Goal: Task Accomplishment & Management: Manage account settings

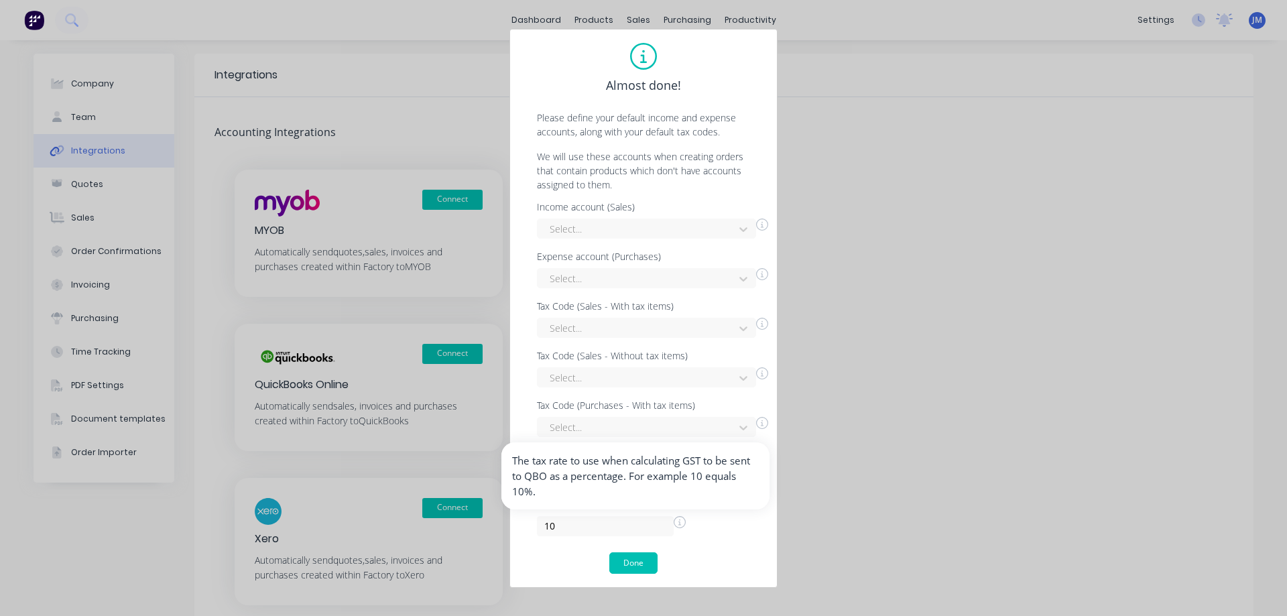
click at [673, 525] on icon at bounding box center [679, 522] width 12 height 12
click at [684, 529] on div "Tax rate % 10" at bounding box center [643, 518] width 213 height 36
click at [673, 523] on icon at bounding box center [679, 522] width 12 height 12
click at [683, 228] on div at bounding box center [637, 228] width 179 height 17
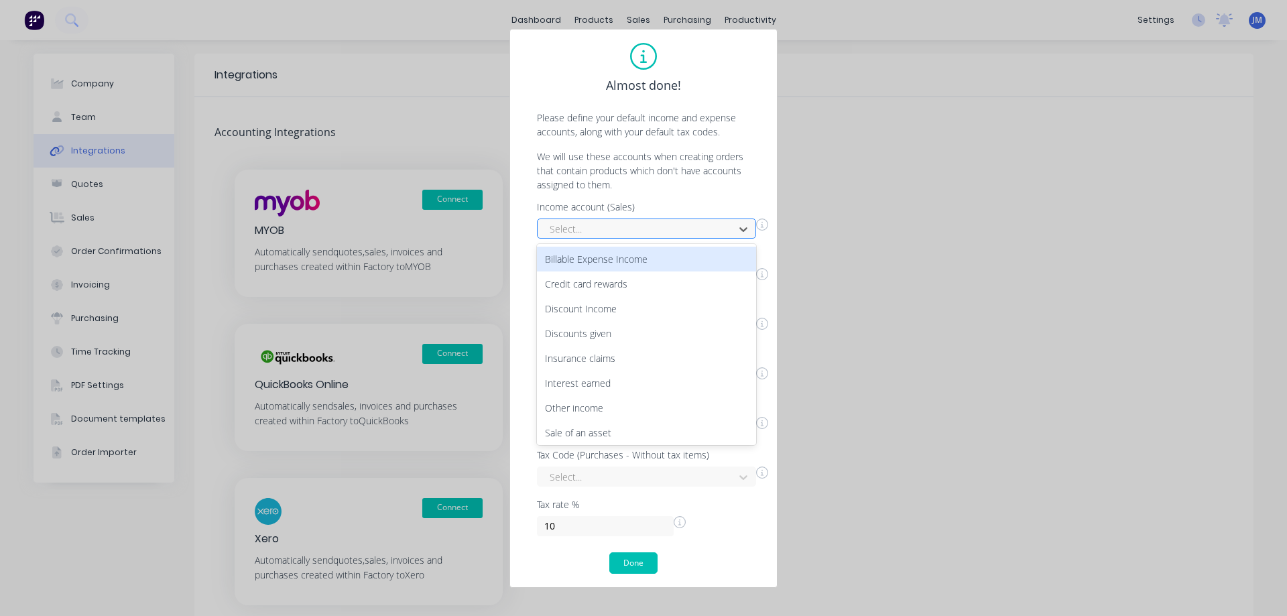
click at [683, 228] on div at bounding box center [637, 228] width 179 height 17
click at [685, 228] on div at bounding box center [637, 228] width 179 height 17
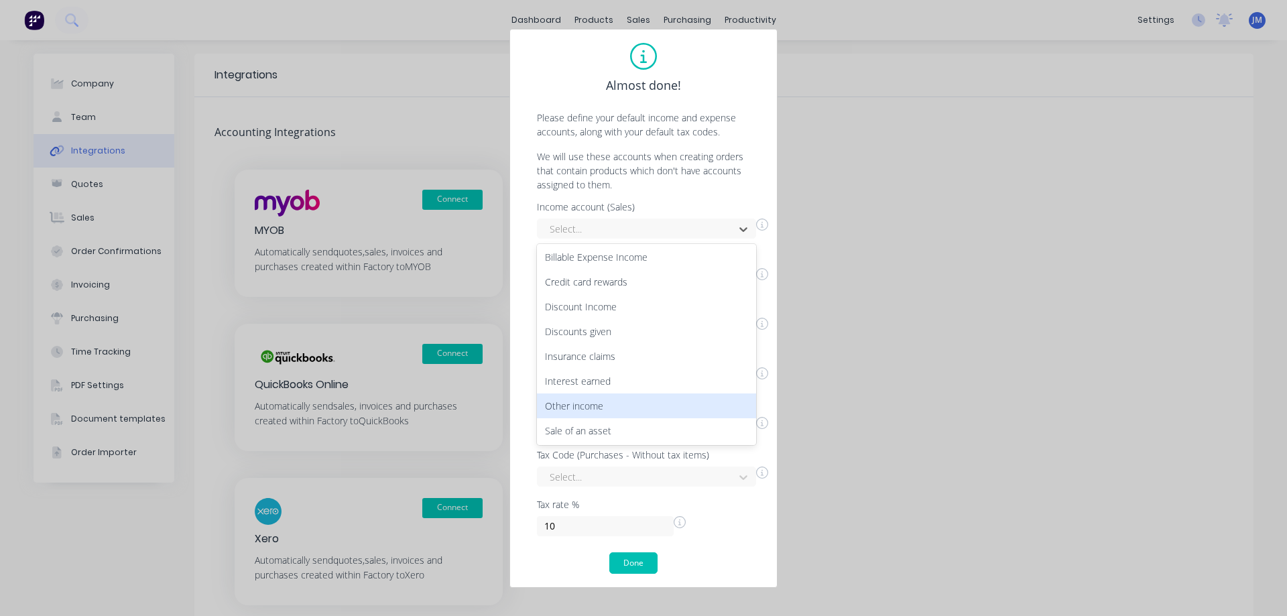
scroll to position [3, 0]
click at [698, 403] on div "Other income" at bounding box center [646, 405] width 219 height 25
click at [614, 271] on div at bounding box center [637, 278] width 179 height 17
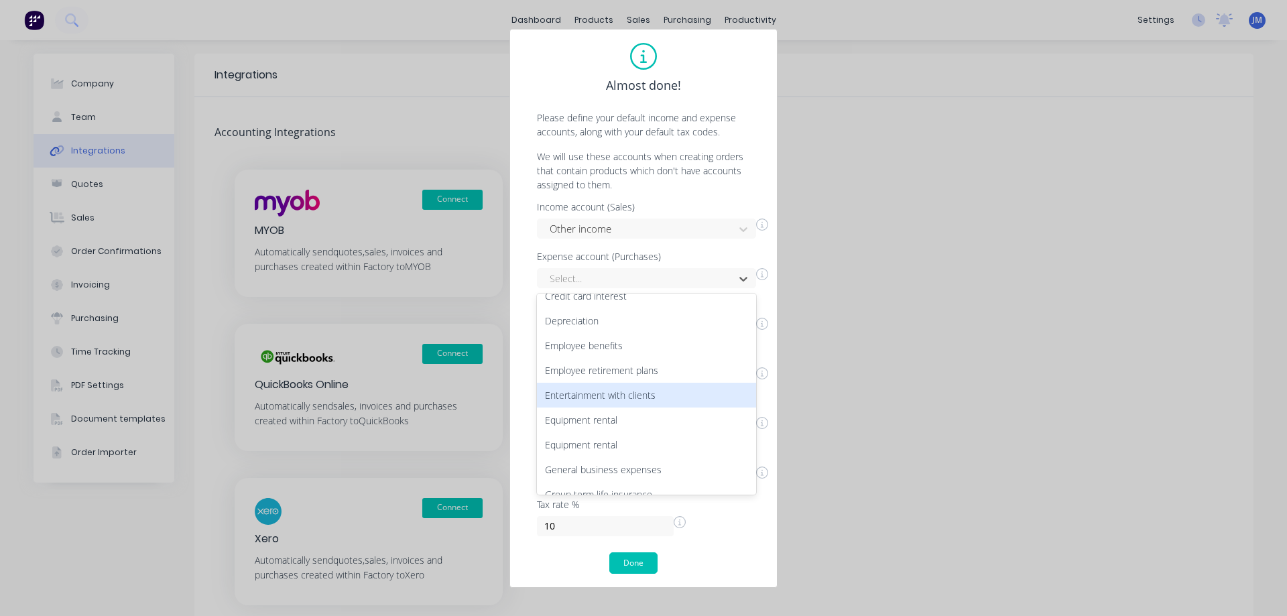
scroll to position [402, 0]
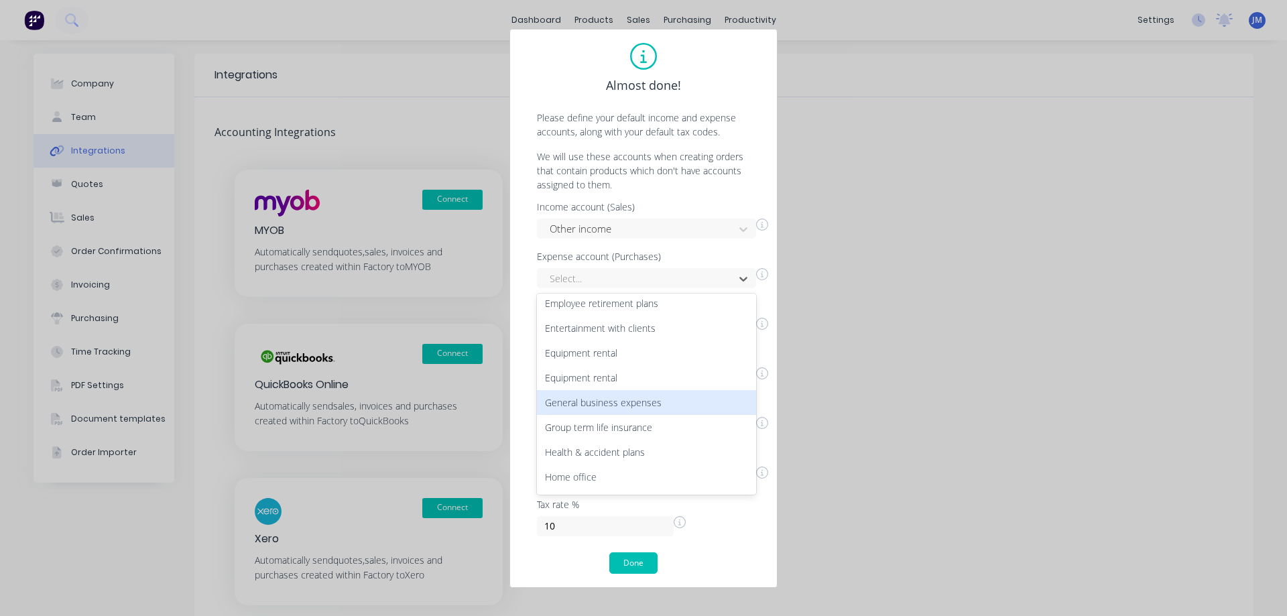
click at [689, 401] on div "General business expenses" at bounding box center [646, 402] width 219 height 25
click at [631, 328] on div at bounding box center [637, 328] width 179 height 17
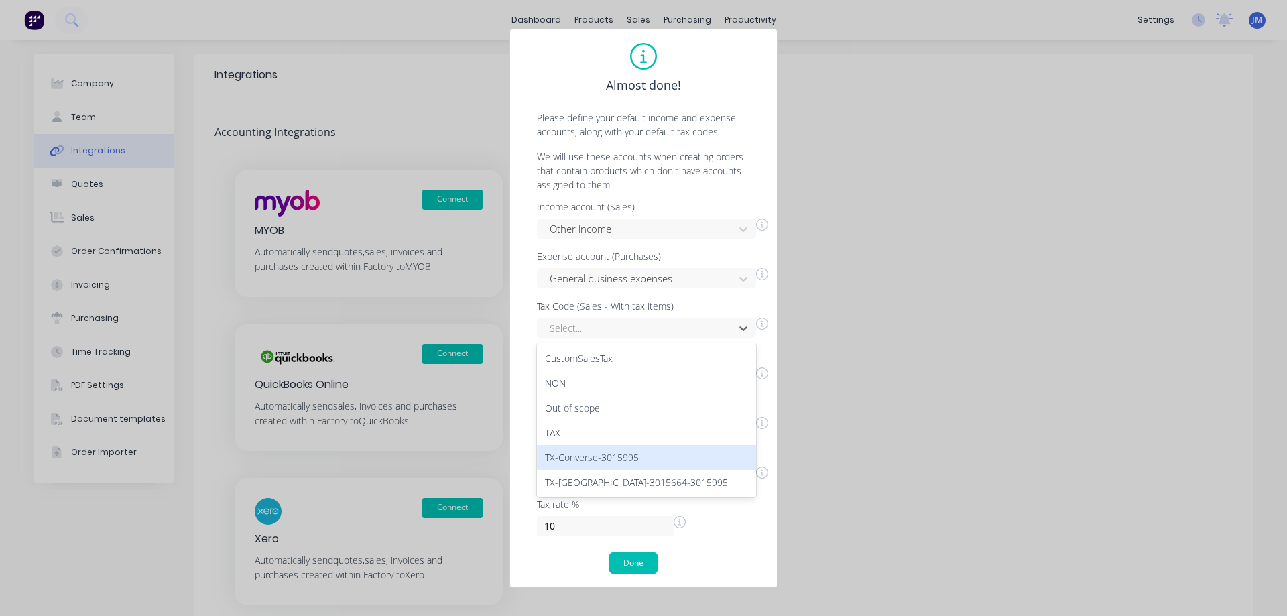
click at [638, 454] on div "TX-Converse-3015995" at bounding box center [646, 457] width 219 height 25
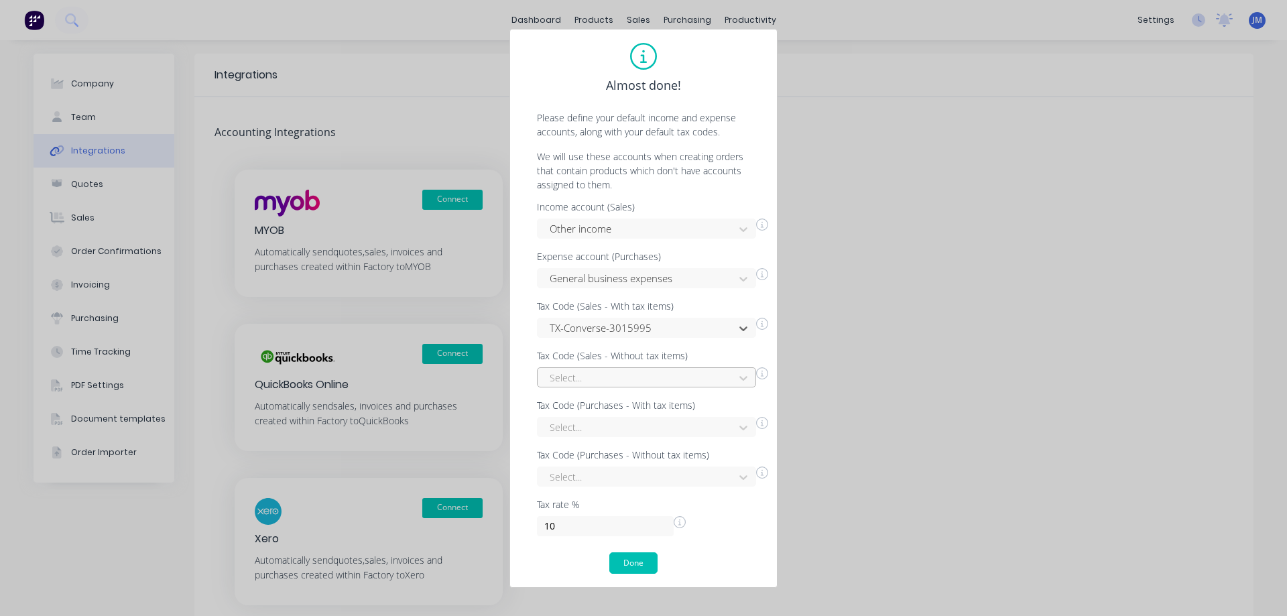
click at [658, 382] on div at bounding box center [637, 377] width 179 height 17
click at [628, 423] on div at bounding box center [637, 427] width 179 height 17
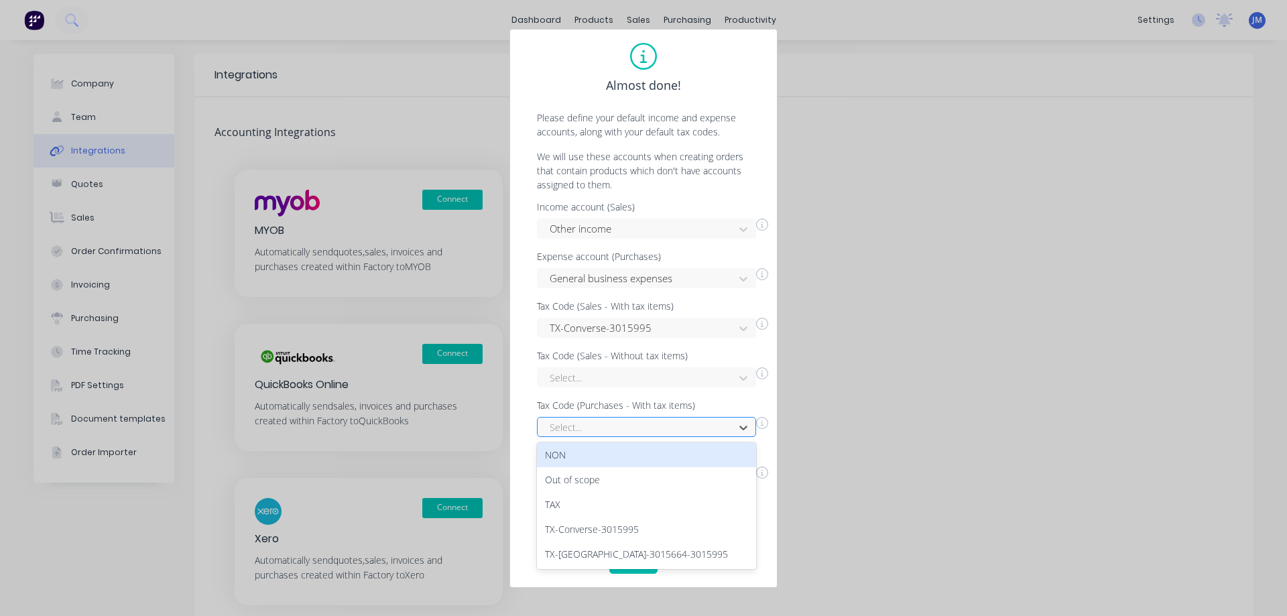
click at [703, 417] on div "Select..." at bounding box center [637, 427] width 187 height 20
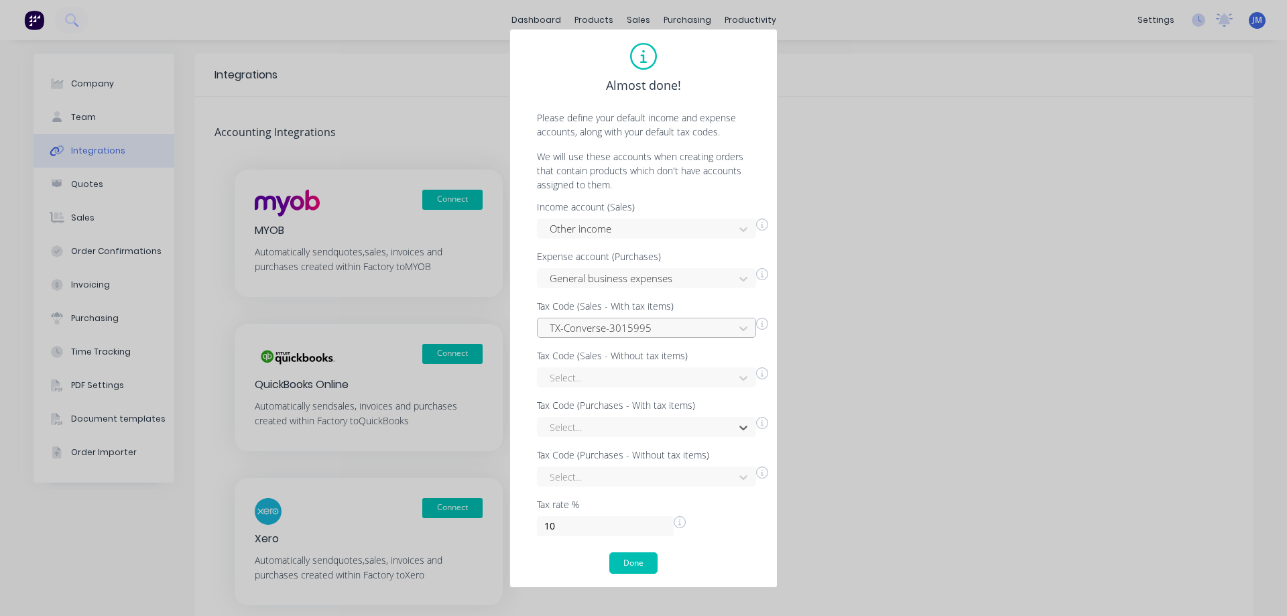
click at [704, 331] on div at bounding box center [637, 328] width 179 height 17
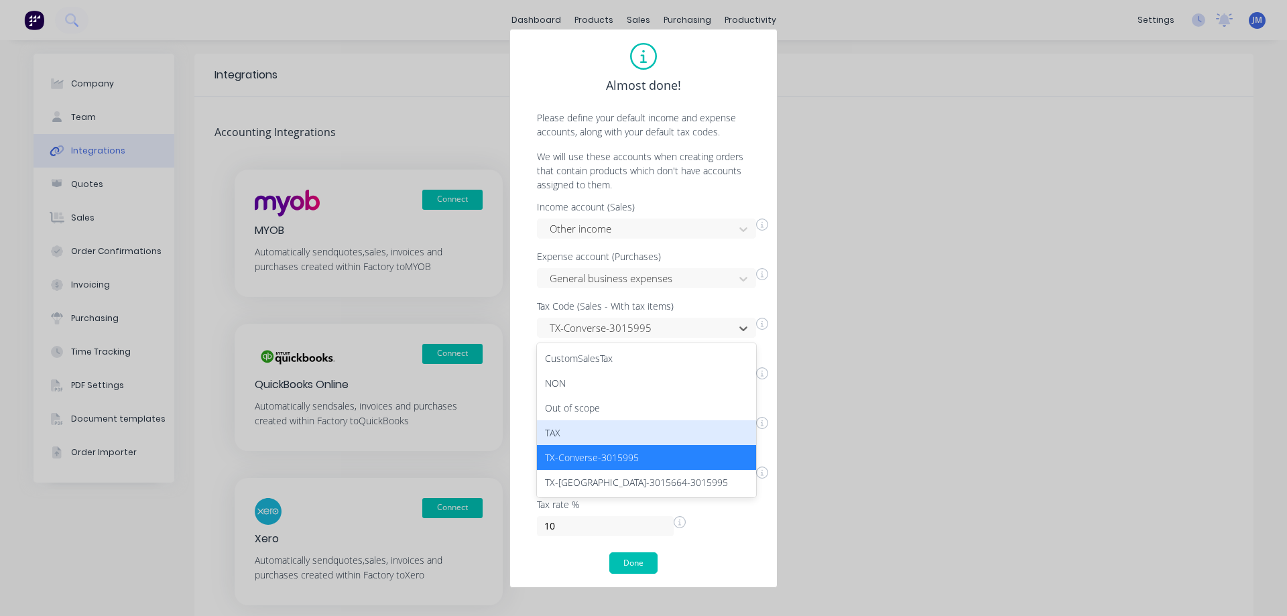
click at [670, 432] on div "TAX" at bounding box center [646, 432] width 219 height 25
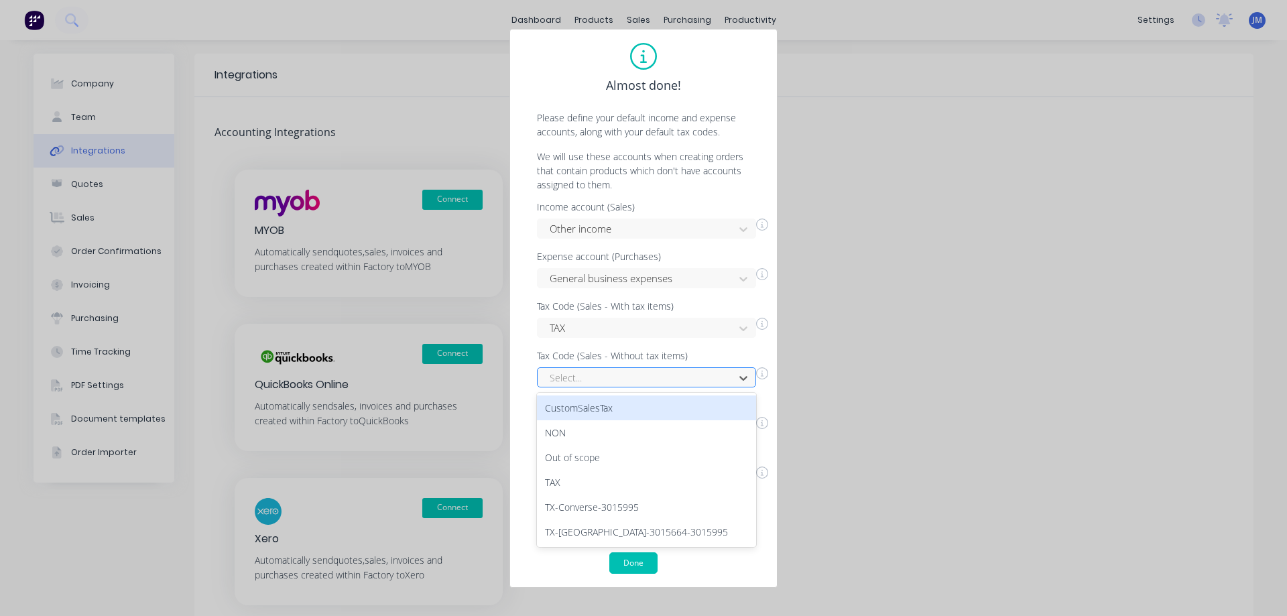
click at [708, 375] on div at bounding box center [637, 377] width 179 height 17
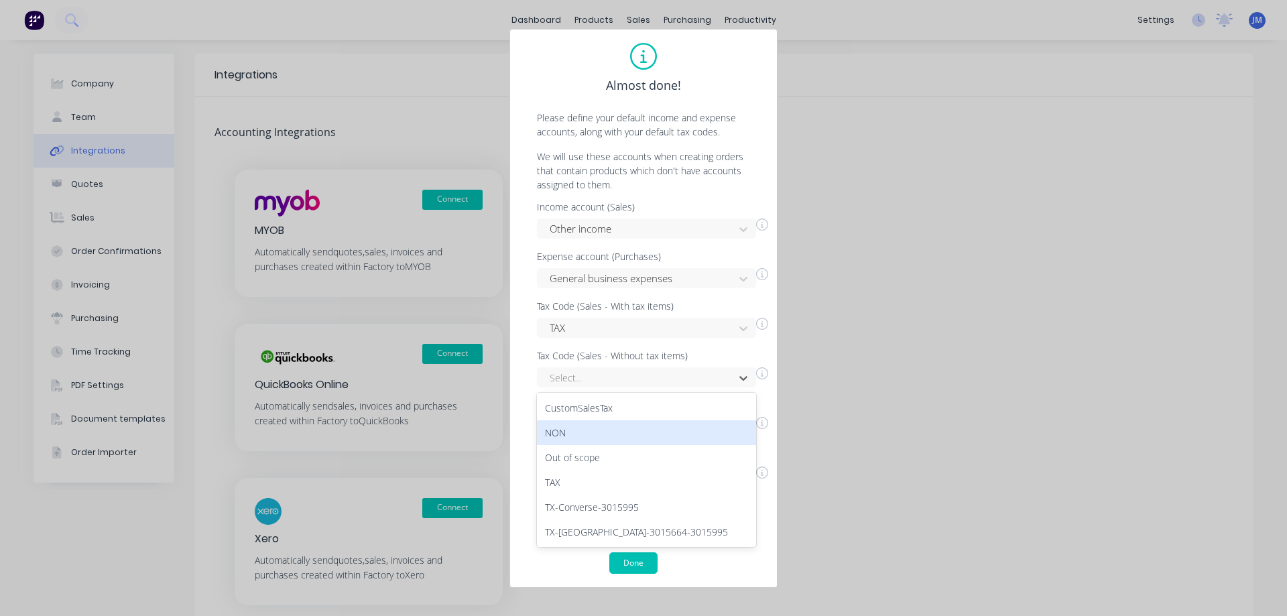
click at [679, 434] on div "NON" at bounding box center [646, 432] width 219 height 25
click at [730, 428] on div "Select..." at bounding box center [637, 427] width 187 height 20
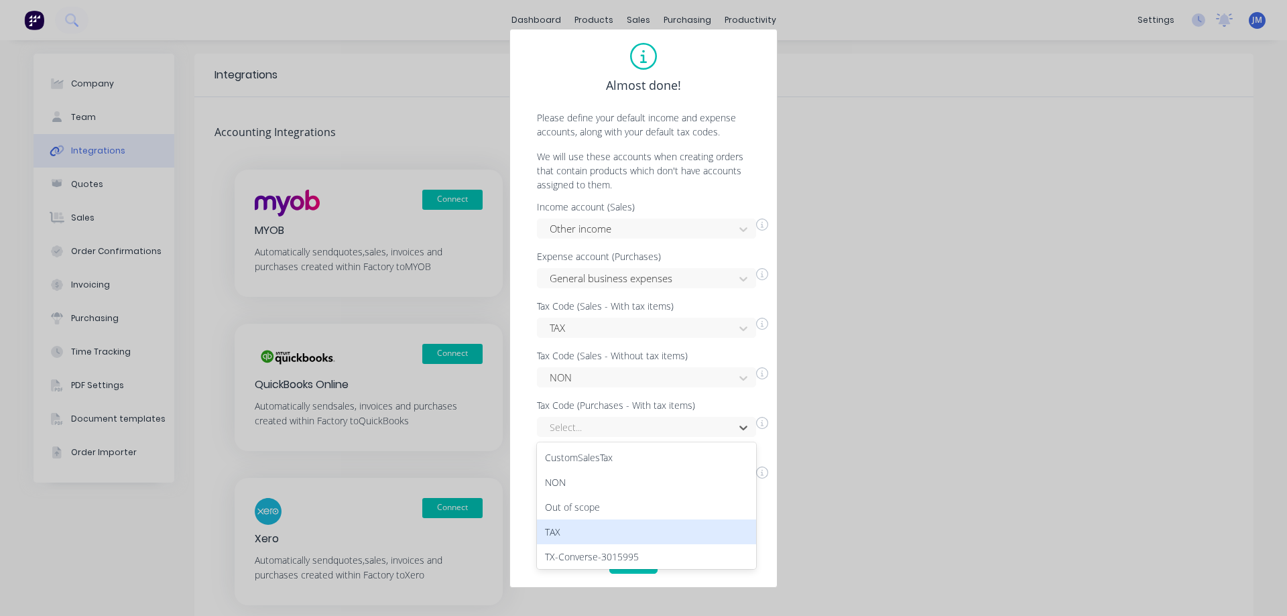
click at [660, 536] on div "TAX" at bounding box center [646, 531] width 219 height 25
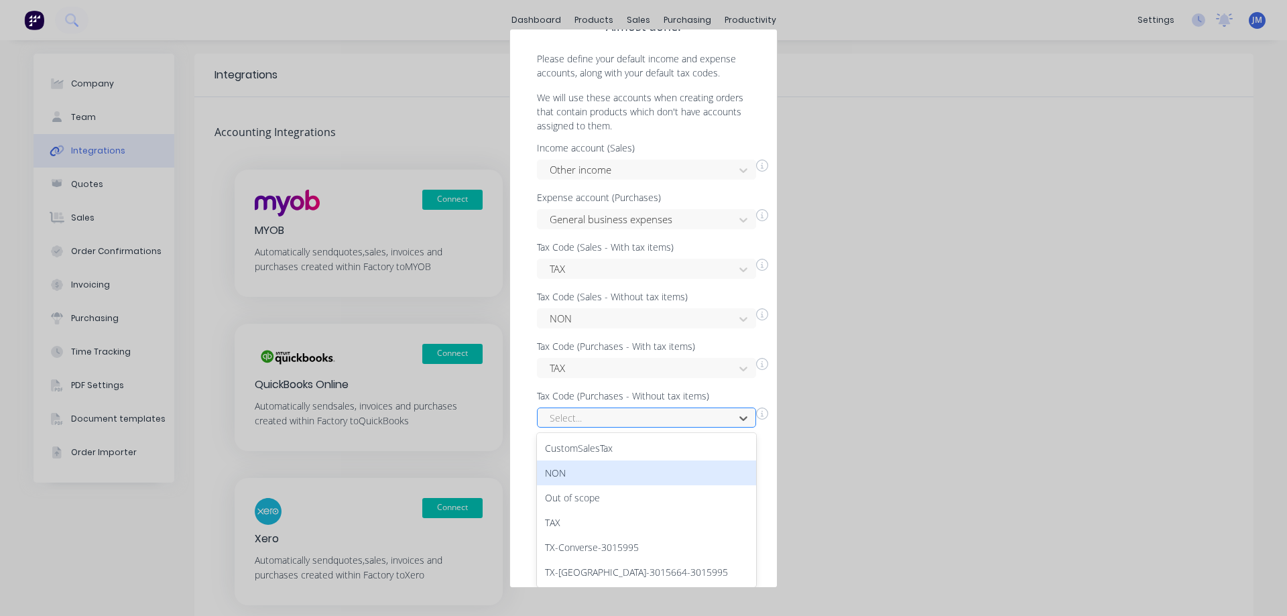
click at [696, 428] on div "6 results available. Use Up and Down to choose options, press Enter to select t…" at bounding box center [646, 417] width 219 height 20
click at [681, 470] on div "NON" at bounding box center [646, 472] width 219 height 25
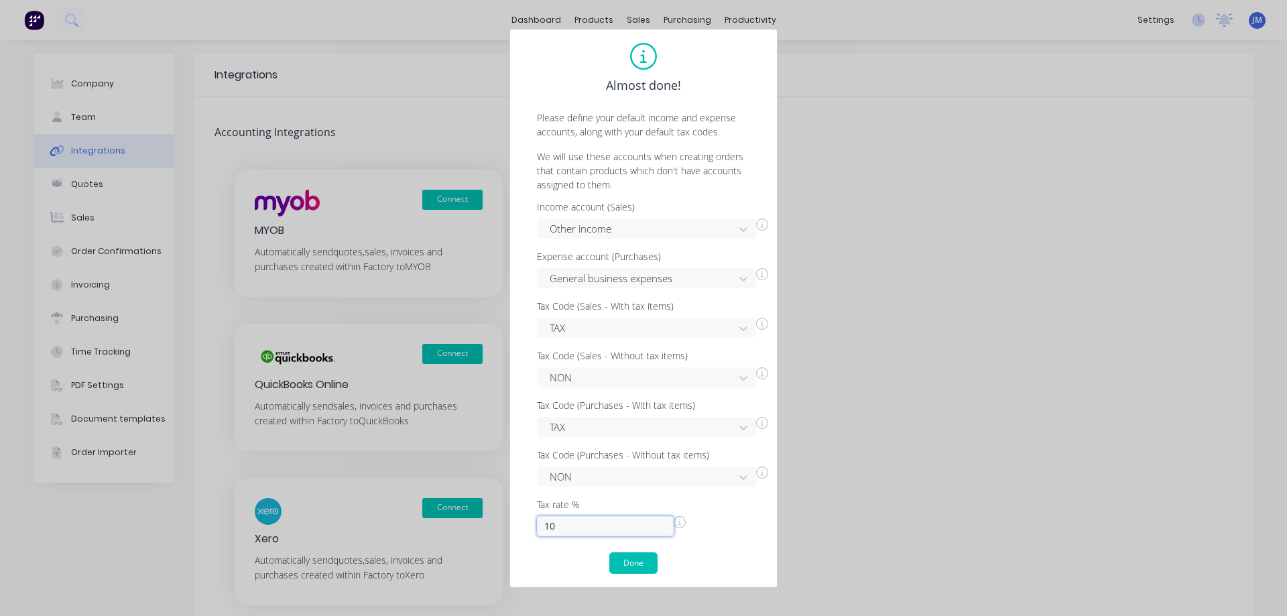
drag, startPoint x: 564, startPoint y: 529, endPoint x: 521, endPoint y: 529, distance: 43.6
click at [521, 529] on div "Almost done! Please define your default income and expense accounts, along with…" at bounding box center [643, 308] width 268 height 559
type input "8.25"
click at [754, 511] on div "Income account (Sales) Other income Expense account (Purchases) General busines…" at bounding box center [643, 369] width 240 height 334
click at [633, 562] on button "Done" at bounding box center [633, 562] width 48 height 21
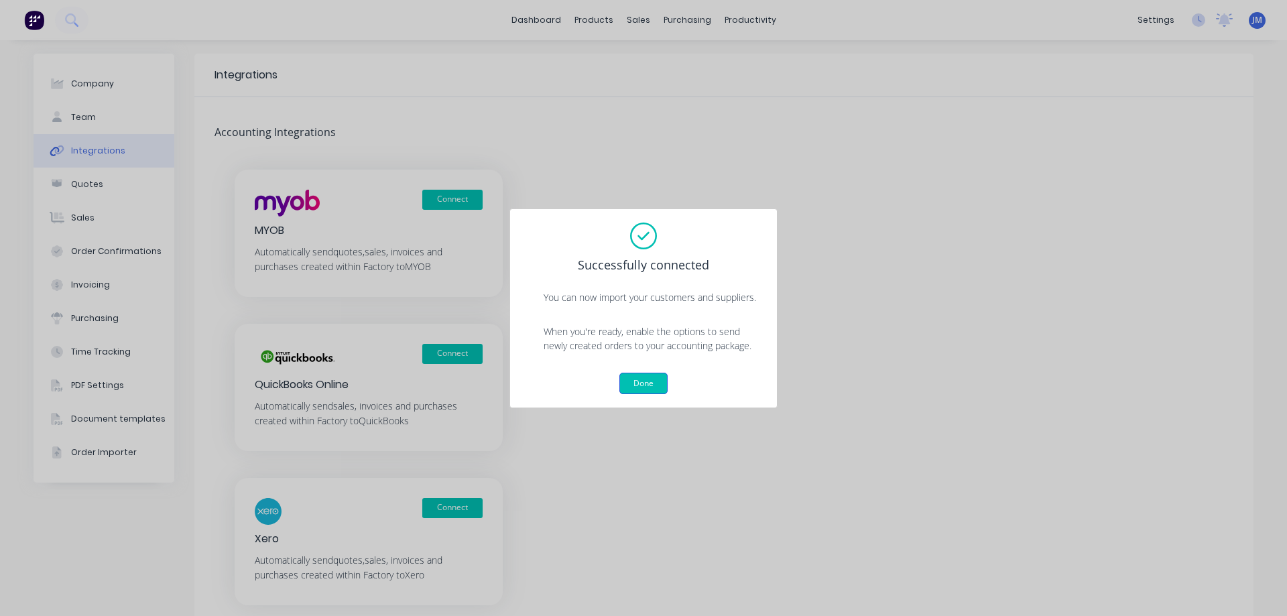
click at [647, 383] on button "Done" at bounding box center [643, 383] width 48 height 21
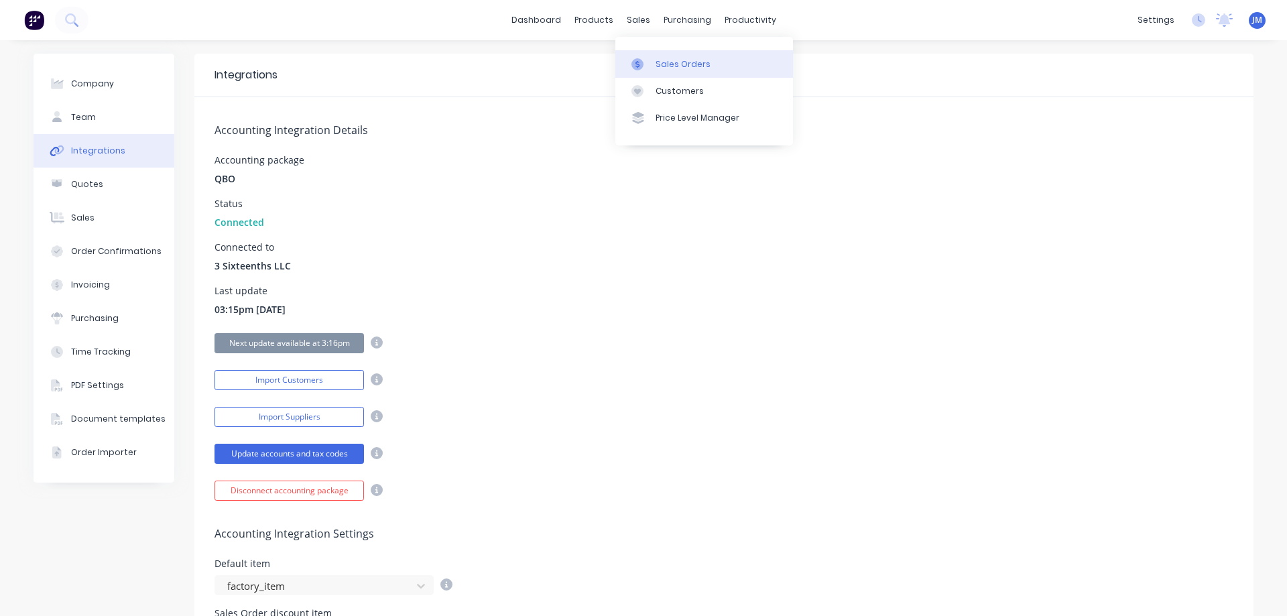
click at [658, 62] on div "Sales Orders" at bounding box center [682, 64] width 55 height 12
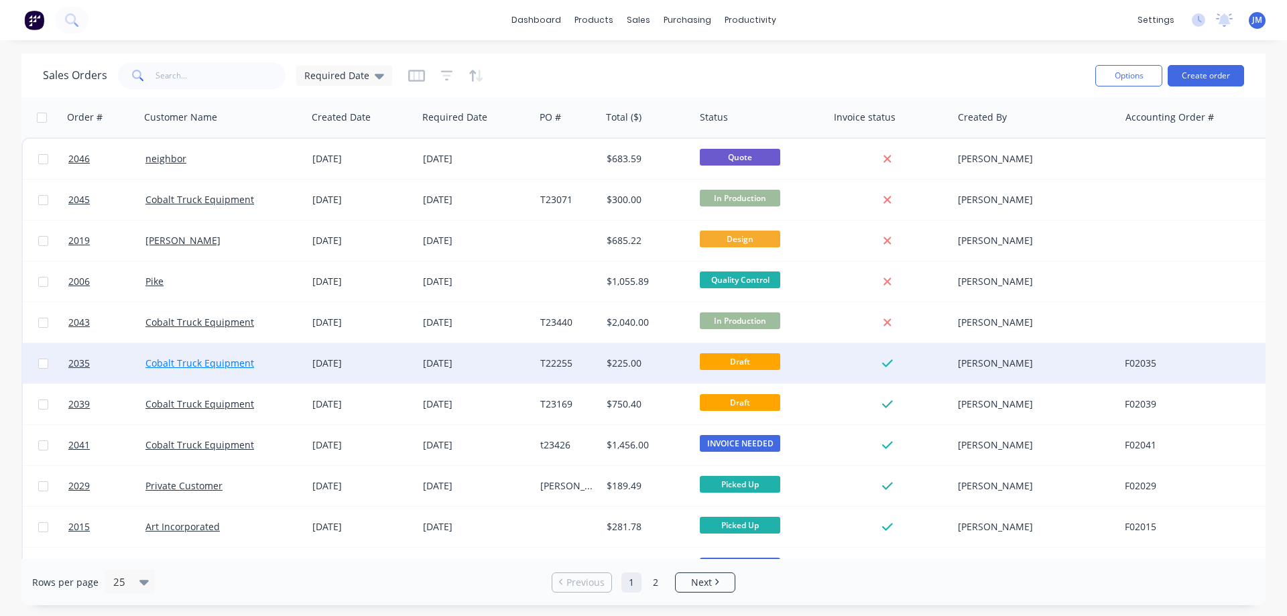
click at [233, 358] on link "Cobalt Truck Equipment" at bounding box center [199, 362] width 109 height 13
click at [615, 364] on div "$225.00" at bounding box center [645, 362] width 78 height 13
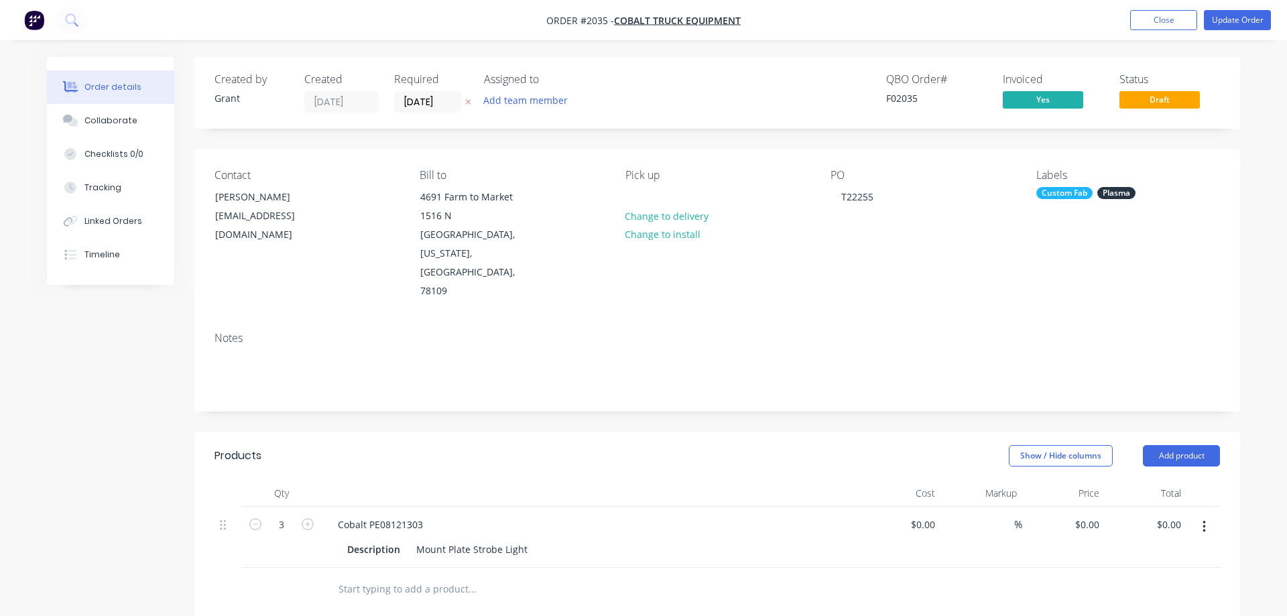
type input "$75.00"
type input "$225.00"
click at [1232, 16] on button "Update Order" at bounding box center [1226, 20] width 67 height 20
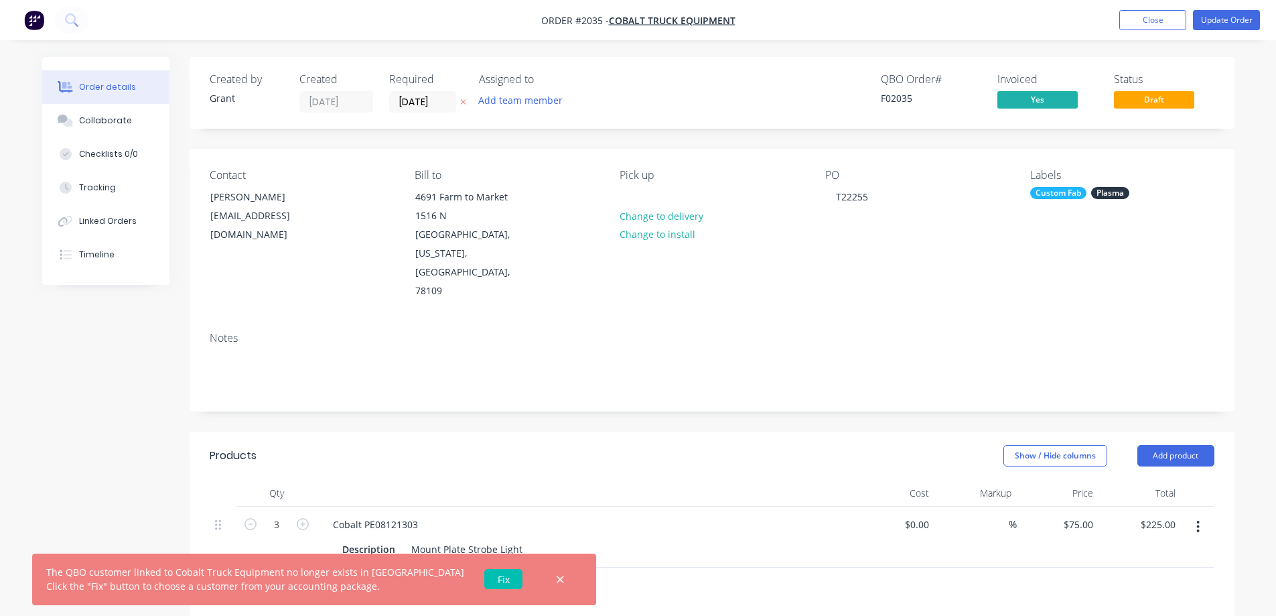
click at [484, 582] on link "Fix" at bounding box center [503, 579] width 38 height 20
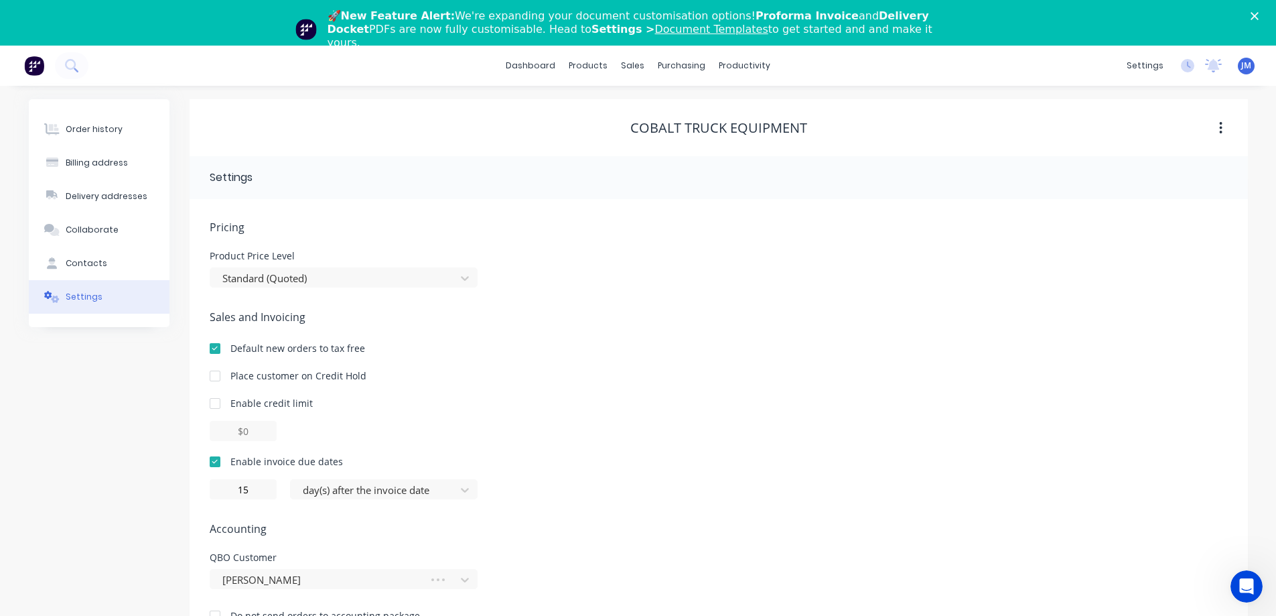
scroll to position [46, 0]
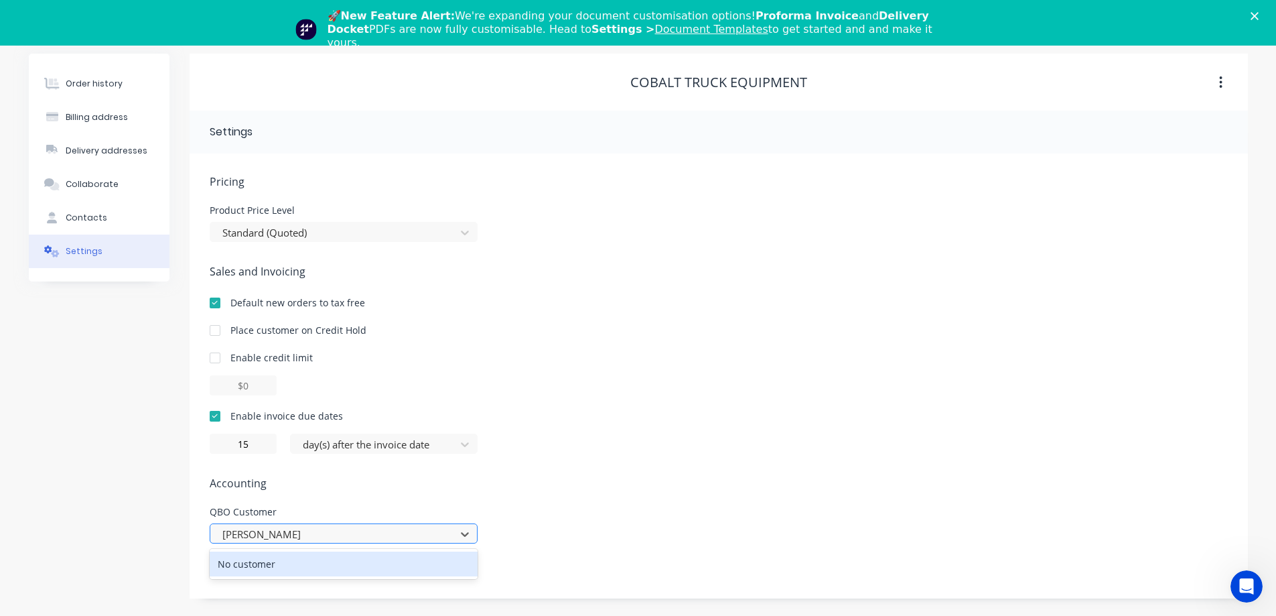
click at [316, 533] on div at bounding box center [335, 534] width 228 height 17
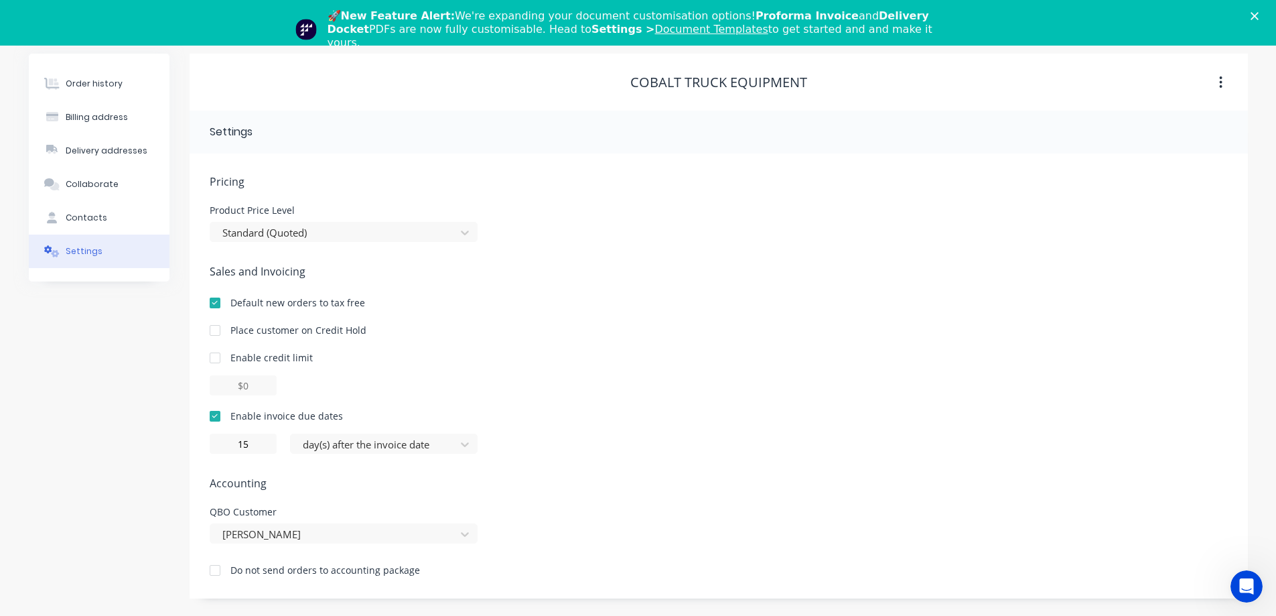
click at [1259, 17] on polygon "Close" at bounding box center [1255, 16] width 8 height 8
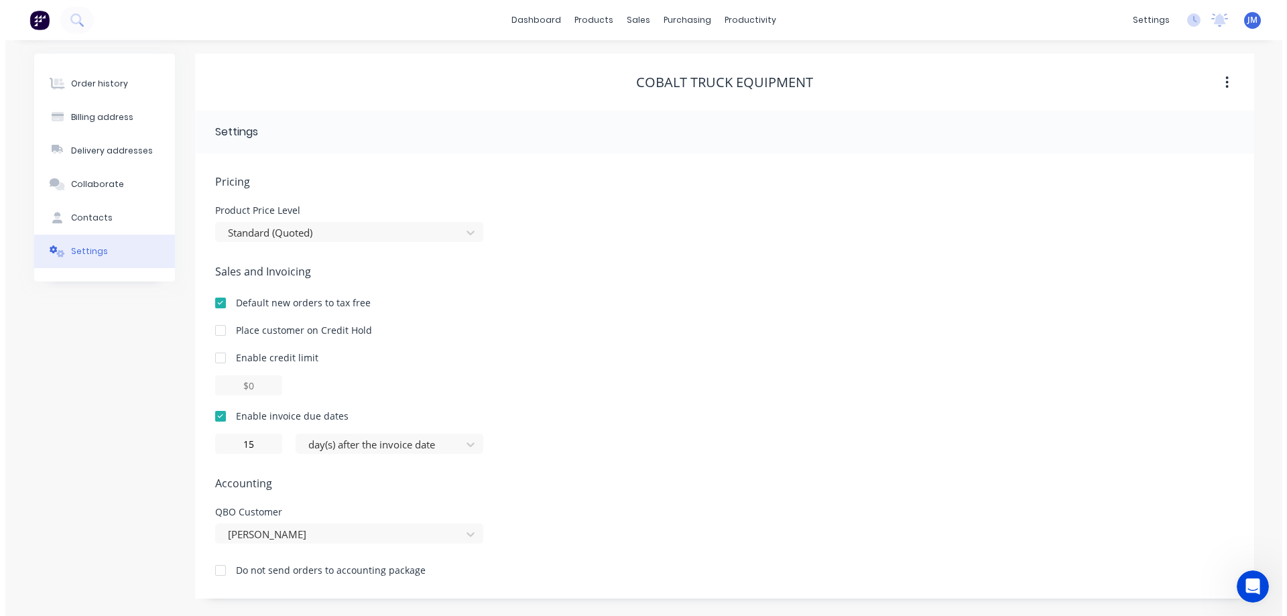
scroll to position [0, 0]
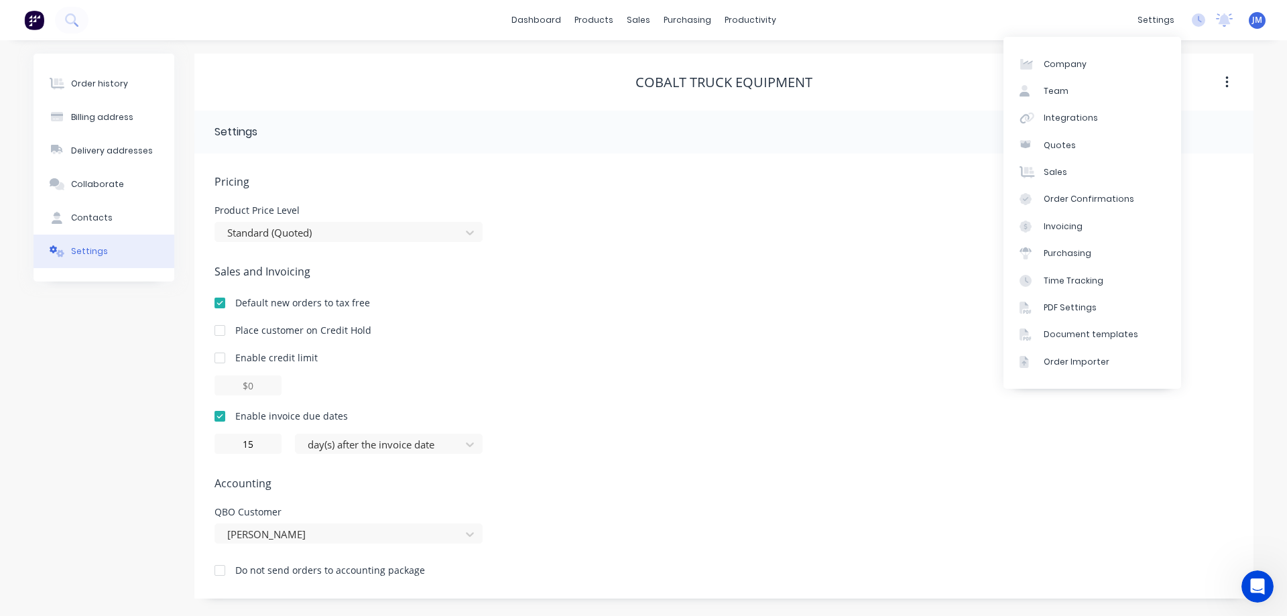
click at [1194, 314] on div "Sales and Invoicing Default new orders to tax free Place customer on Credit Hol…" at bounding box center [723, 358] width 1019 height 190
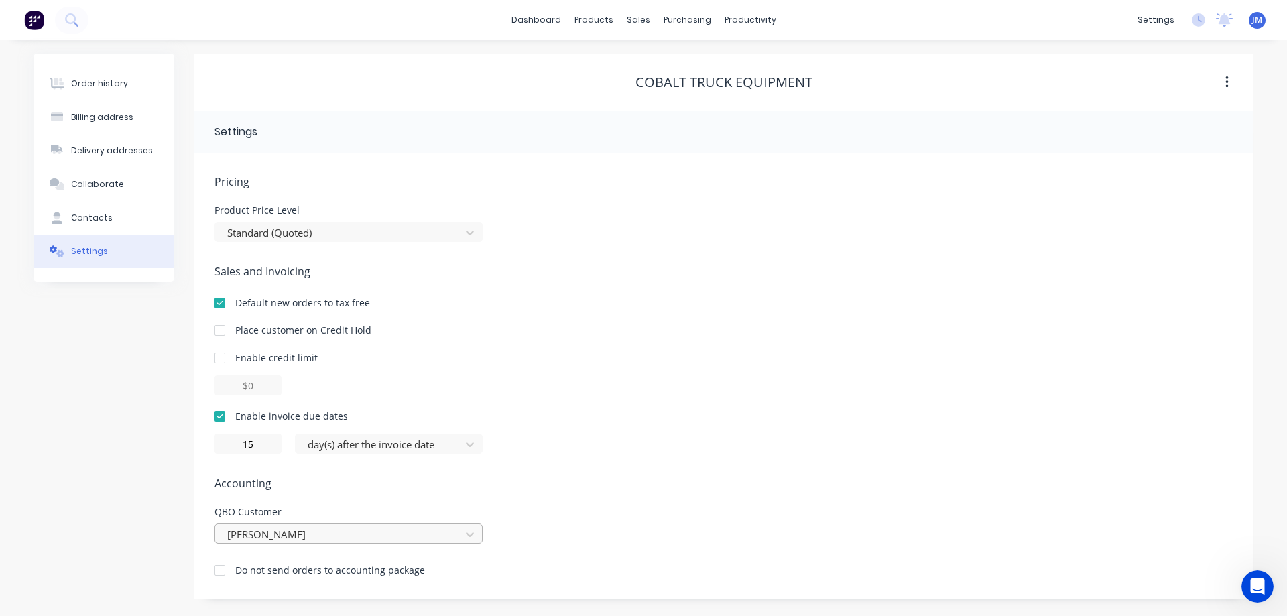
click at [363, 533] on div at bounding box center [340, 534] width 228 height 17
click at [324, 526] on div at bounding box center [340, 534] width 228 height 17
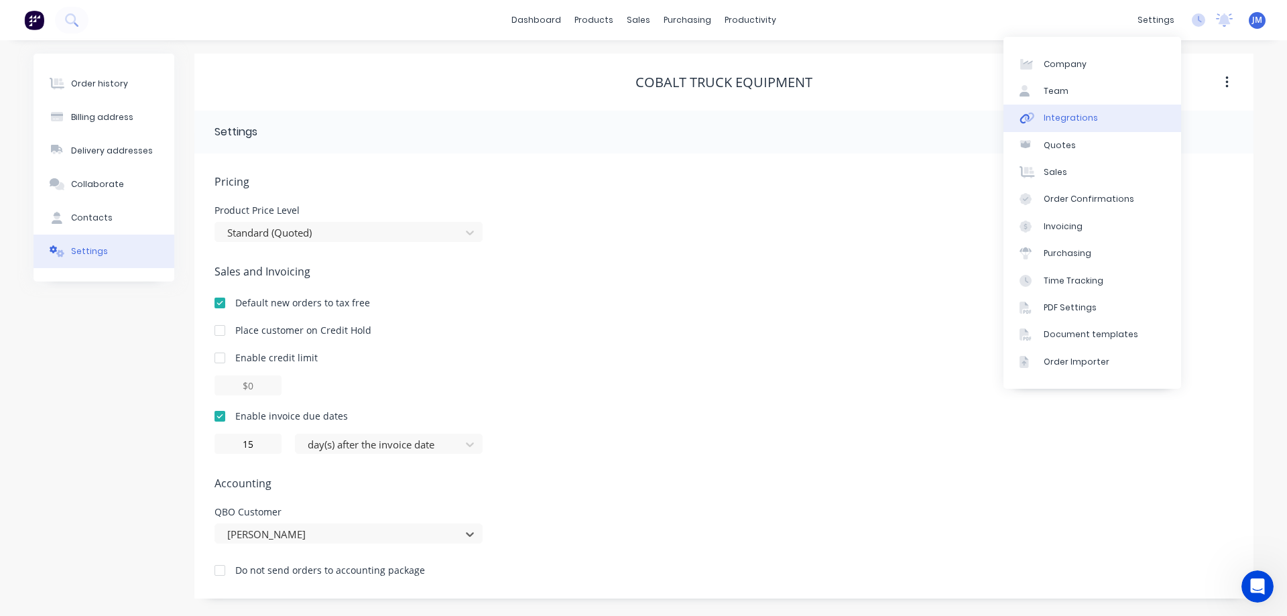
click at [1116, 111] on link "Integrations" at bounding box center [1092, 118] width 178 height 27
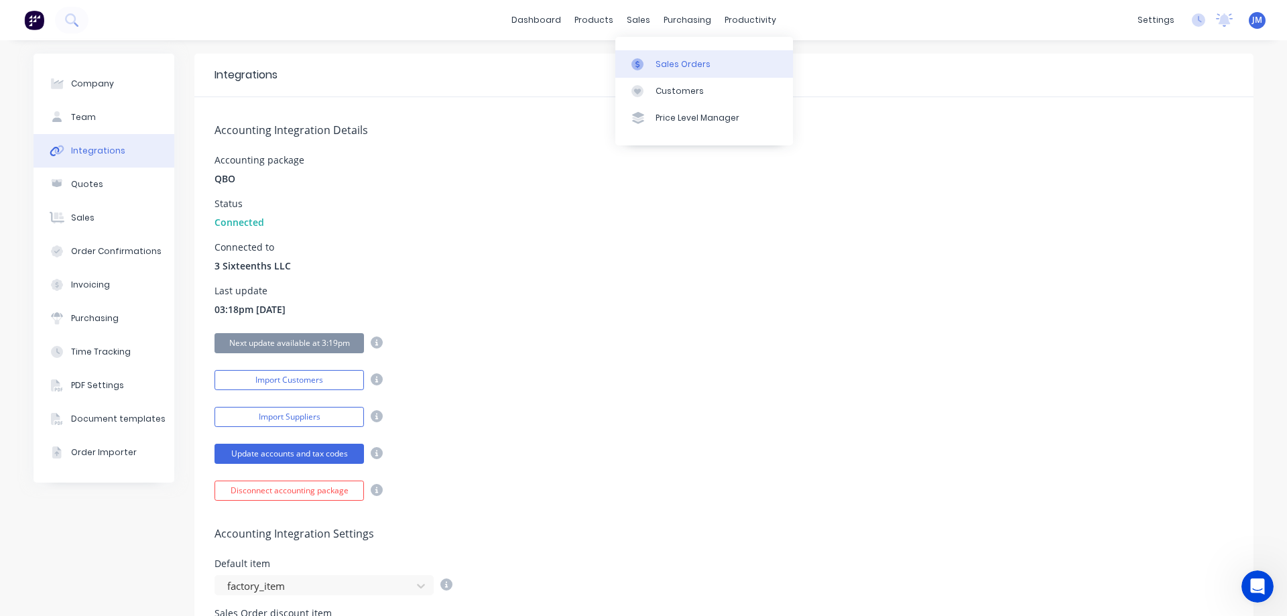
click at [648, 68] on div at bounding box center [641, 64] width 20 height 12
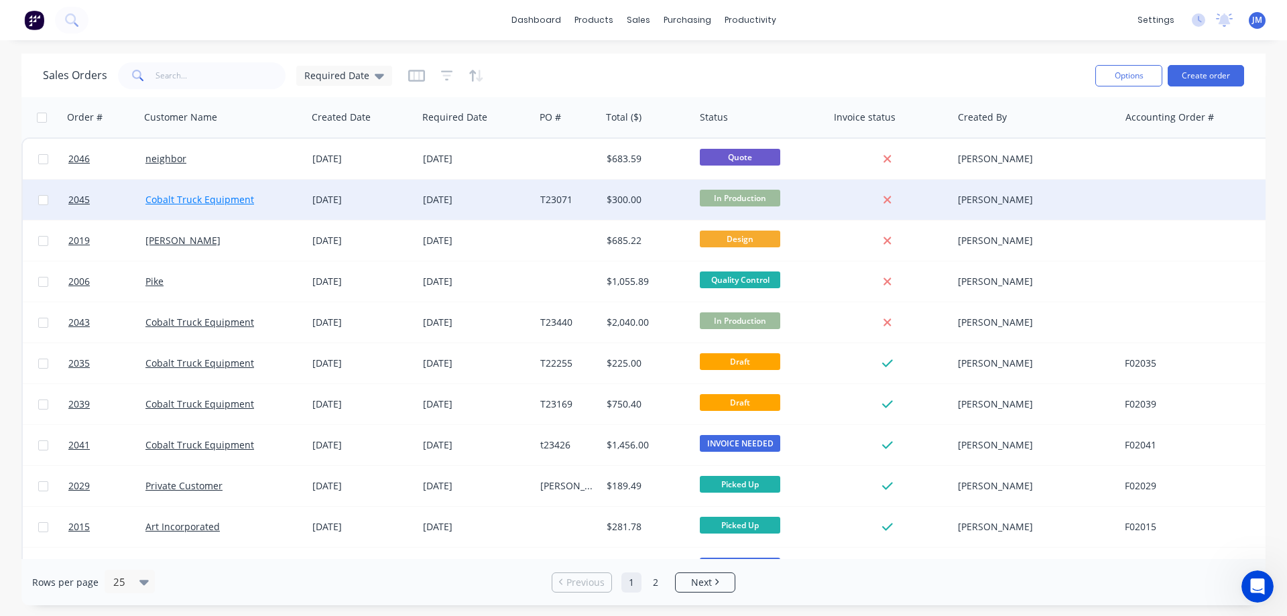
click at [224, 200] on link "Cobalt Truck Equipment" at bounding box center [199, 199] width 109 height 13
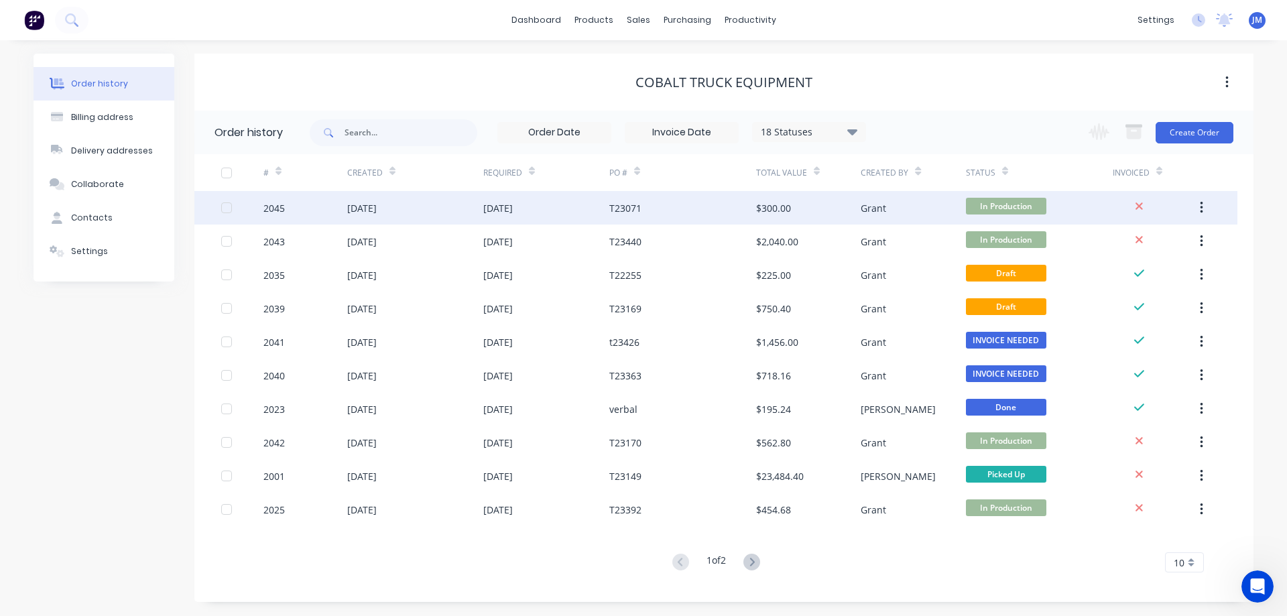
click at [413, 204] on div "[DATE]" at bounding box center [415, 208] width 136 height 34
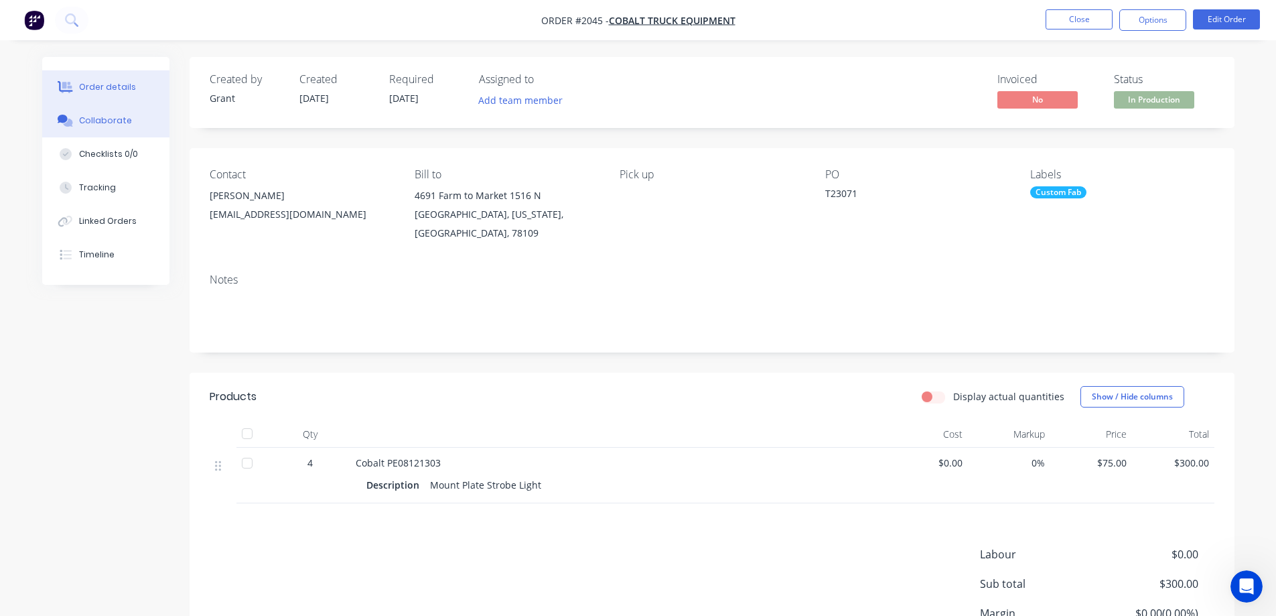
click at [100, 114] on button "Collaborate" at bounding box center [105, 121] width 127 height 34
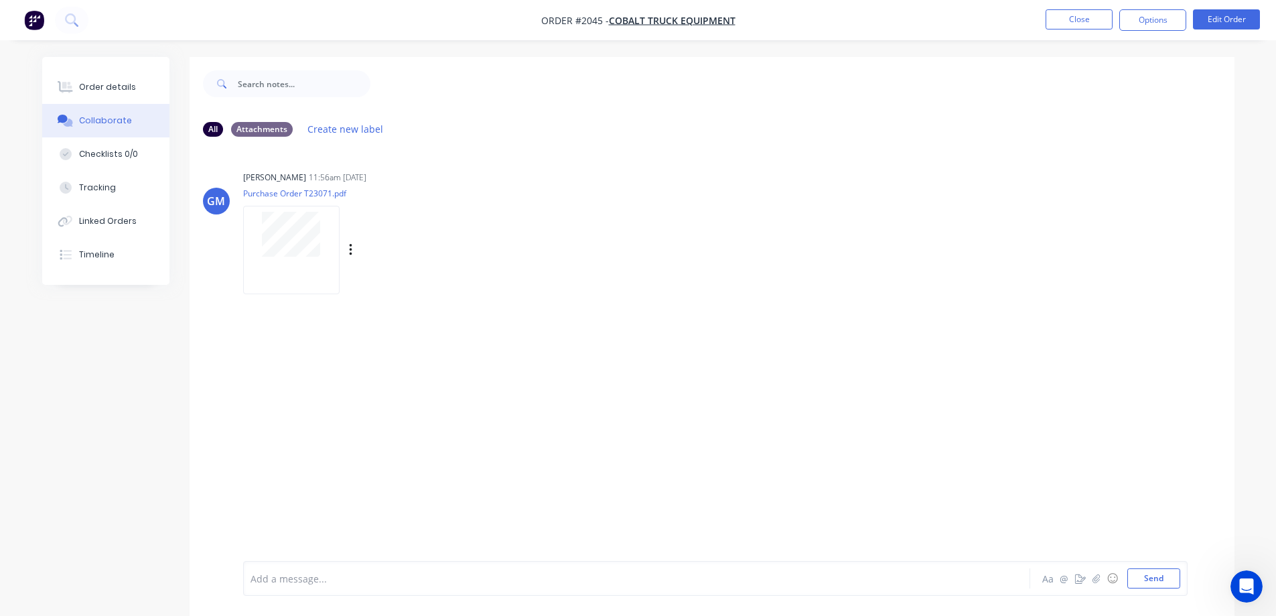
click at [586, 175] on div "[PERSON_NAME] 11:56am [DATE]" at bounding box center [452, 178] width 419 height 12
click at [111, 93] on button "Order details" at bounding box center [105, 87] width 127 height 34
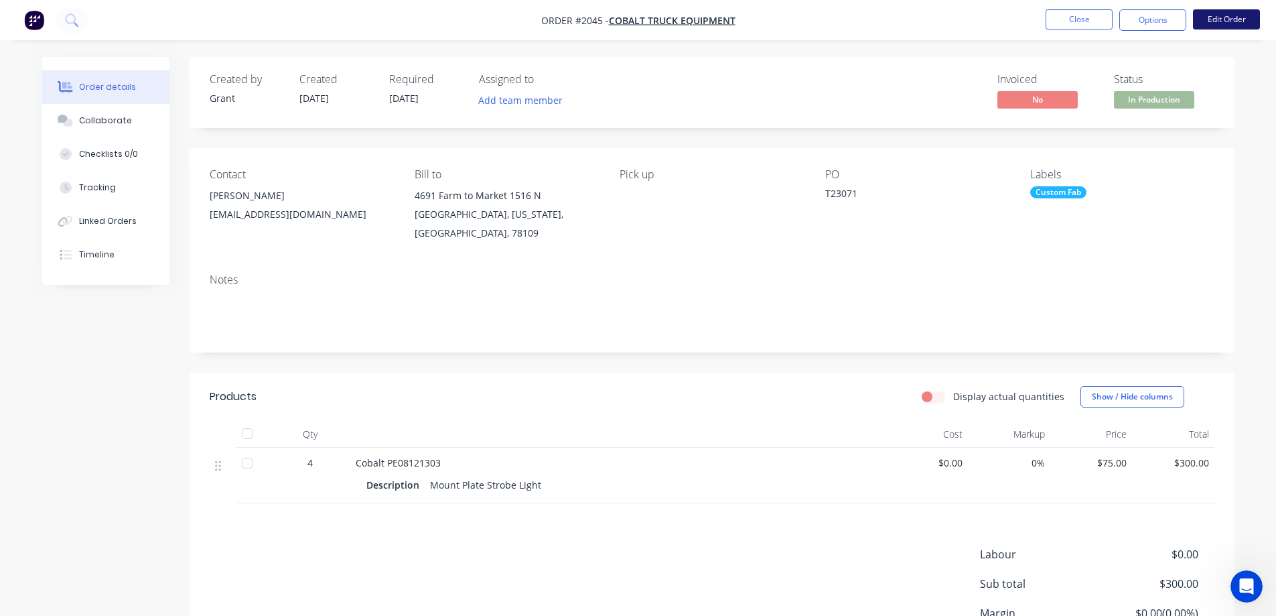
click at [1224, 22] on button "Edit Order" at bounding box center [1226, 19] width 67 height 20
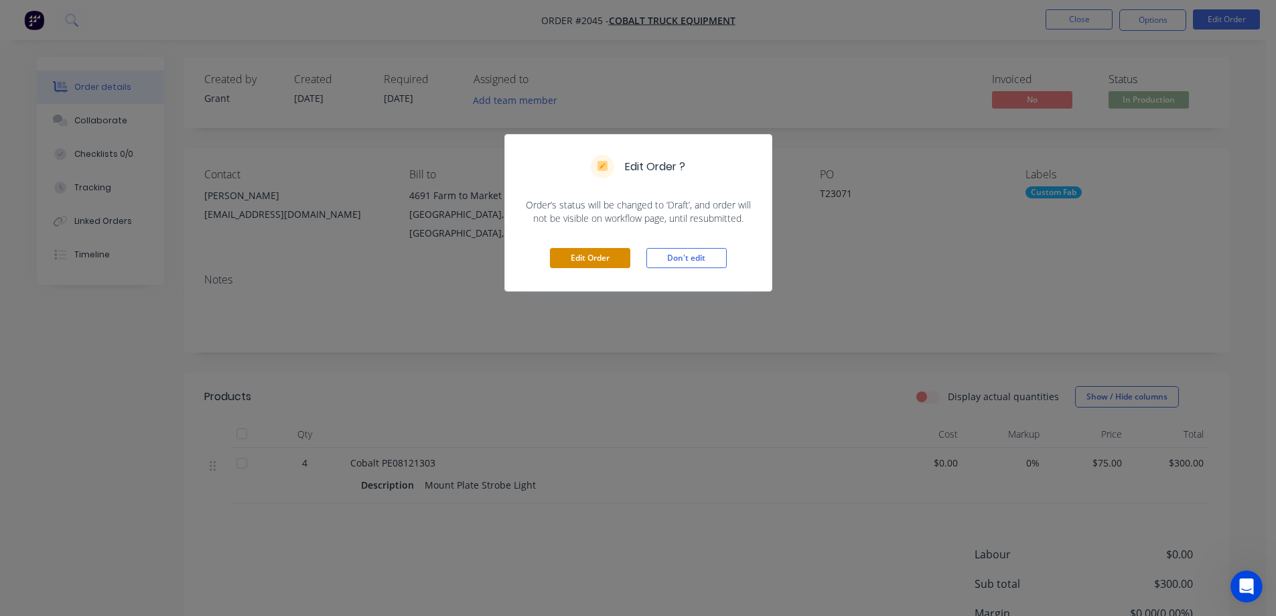
click at [611, 254] on button "Edit Order" at bounding box center [590, 258] width 80 height 20
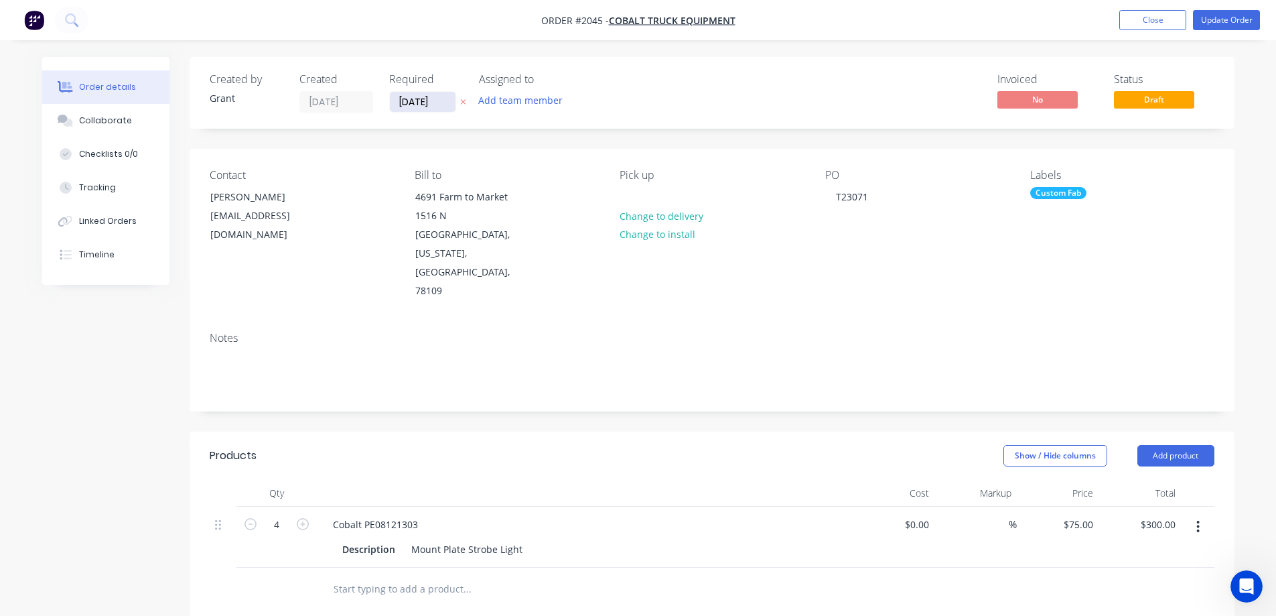
click at [419, 103] on input "[DATE]" at bounding box center [423, 102] width 66 height 20
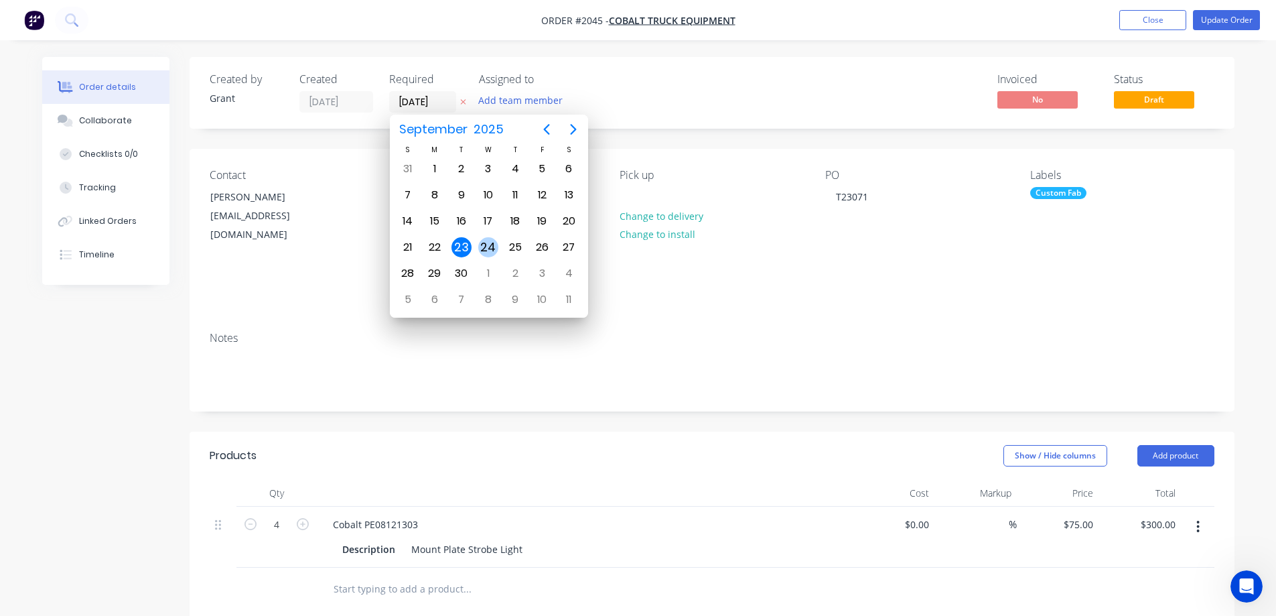
click at [487, 245] on div "24" at bounding box center [488, 247] width 20 height 20
type input "[DATE]"
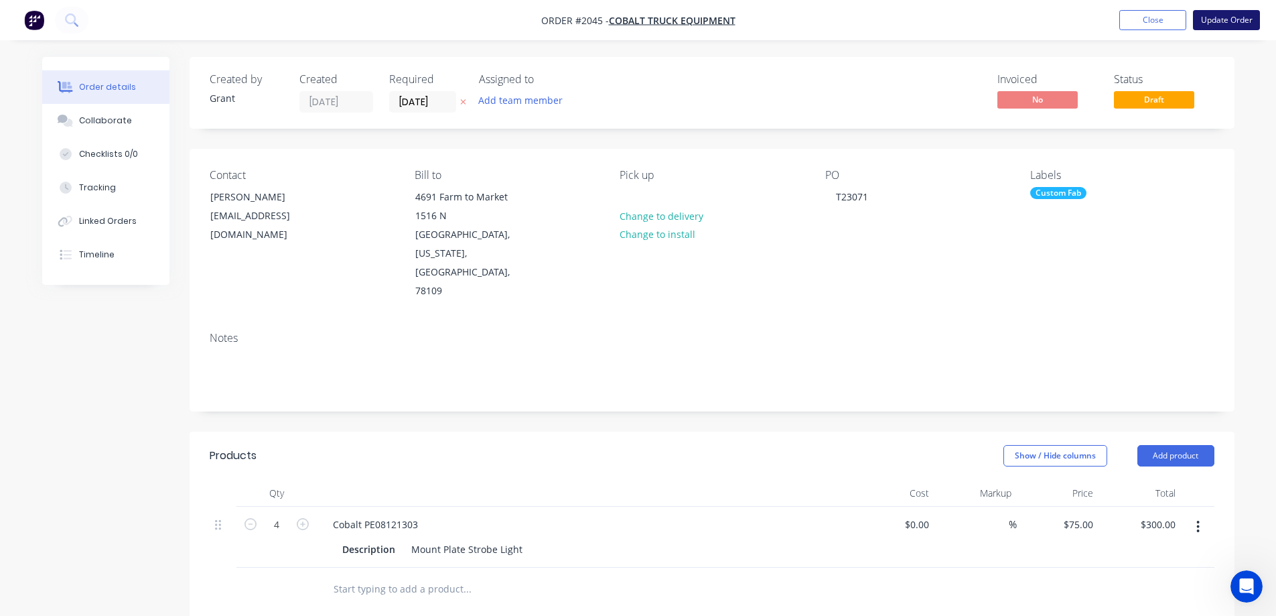
click at [1232, 18] on button "Update Order" at bounding box center [1226, 20] width 67 height 20
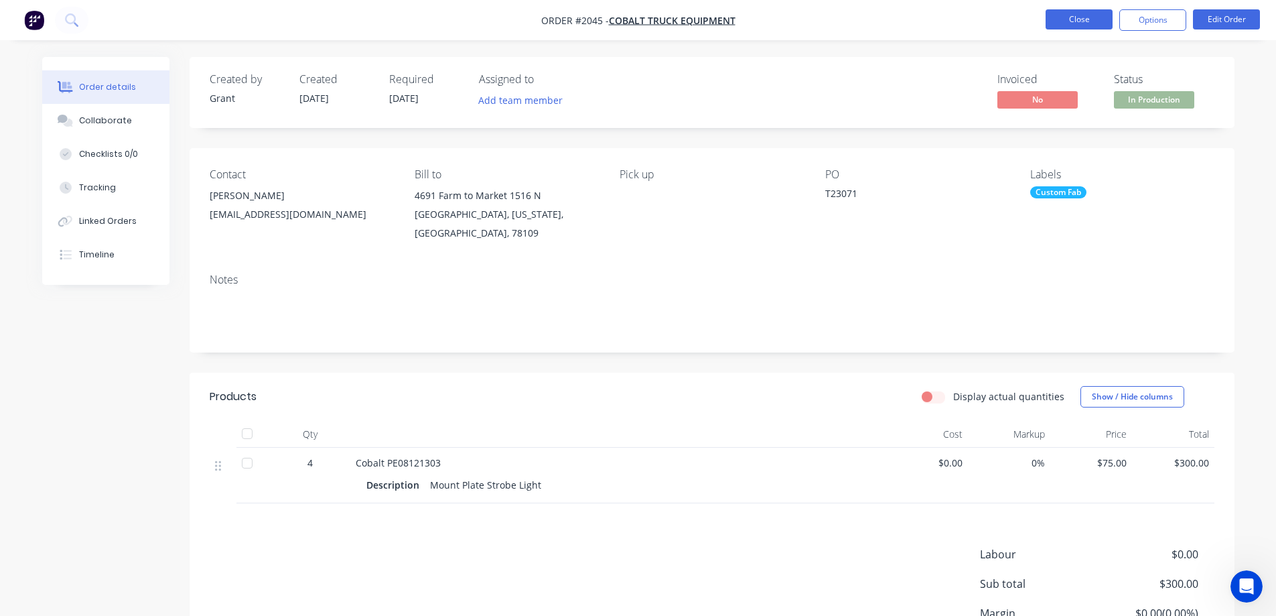
click at [1067, 17] on button "Close" at bounding box center [1079, 19] width 67 height 20
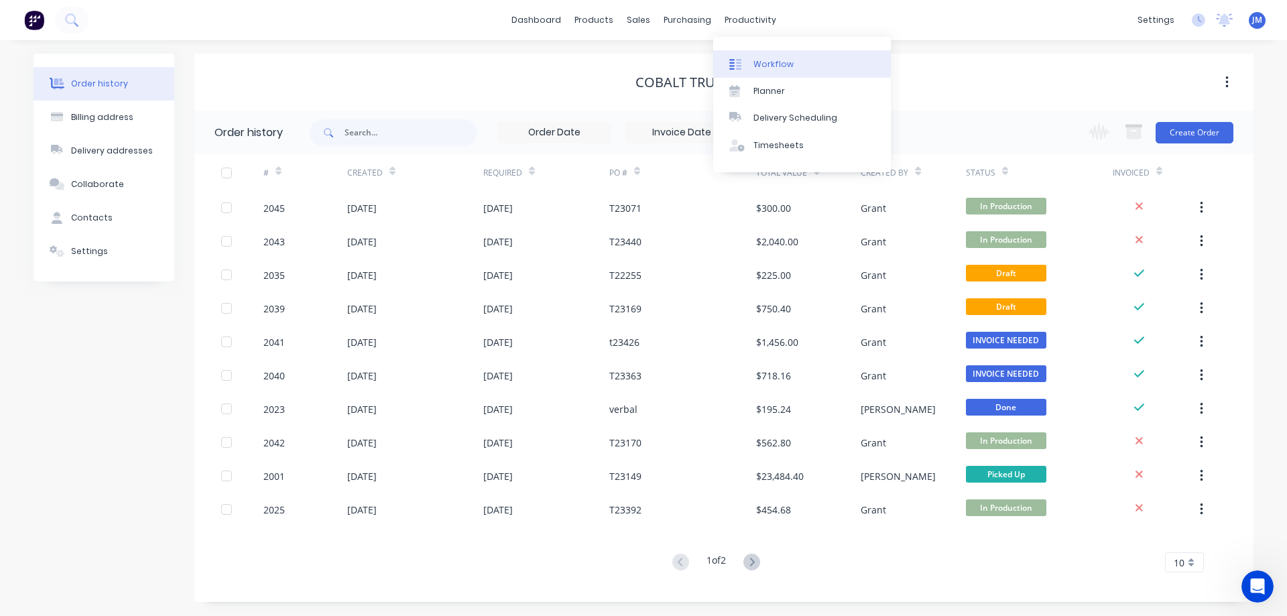
click at [765, 60] on div "Workflow" at bounding box center [773, 64] width 40 height 12
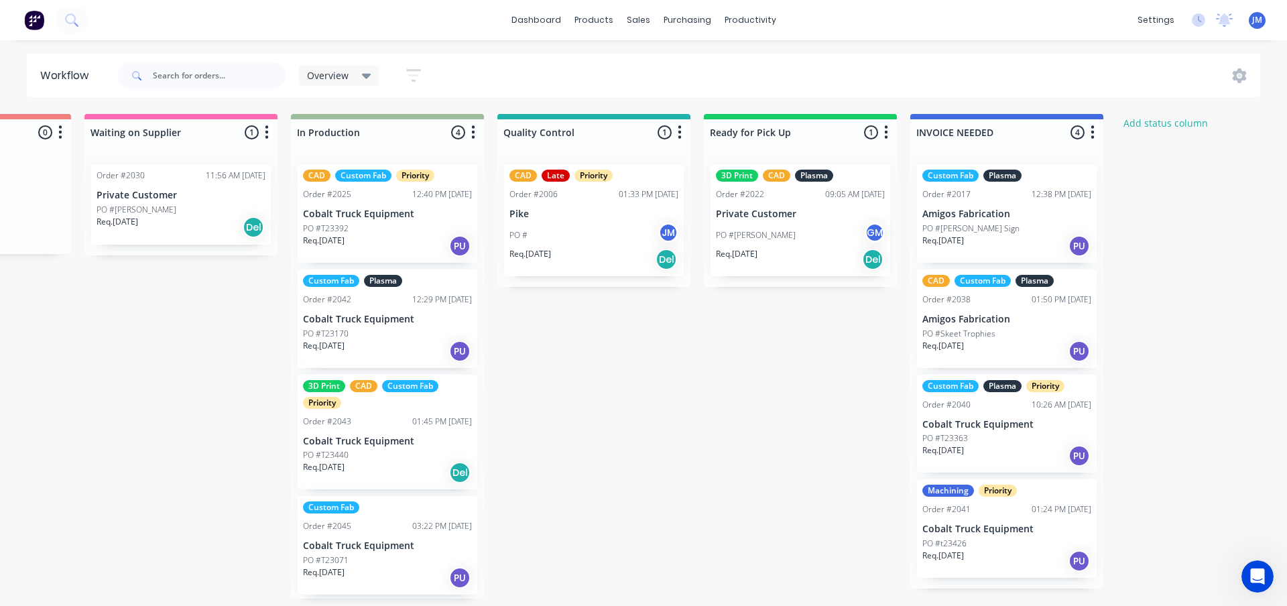
scroll to position [0, 968]
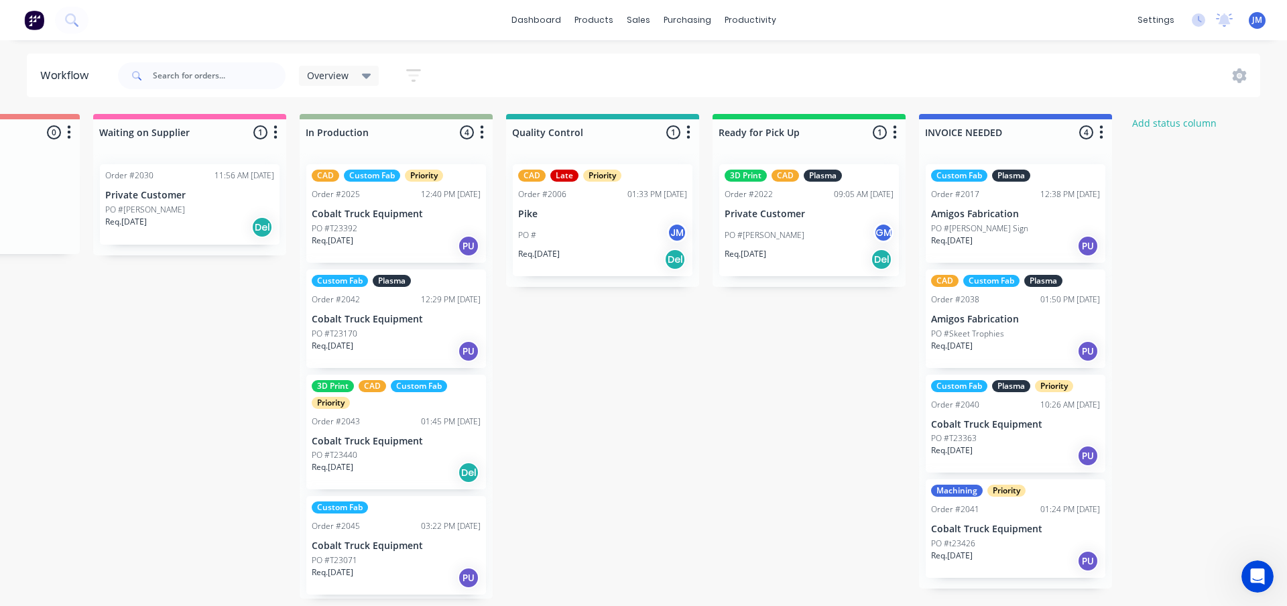
click at [382, 545] on p "Cobalt Truck Equipment" at bounding box center [396, 545] width 169 height 11
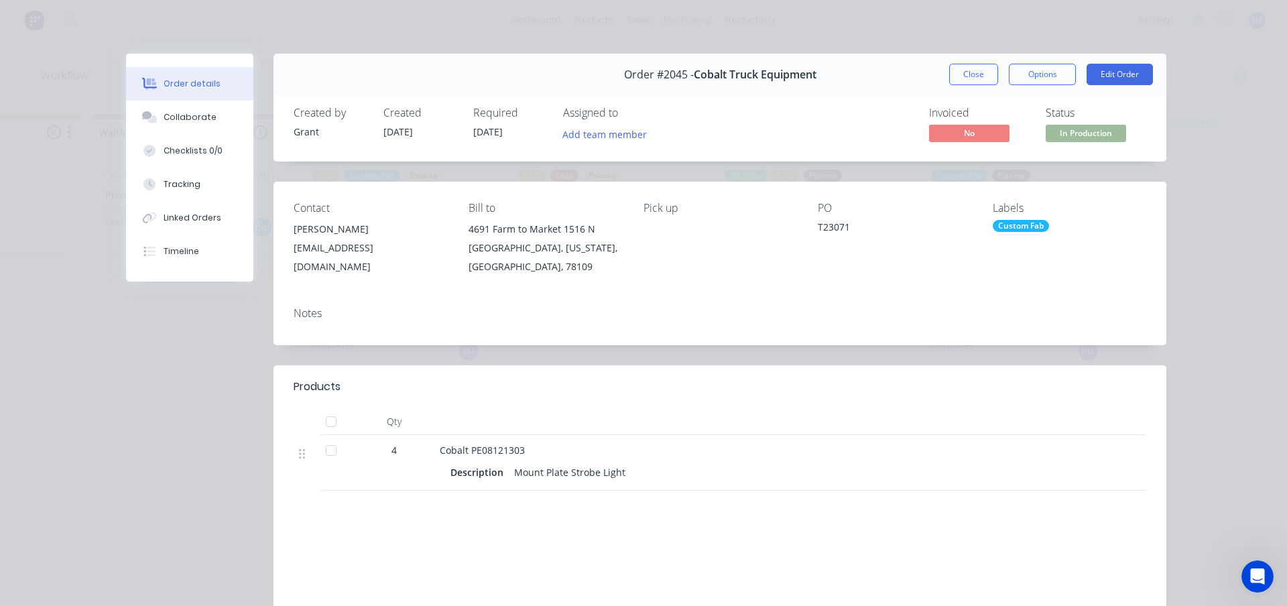
click at [137, 415] on div "Order #2045 - Cobalt Truck Equipment Close Options Edit Order Created by Grant …" at bounding box center [646, 391] width 1040 height 675
click at [967, 73] on button "Close" at bounding box center [973, 74] width 49 height 21
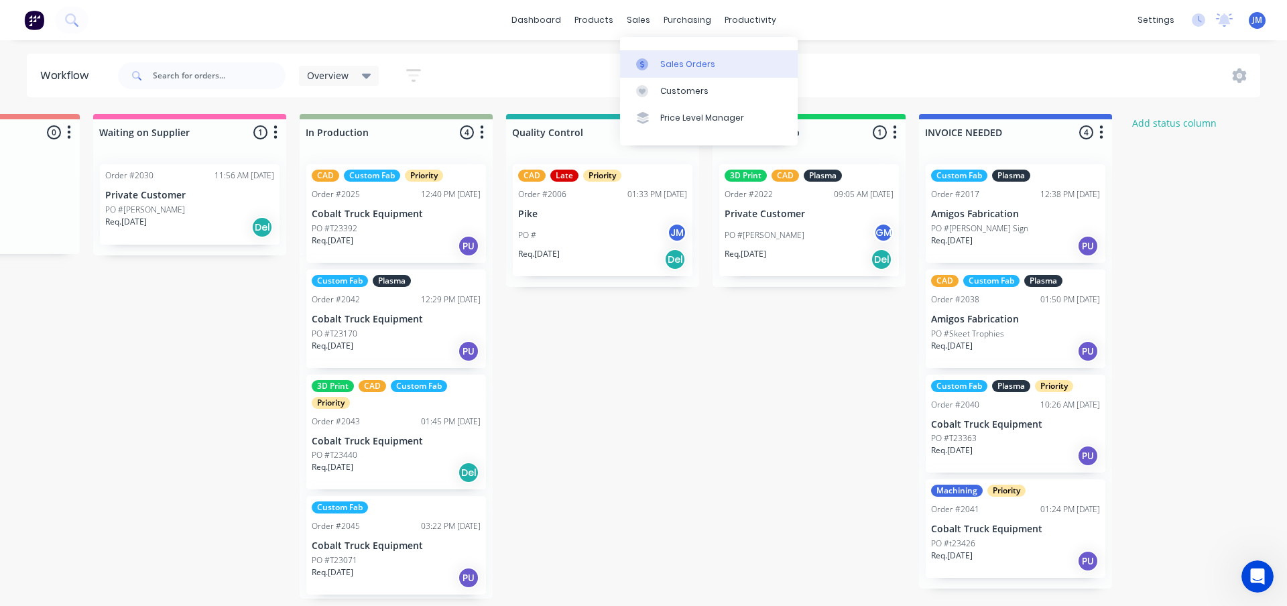
click at [667, 70] on div "Sales Orders" at bounding box center [687, 64] width 55 height 12
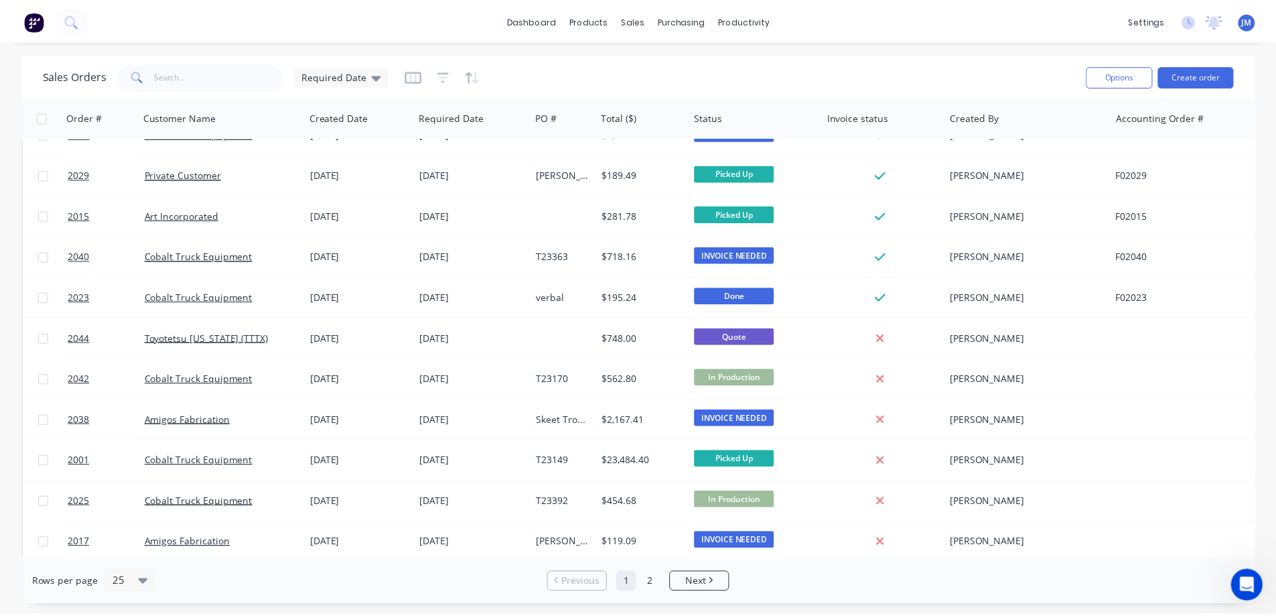
scroll to position [335, 0]
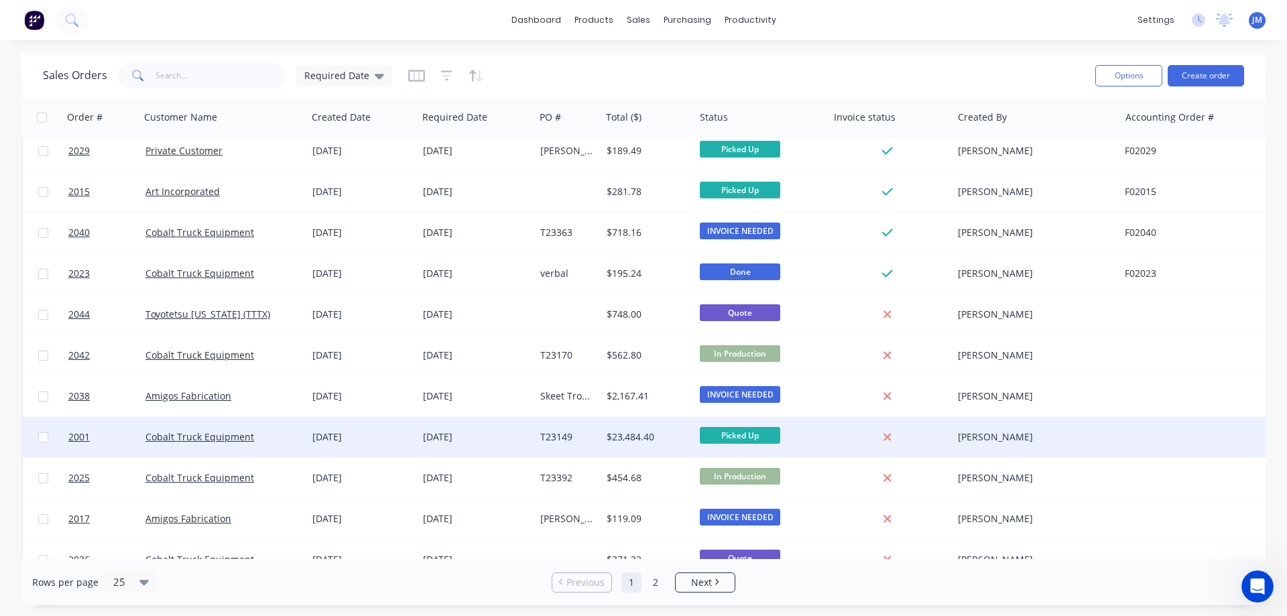
click at [505, 436] on div "[DATE]" at bounding box center [476, 436] width 107 height 13
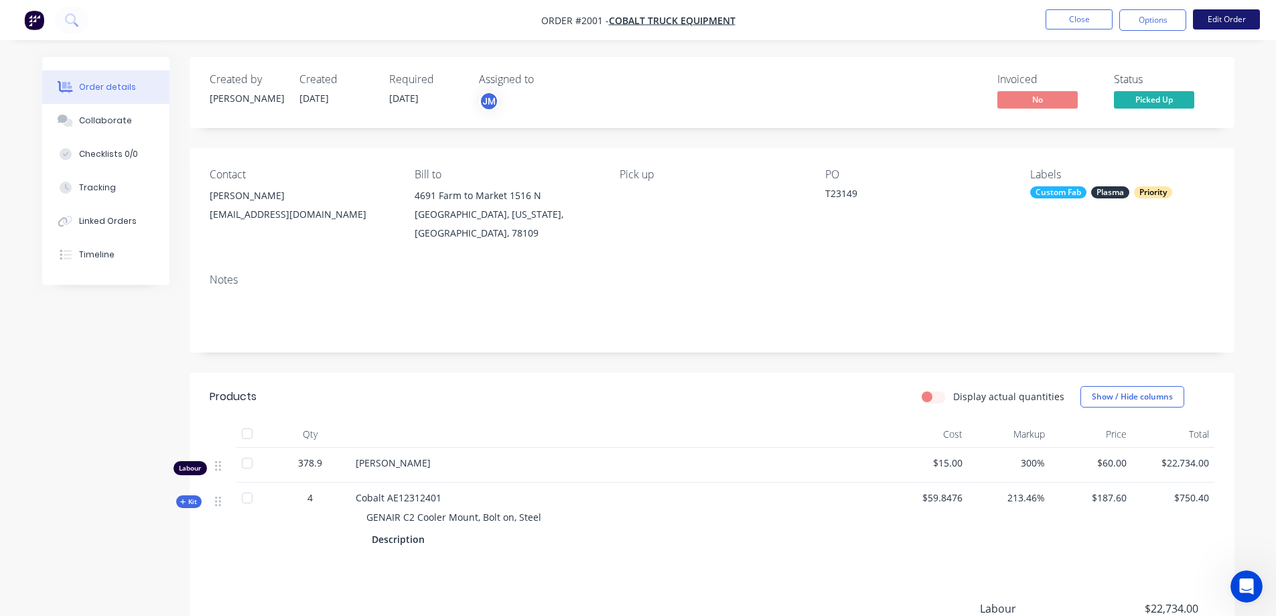
click at [1215, 22] on button "Edit Order" at bounding box center [1226, 19] width 67 height 20
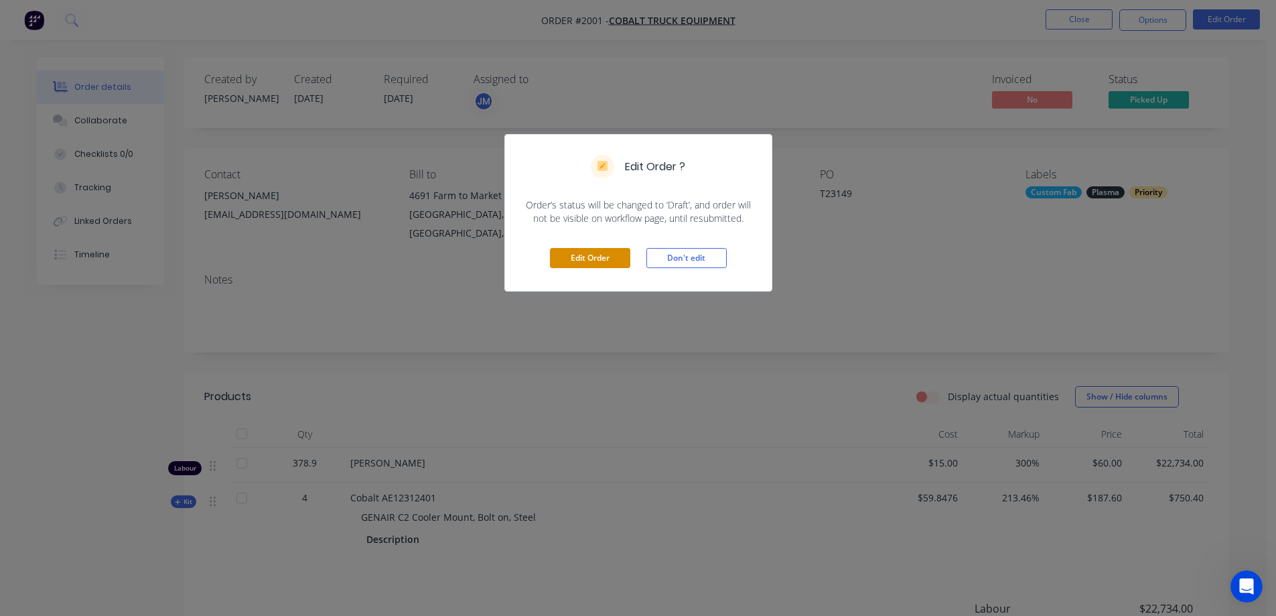
click at [590, 253] on button "Edit Order" at bounding box center [590, 258] width 80 height 20
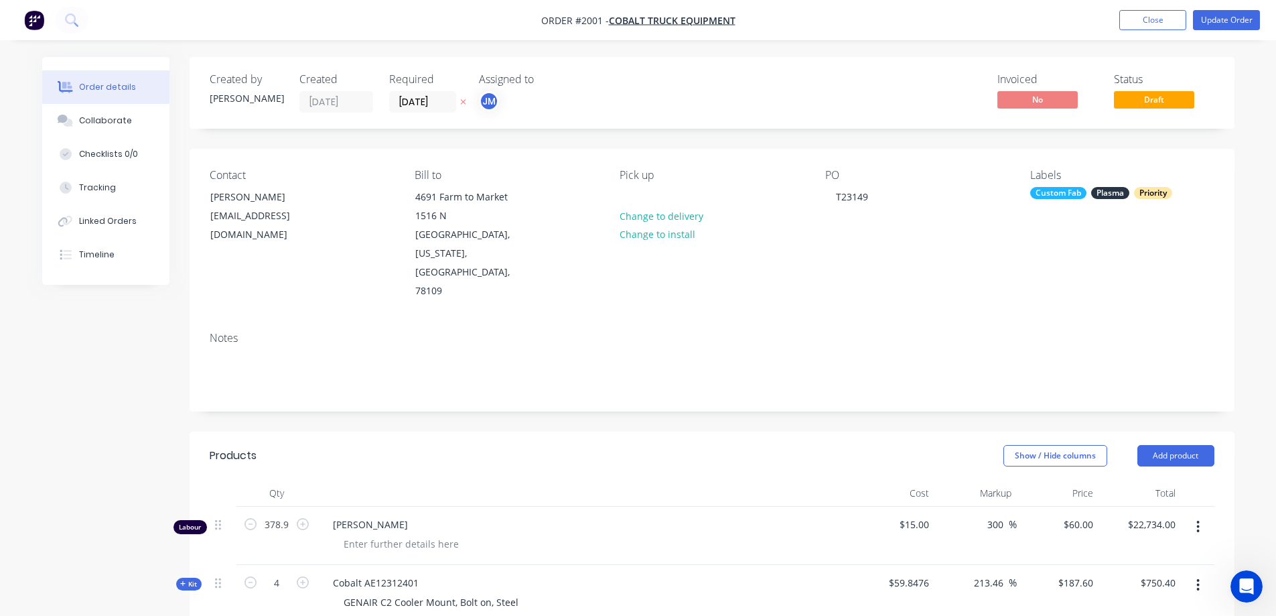
click at [1195, 515] on button "button" at bounding box center [1198, 527] width 31 height 24
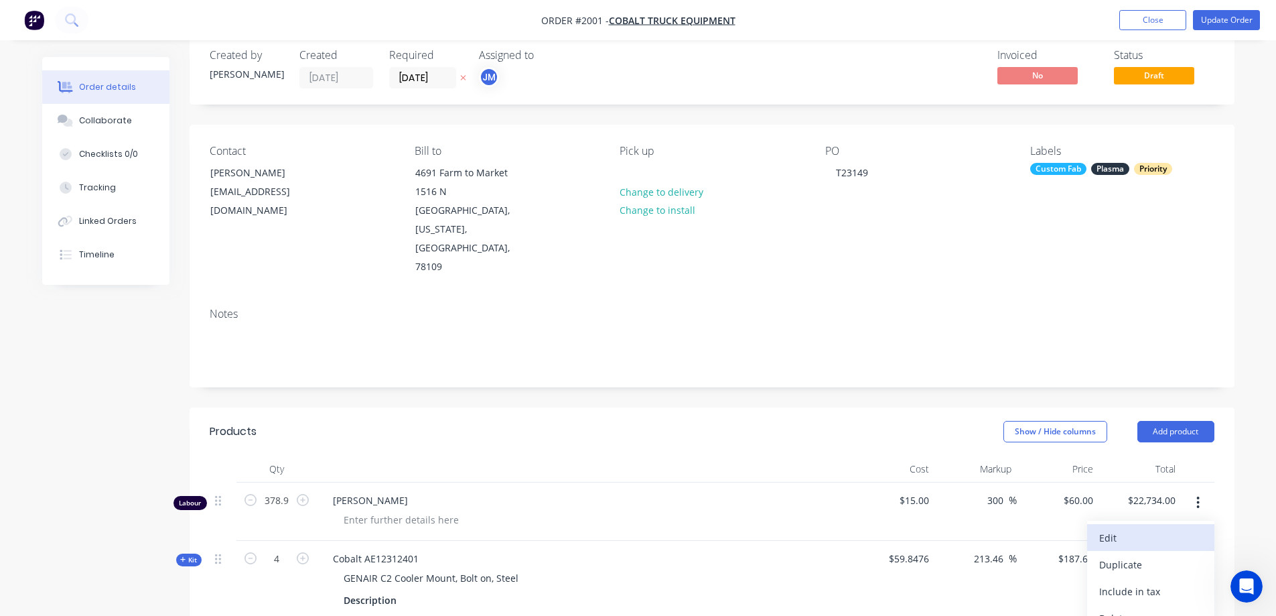
scroll to position [67, 0]
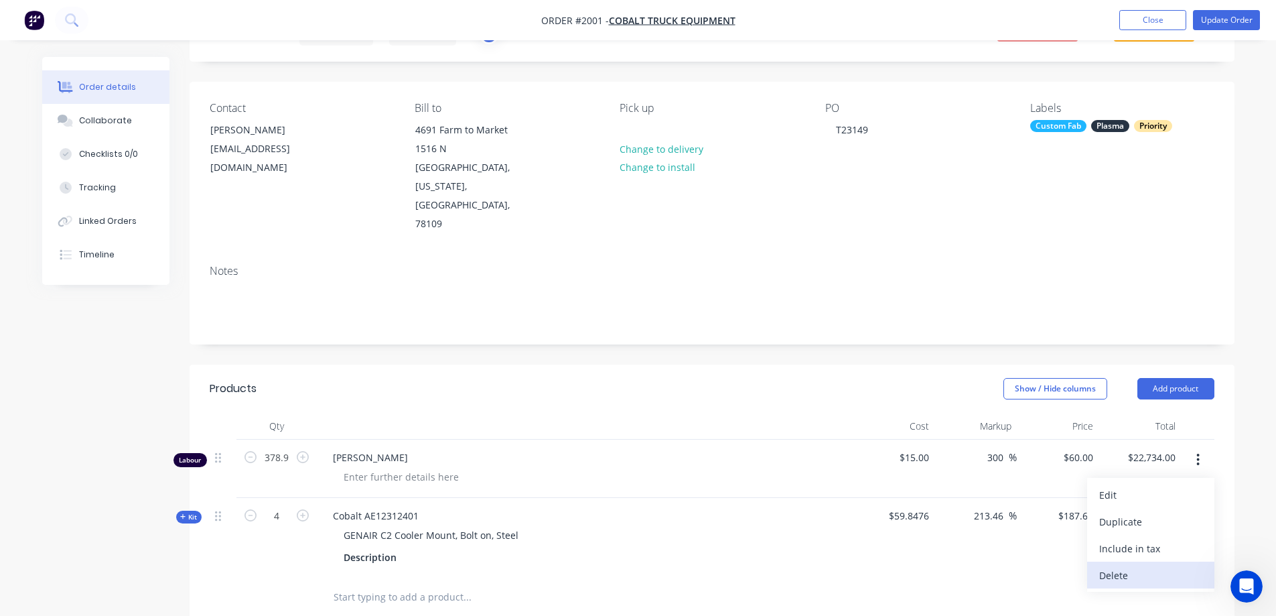
click at [1128, 566] on div "Delete" at bounding box center [1151, 575] width 103 height 19
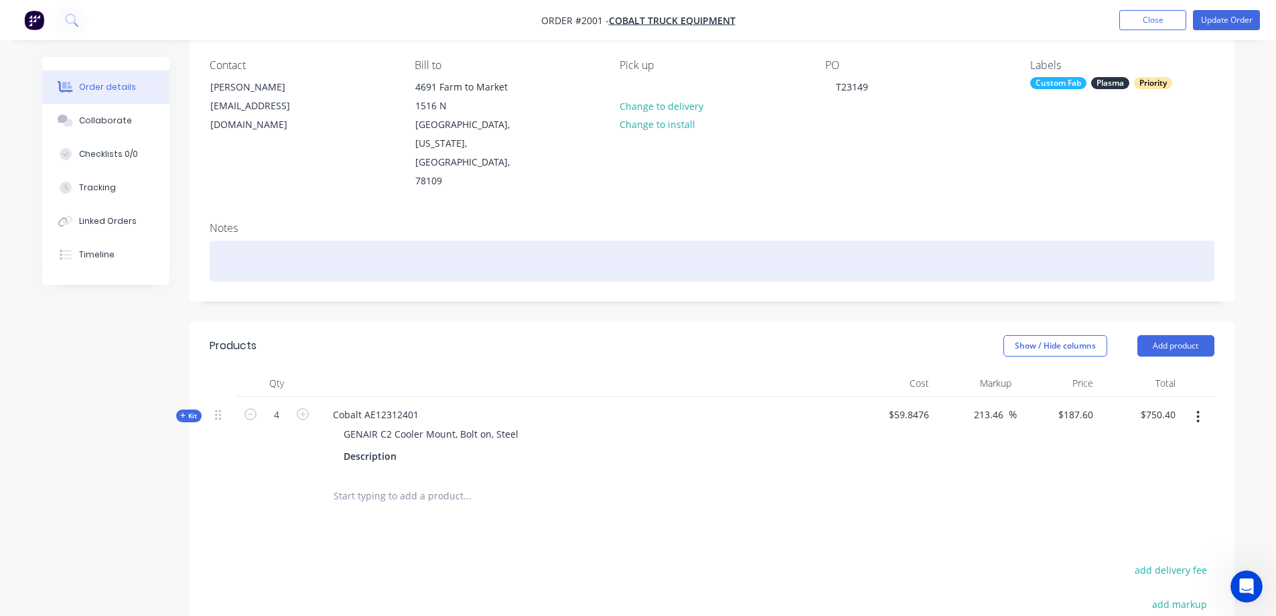
scroll to position [134, 0]
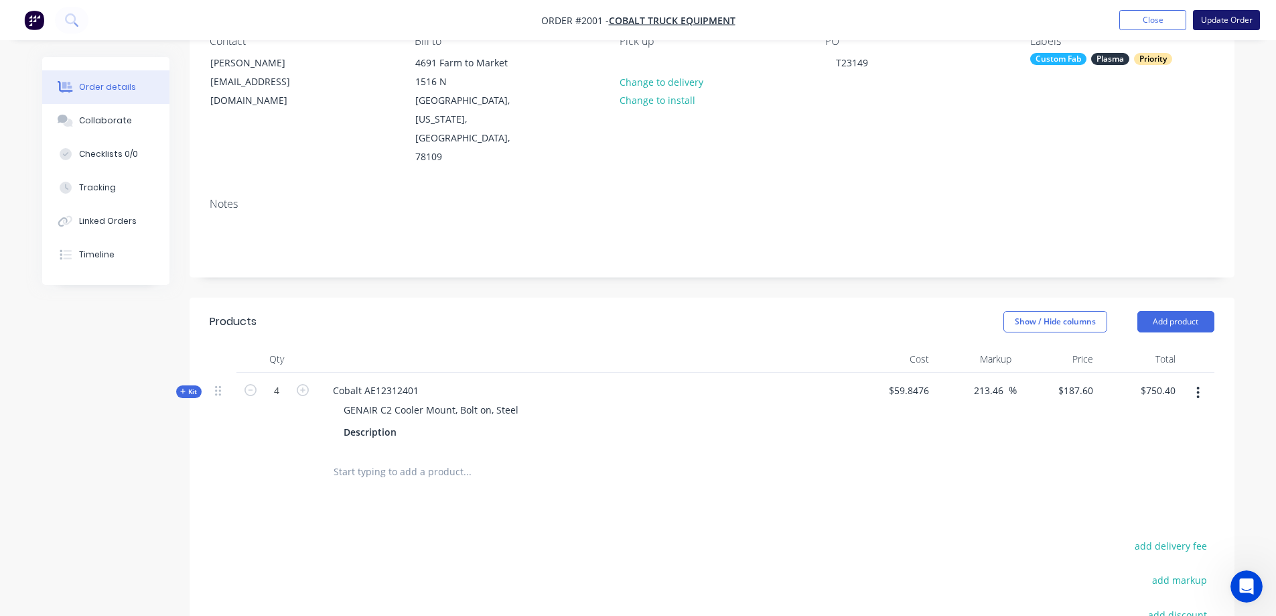
click at [1243, 18] on button "Update Order" at bounding box center [1226, 20] width 67 height 20
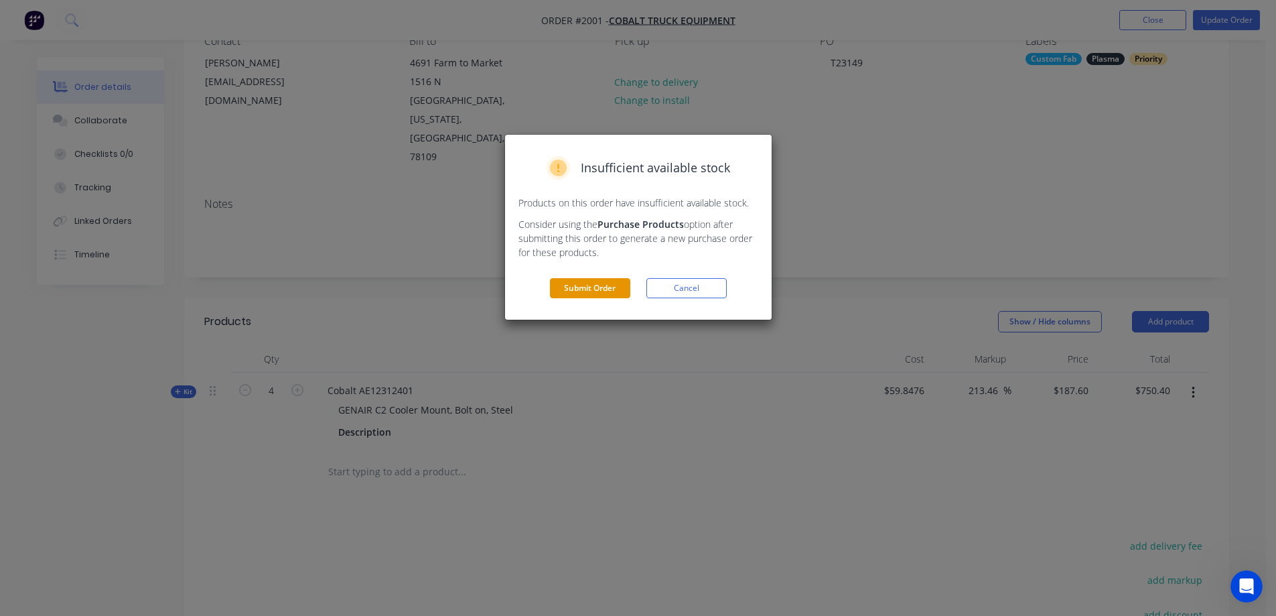
click at [612, 290] on button "Submit Order" at bounding box center [590, 288] width 80 height 20
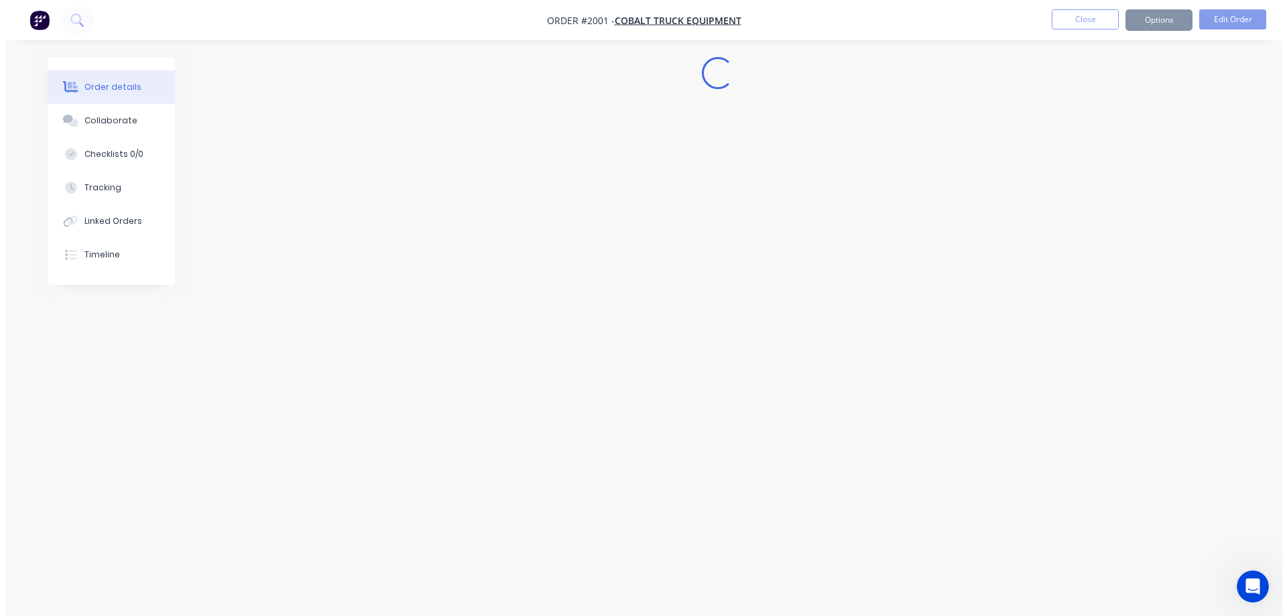
scroll to position [0, 0]
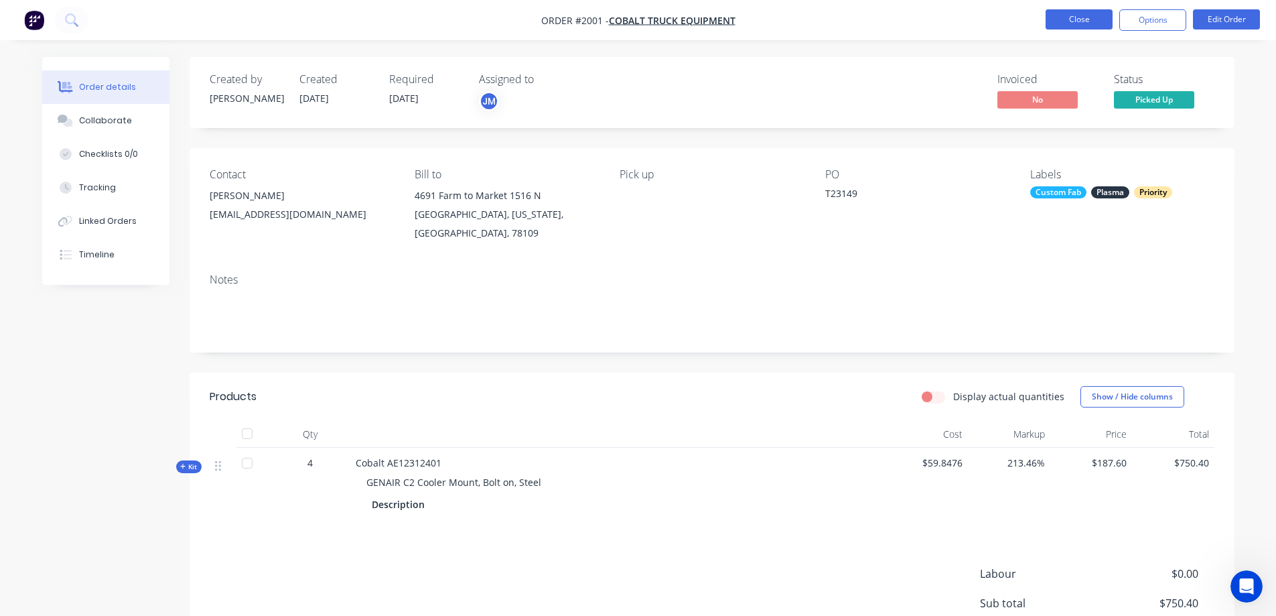
click at [1084, 23] on button "Close" at bounding box center [1079, 19] width 67 height 20
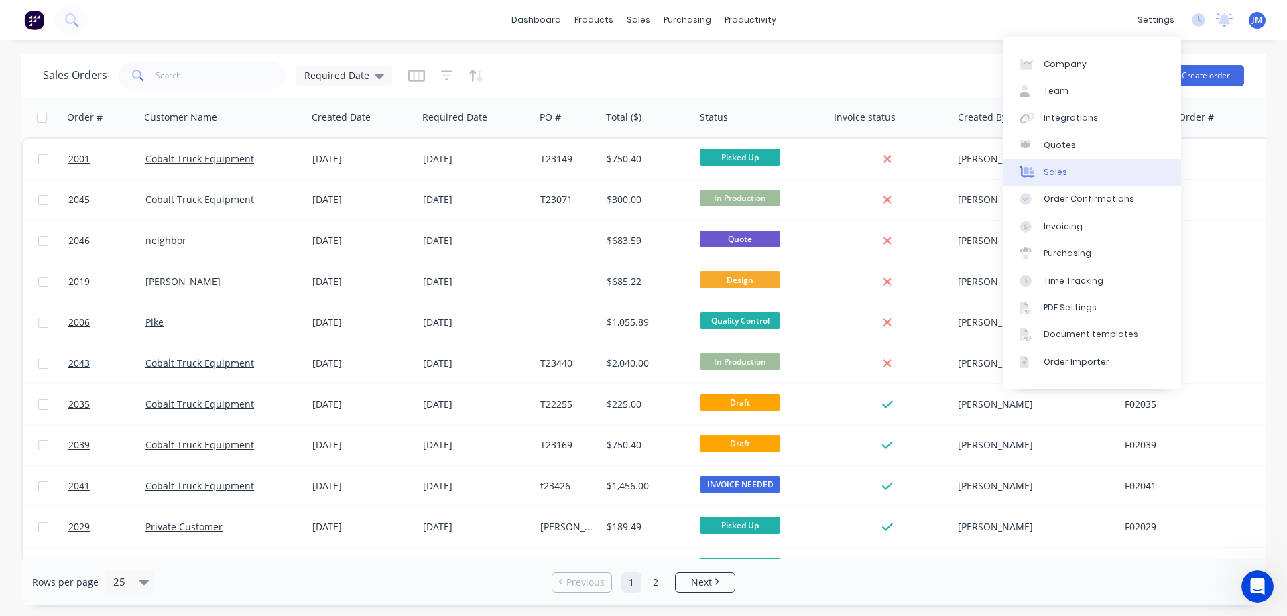
click at [1103, 170] on link "Sales" at bounding box center [1092, 172] width 178 height 27
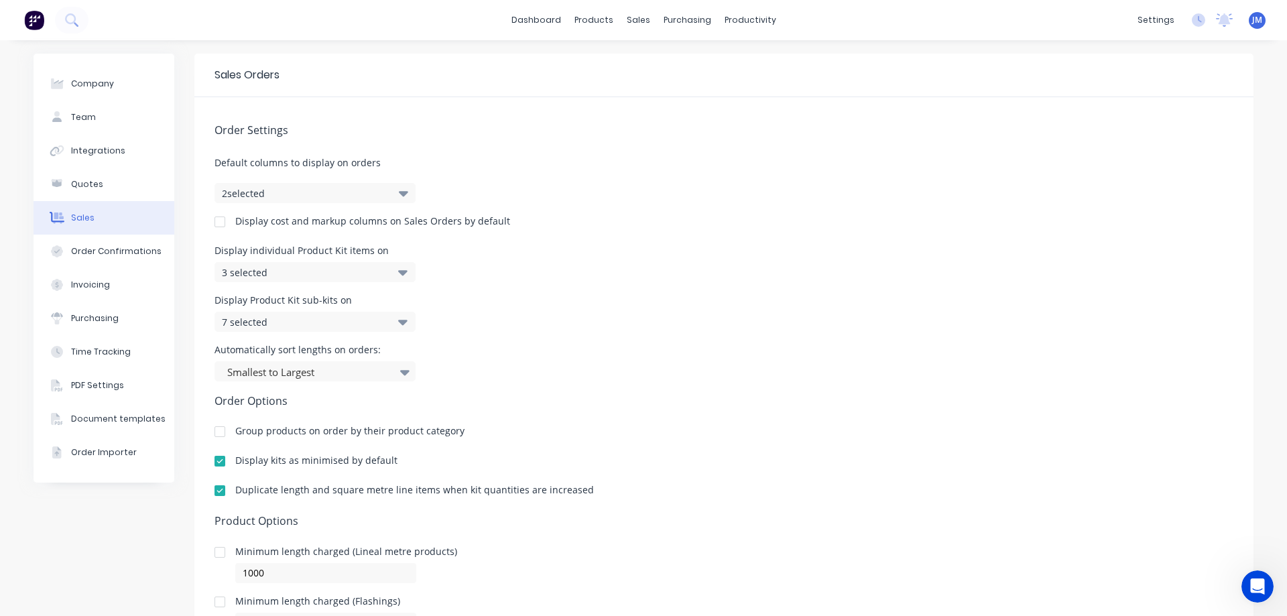
click at [257, 269] on div "3 selected" at bounding box center [301, 272] width 158 height 14
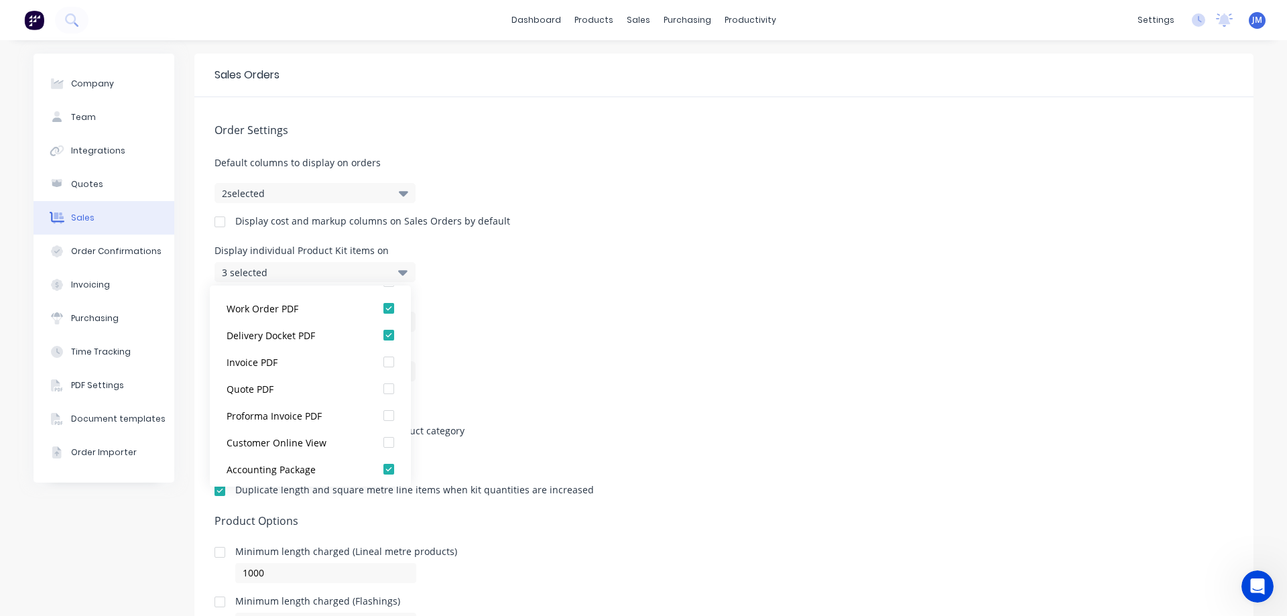
scroll to position [27, 0]
click at [379, 467] on div at bounding box center [388, 466] width 27 height 27
click at [478, 367] on div "Automatically sort lengths on orders: Smallest to Largest" at bounding box center [723, 363] width 1019 height 36
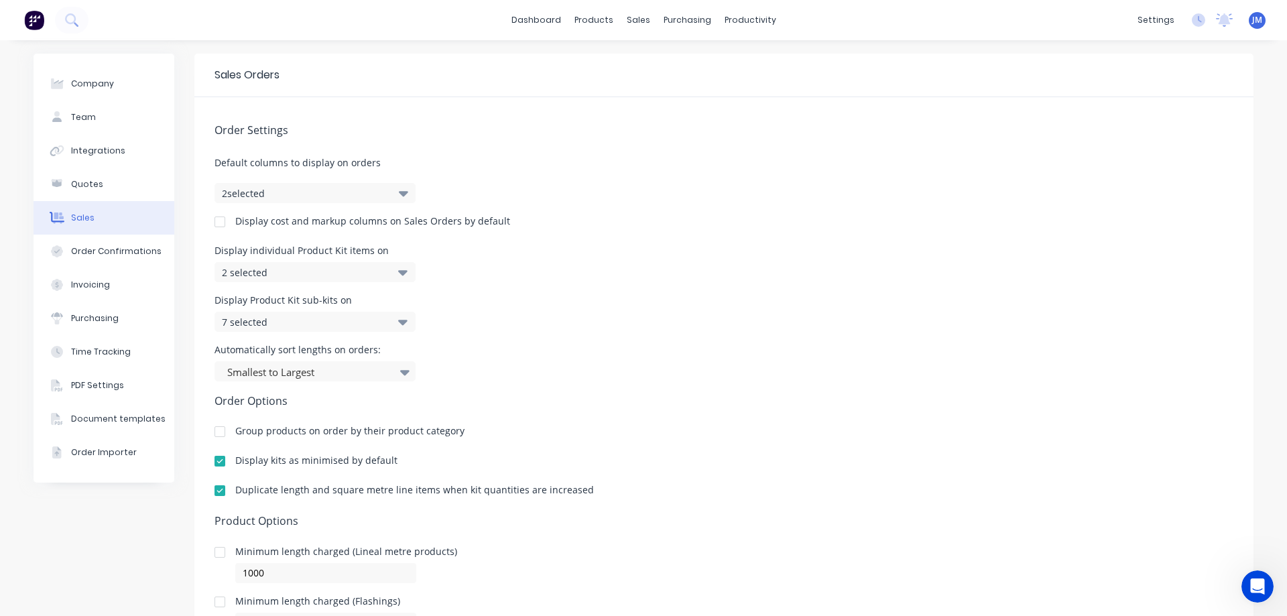
click at [398, 326] on icon at bounding box center [402, 321] width 9 height 15
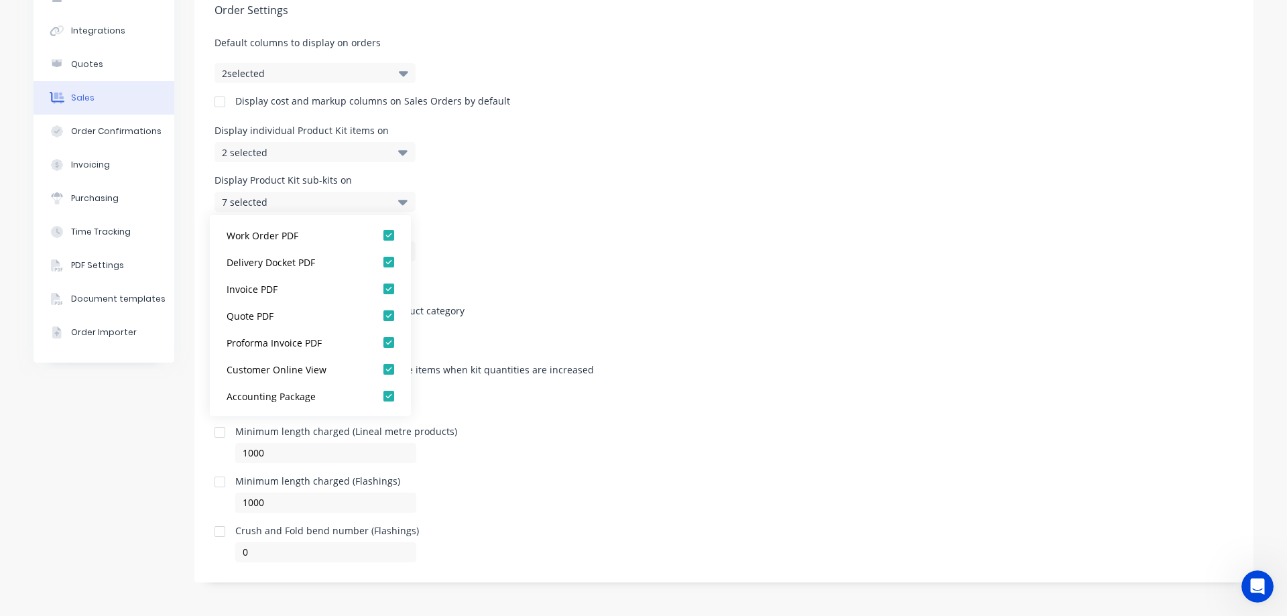
scroll to position [11, 0]
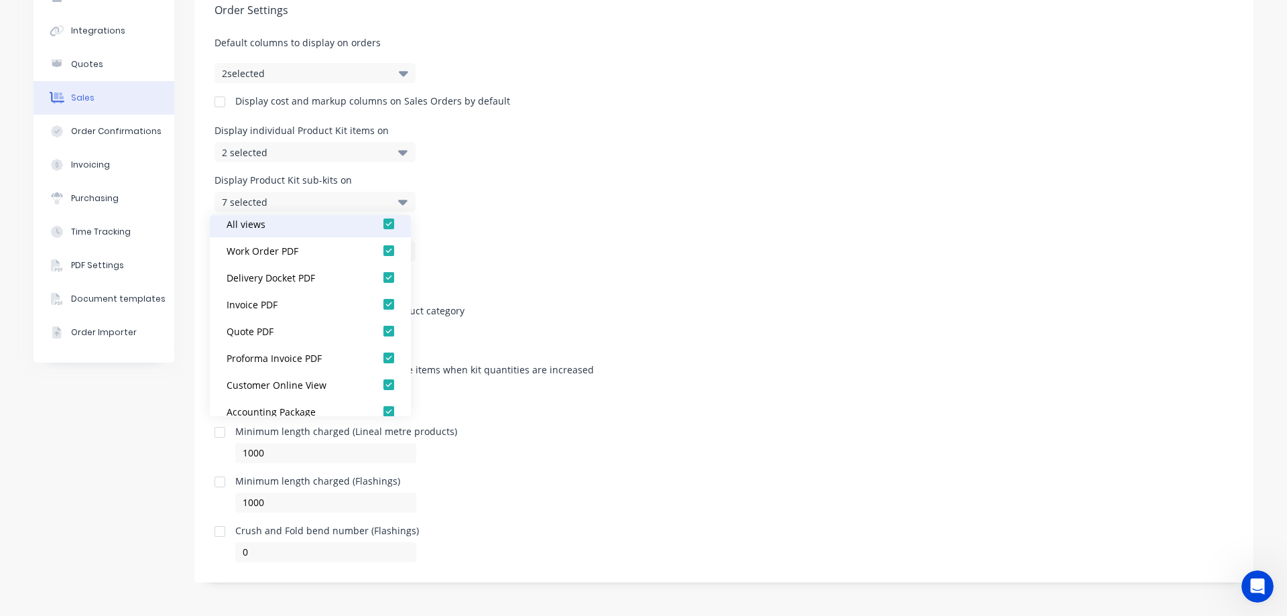
click at [378, 224] on div at bounding box center [388, 223] width 27 height 27
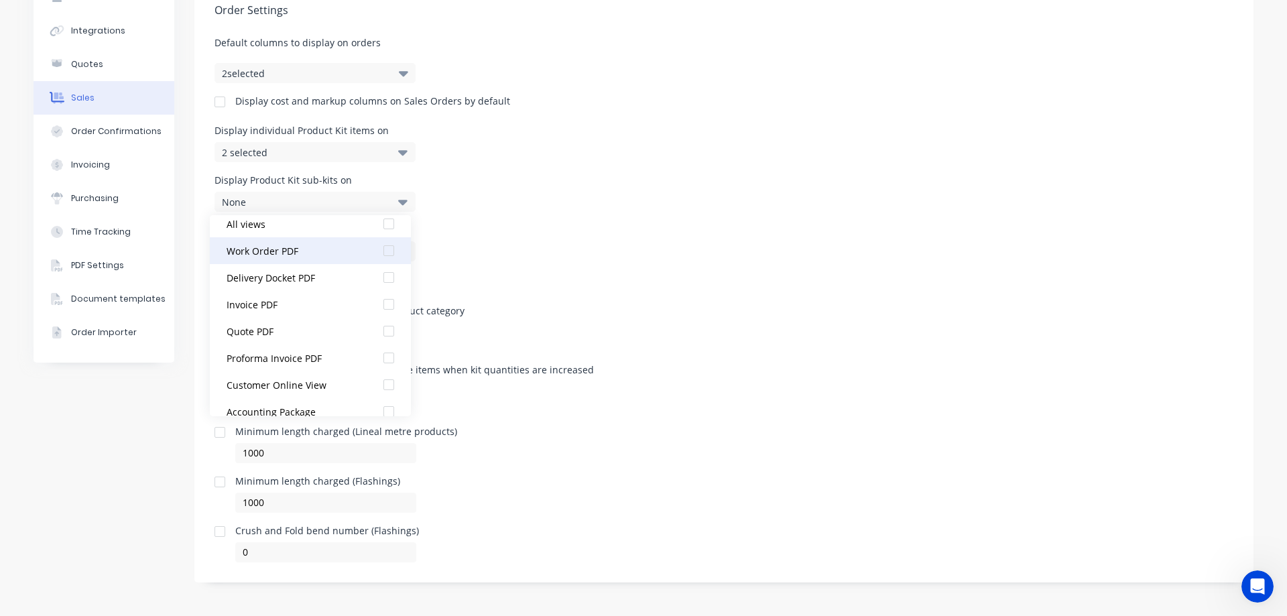
click at [381, 253] on div at bounding box center [388, 250] width 27 height 27
click at [378, 279] on div at bounding box center [388, 277] width 27 height 27
click at [469, 267] on div "Order Settings Default columns to display on orders 2 selected Display cost and…" at bounding box center [723, 269] width 1059 height 585
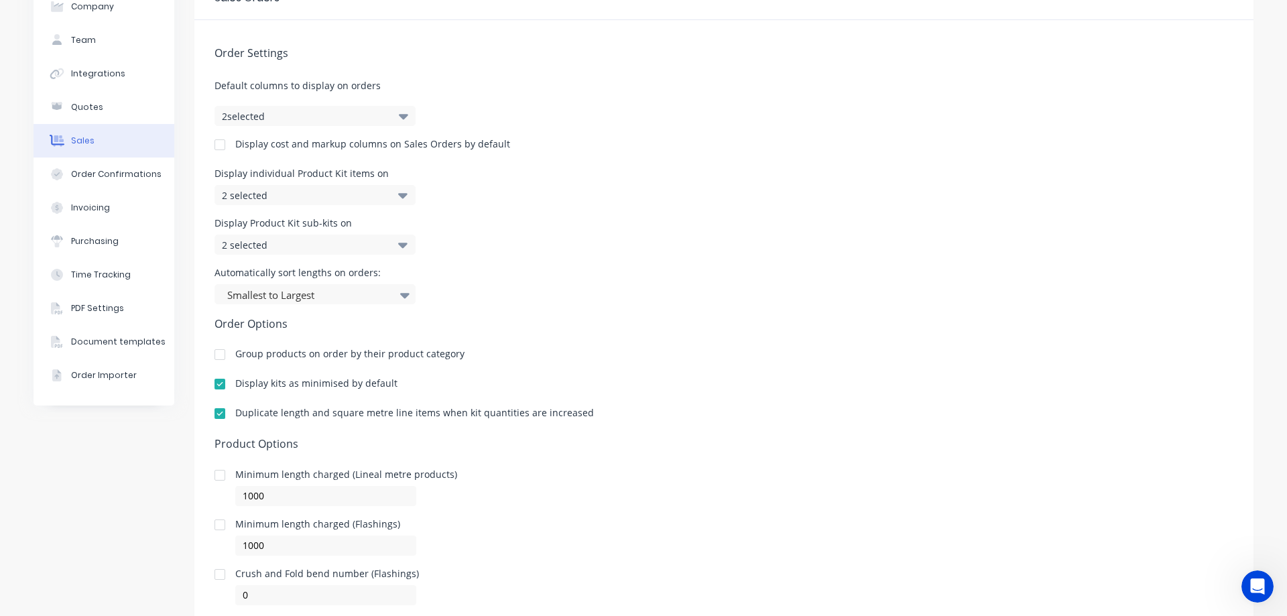
scroll to position [53, 0]
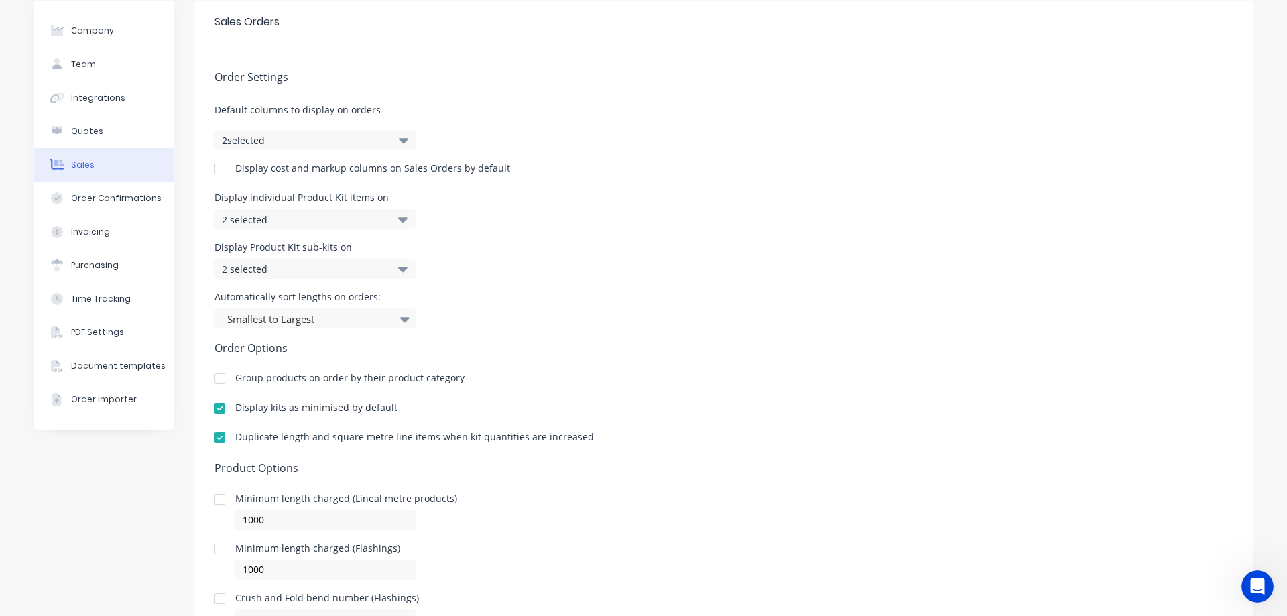
click at [218, 172] on div at bounding box center [219, 168] width 27 height 27
click at [665, 253] on div "Display Product Kit sub-kits on 2 selected" at bounding box center [723, 261] width 1019 height 36
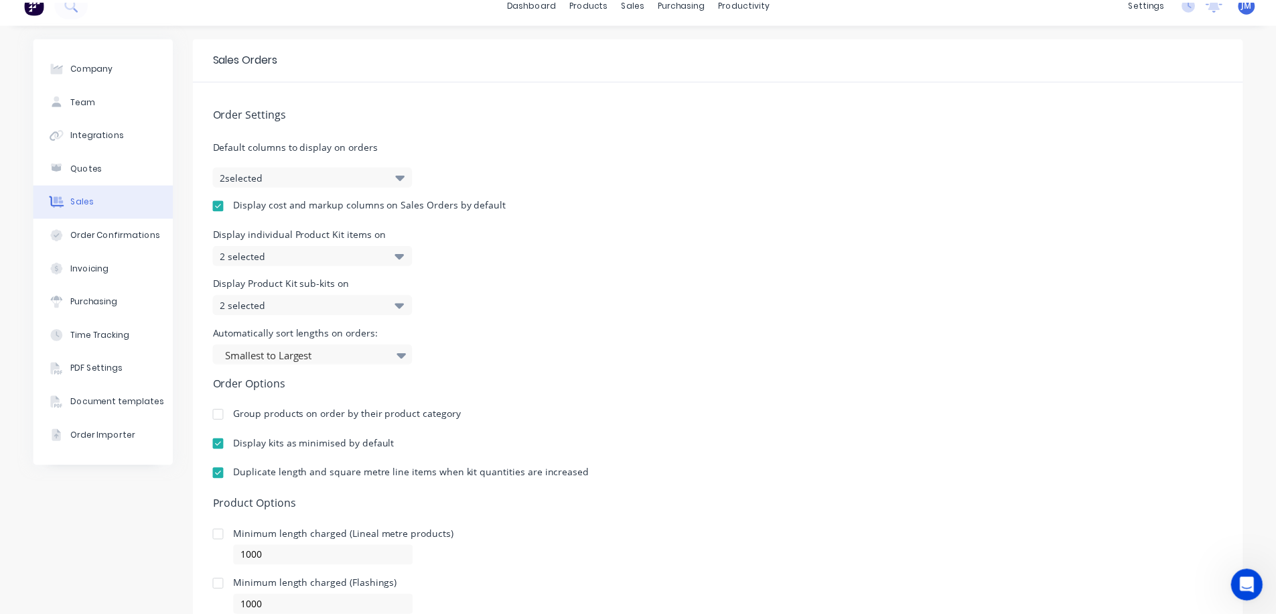
scroll to position [0, 0]
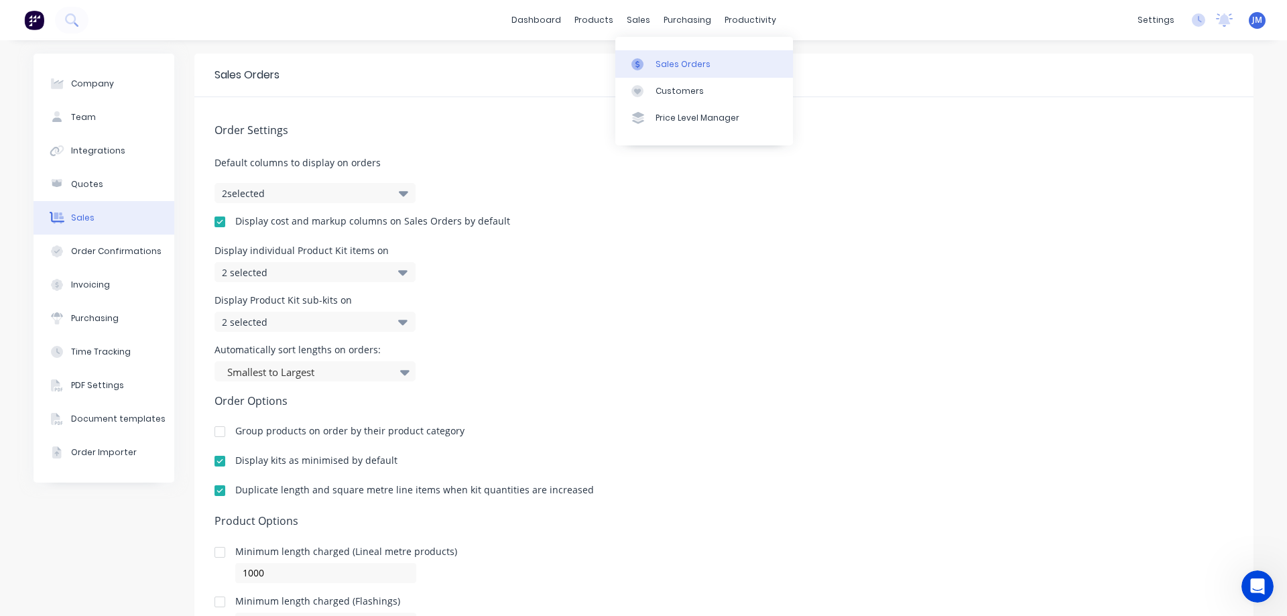
click at [657, 51] on link "Sales Orders" at bounding box center [704, 63] width 178 height 27
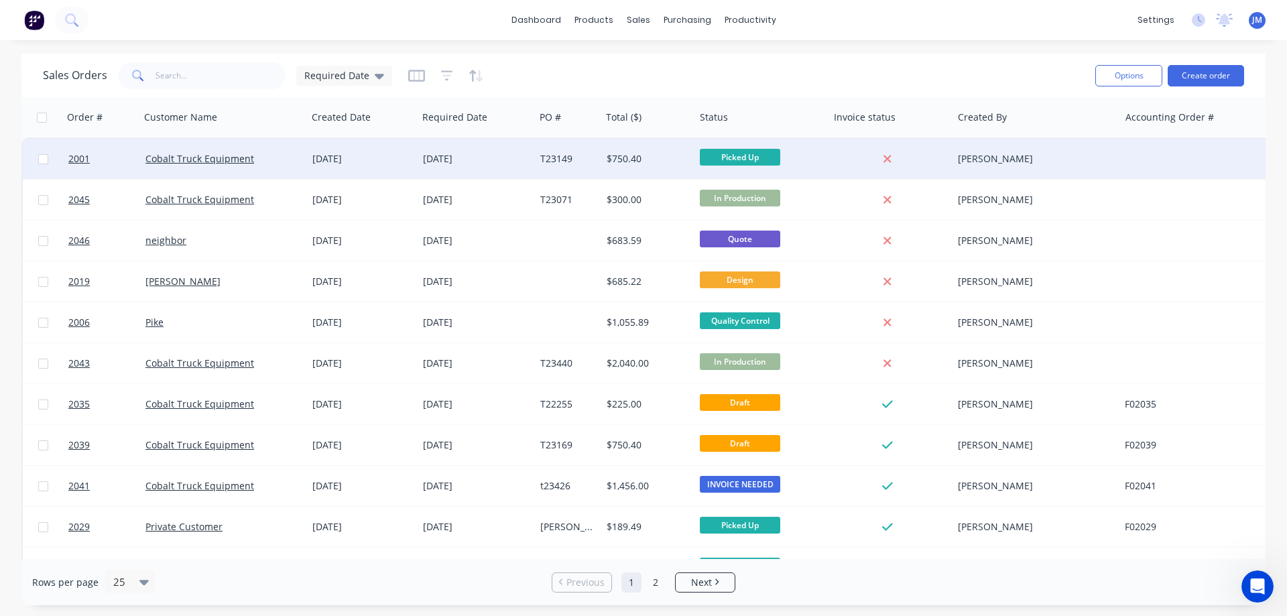
click at [620, 161] on div "$750.40" at bounding box center [645, 158] width 78 height 13
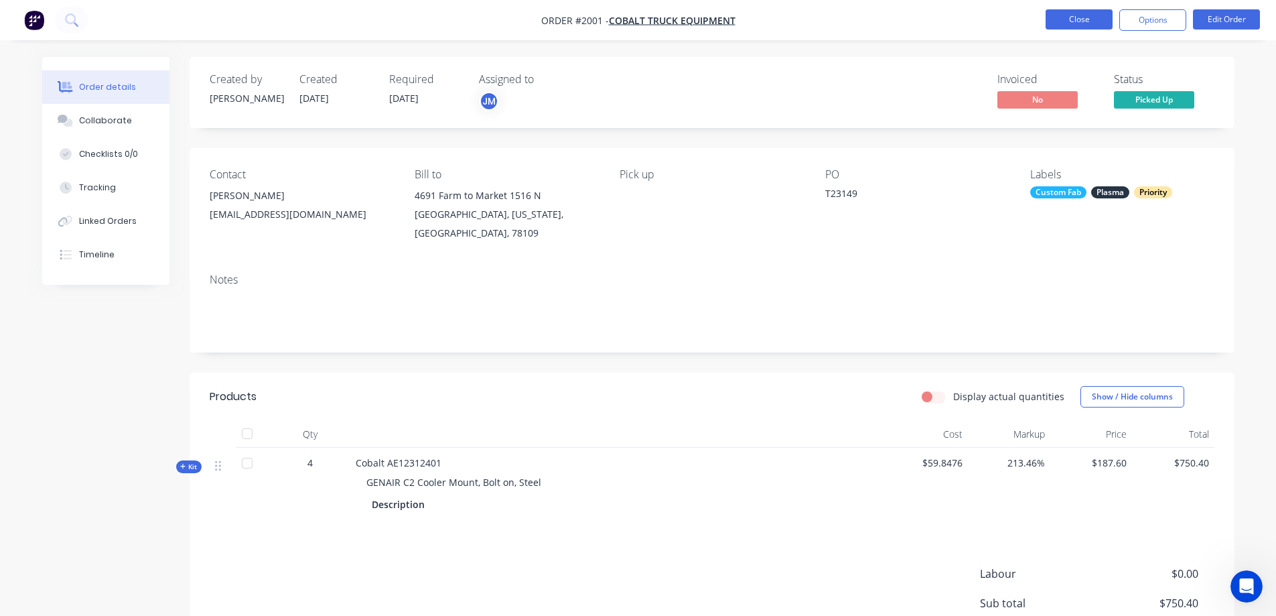
click at [1090, 25] on button "Close" at bounding box center [1079, 19] width 67 height 20
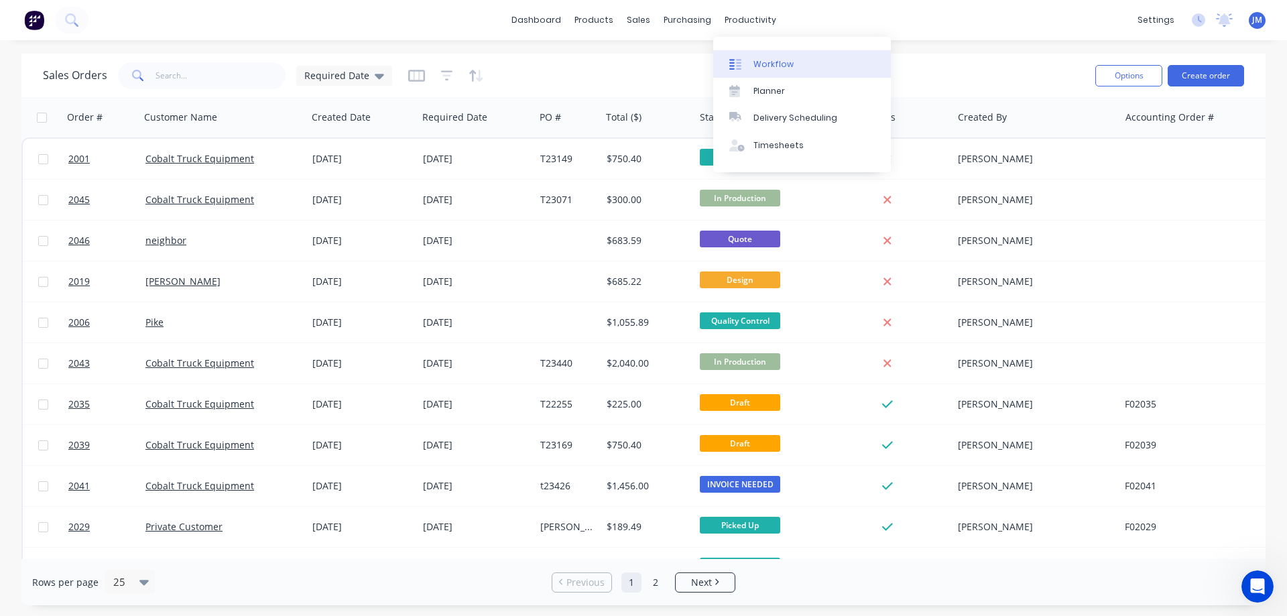
click at [779, 63] on div "Workflow" at bounding box center [773, 64] width 40 height 12
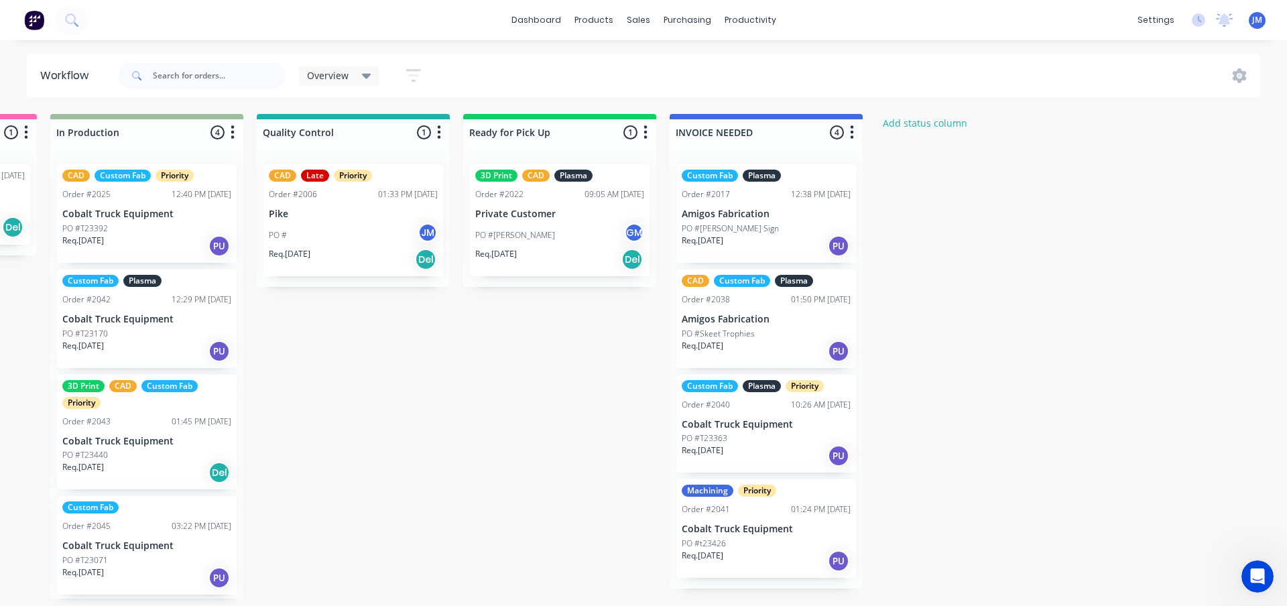
scroll to position [0, 1079]
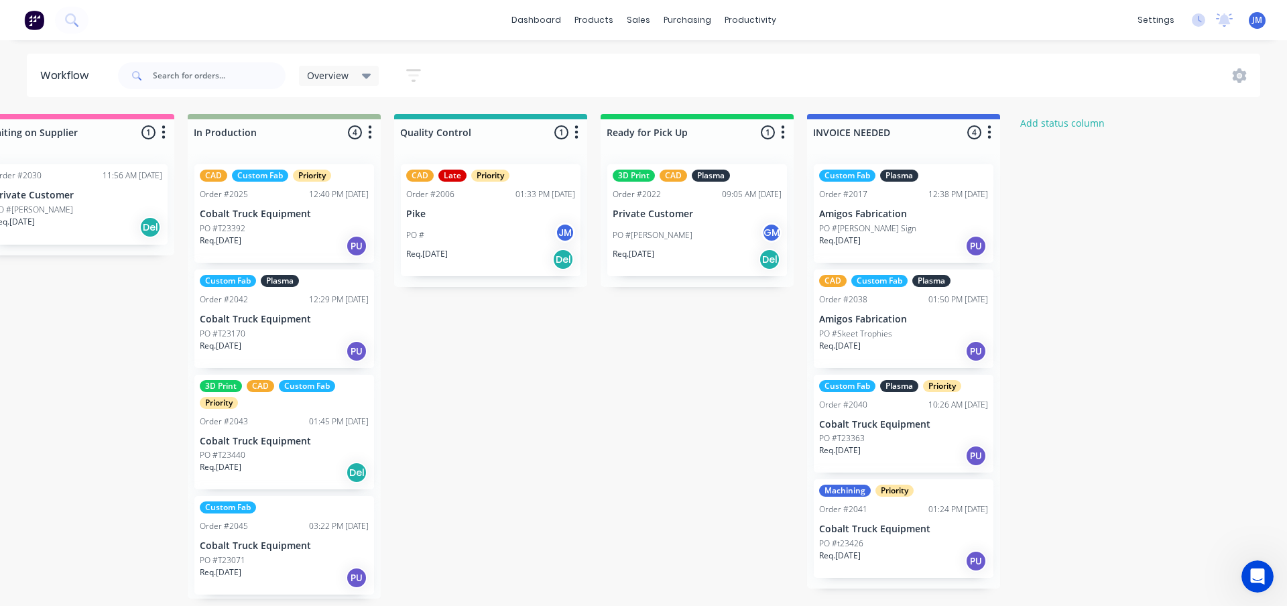
click at [904, 422] on p "Cobalt Truck Equipment" at bounding box center [903, 424] width 169 height 11
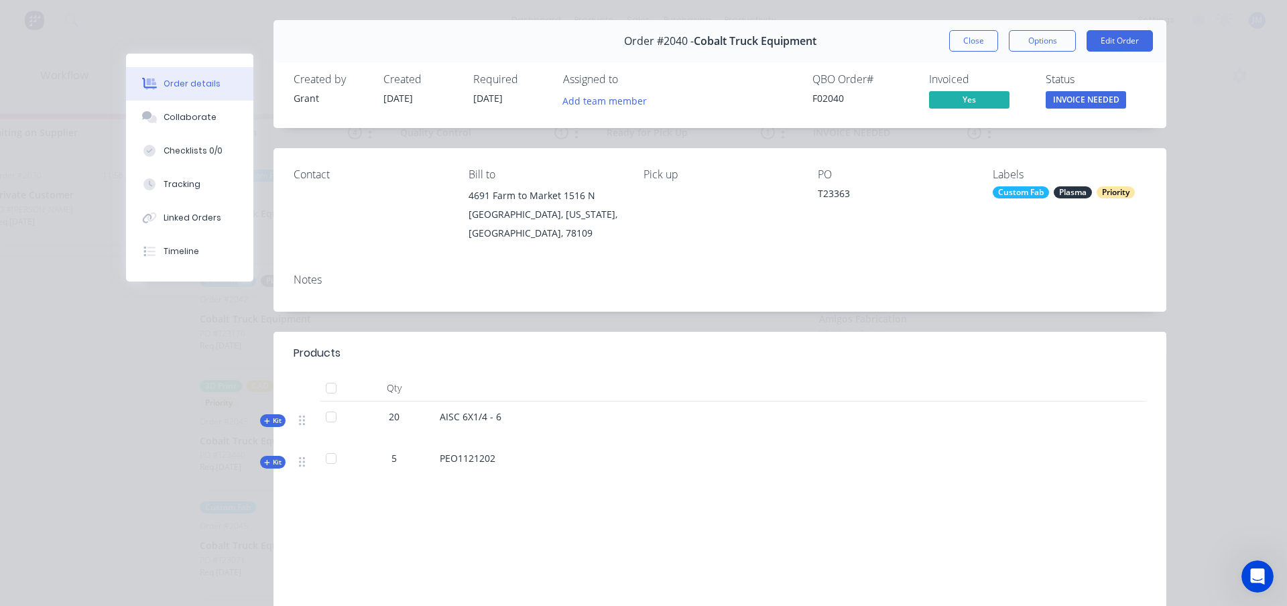
scroll to position [67, 0]
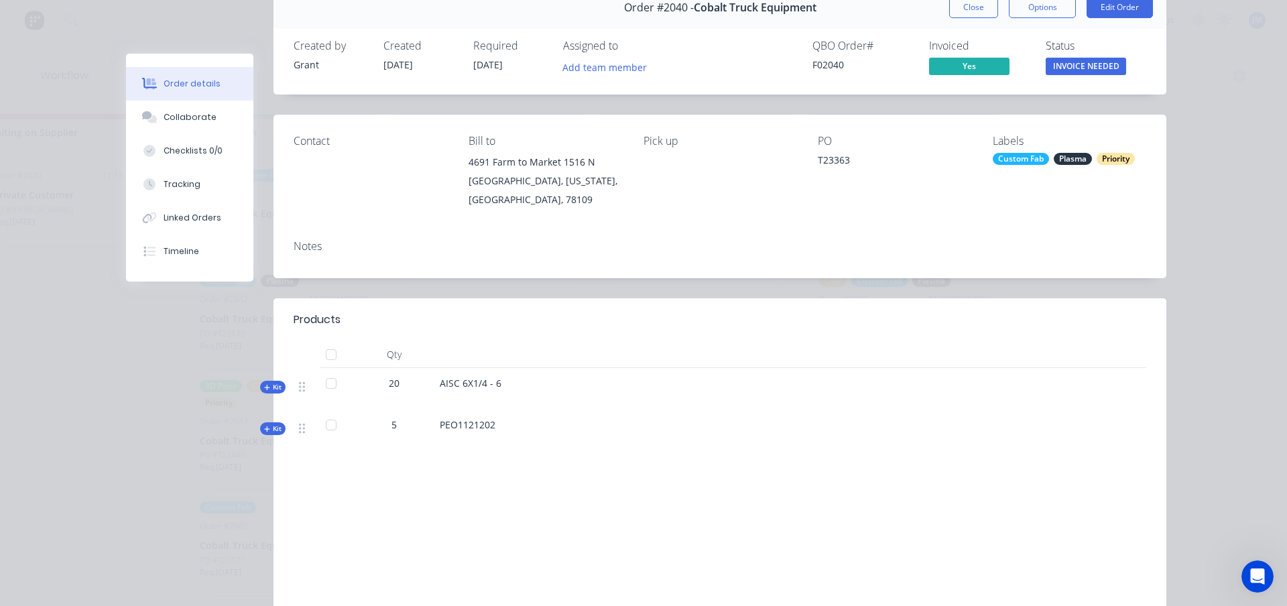
click at [326, 383] on div at bounding box center [331, 383] width 27 height 27
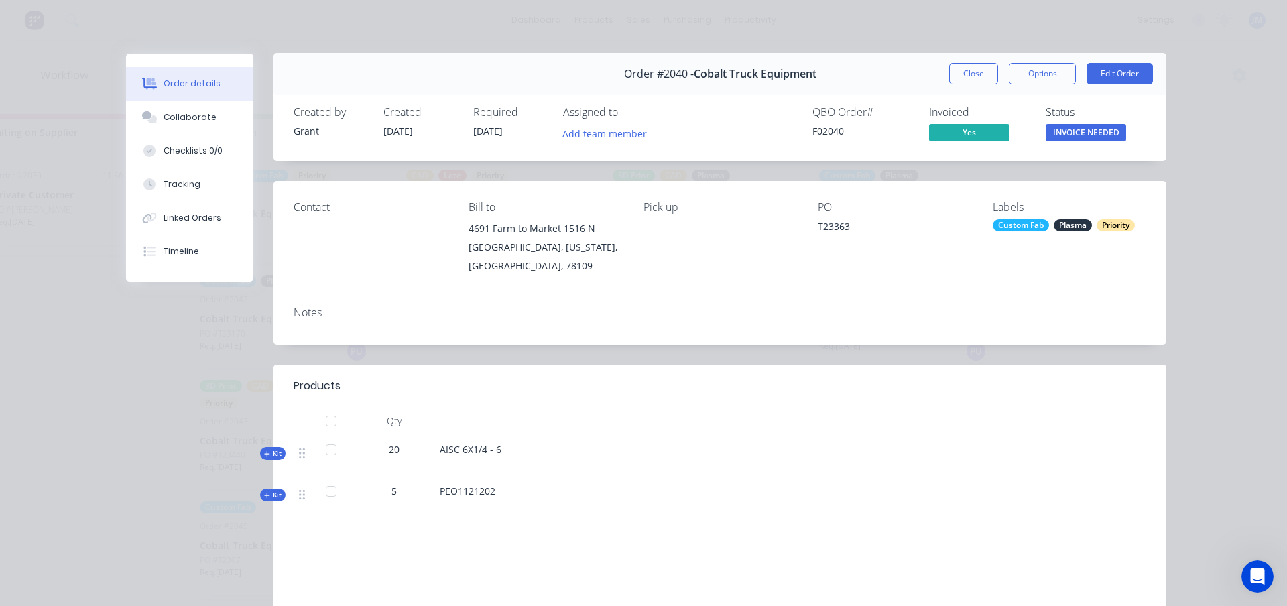
scroll to position [0, 0]
click at [271, 456] on span "Kit" at bounding box center [272, 454] width 17 height 10
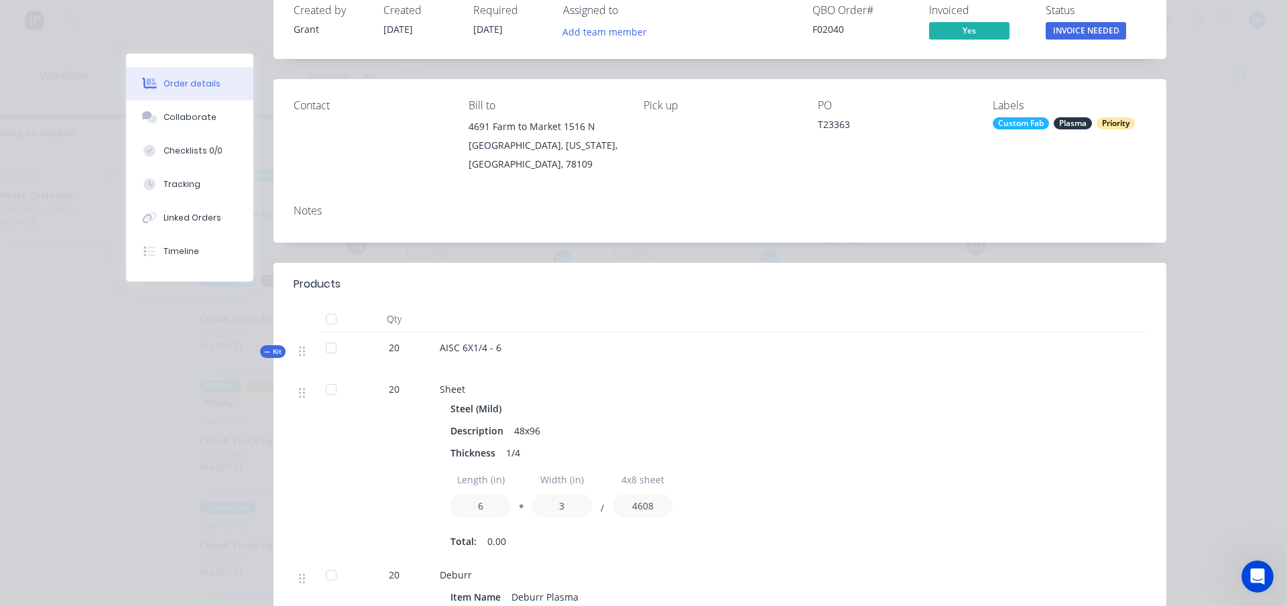
scroll to position [201, 0]
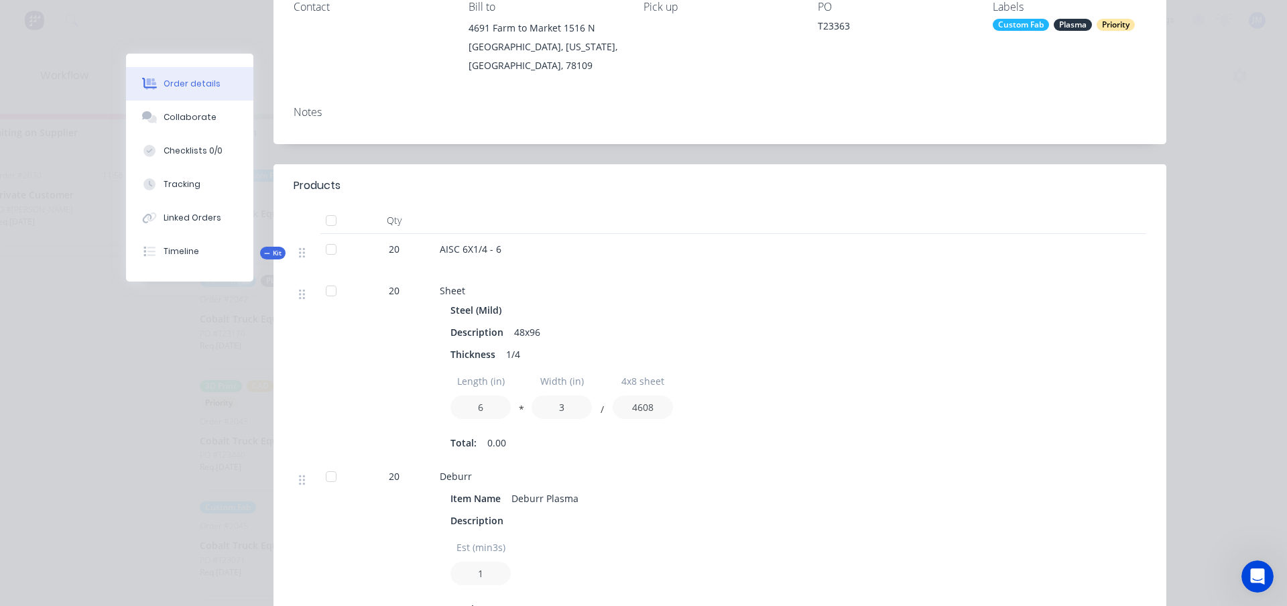
click at [276, 247] on div "Kit" at bounding box center [272, 253] width 25 height 13
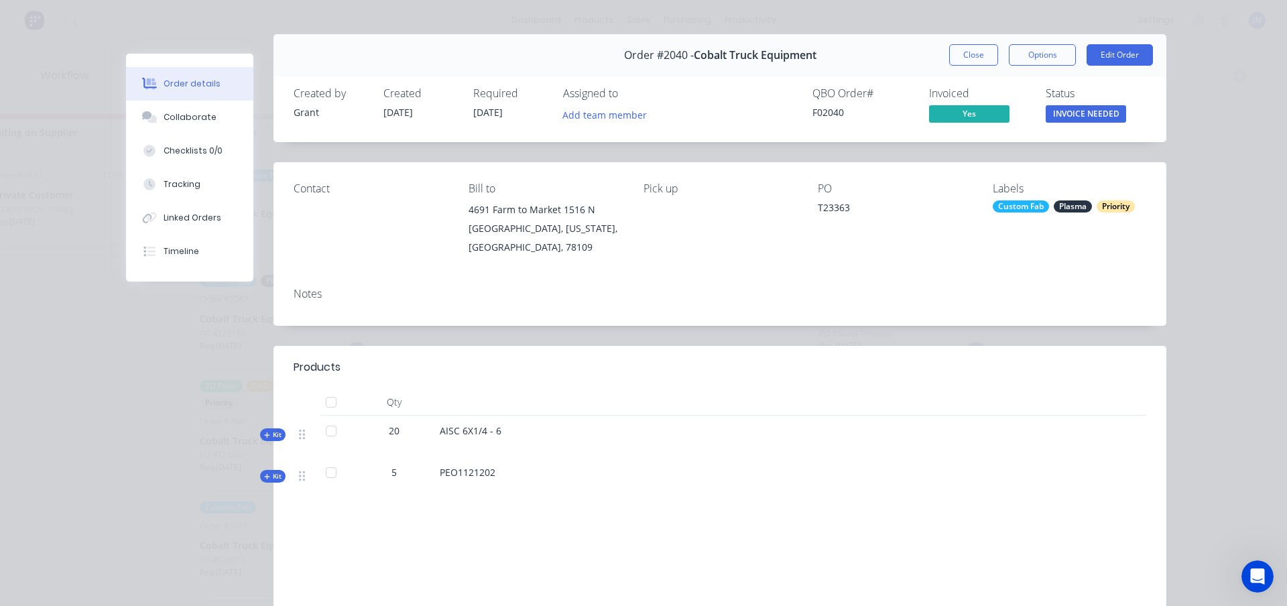
scroll to position [0, 0]
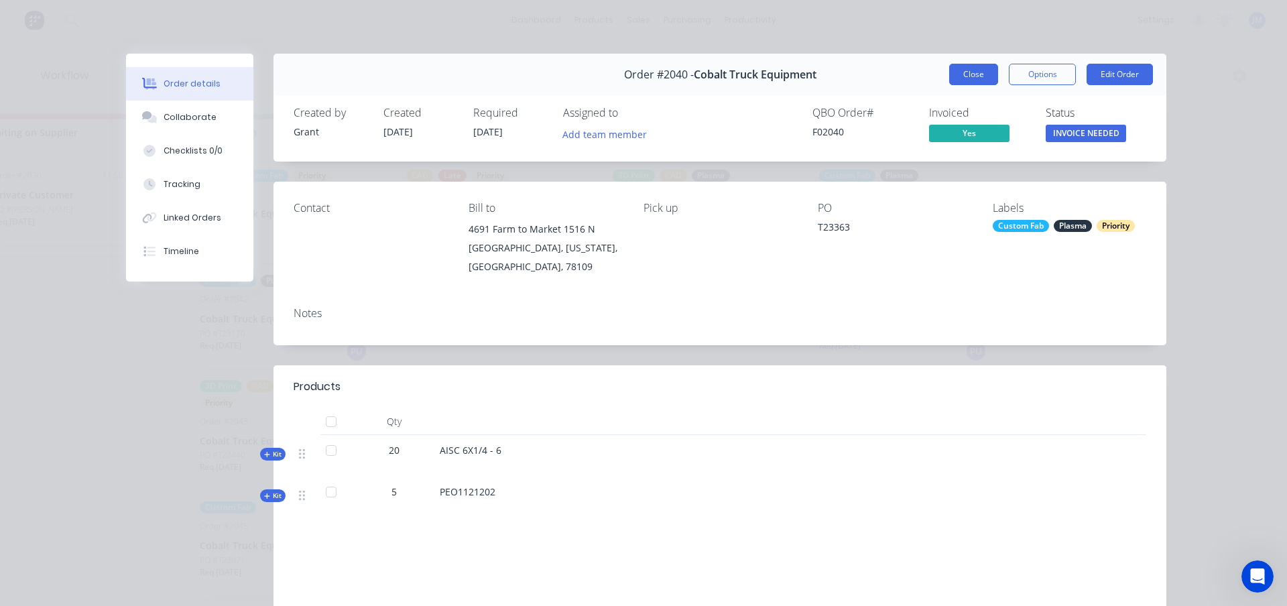
click at [971, 77] on button "Close" at bounding box center [973, 74] width 49 height 21
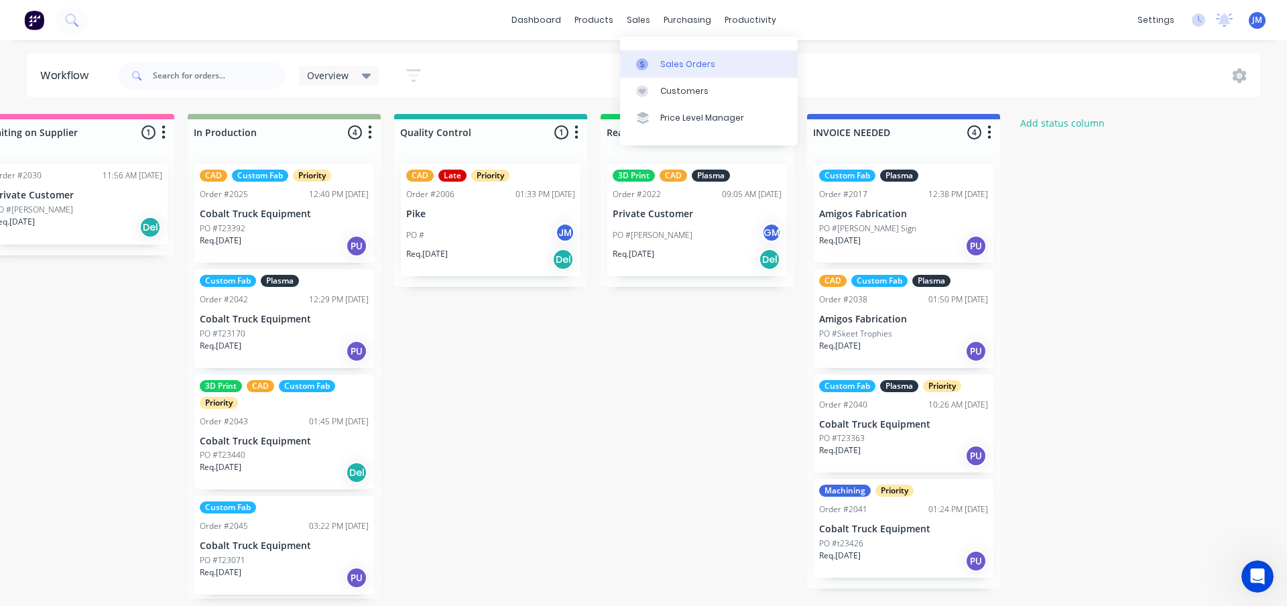
click at [651, 59] on div at bounding box center [646, 64] width 20 height 12
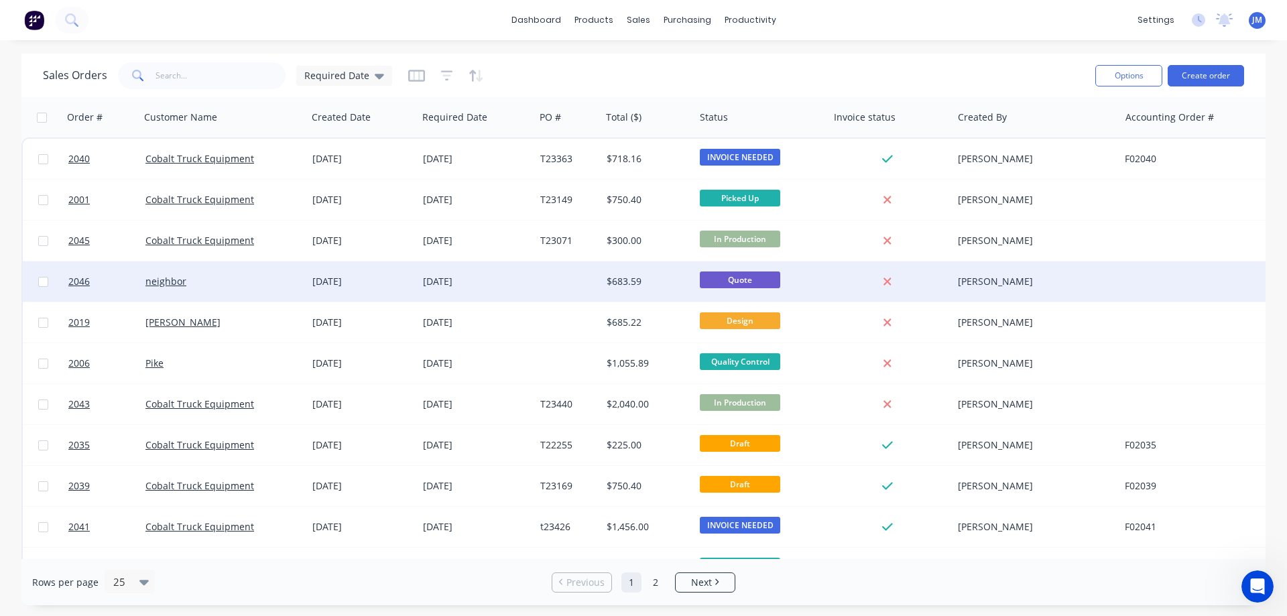
click at [630, 289] on div "$683.59" at bounding box center [648, 281] width 94 height 40
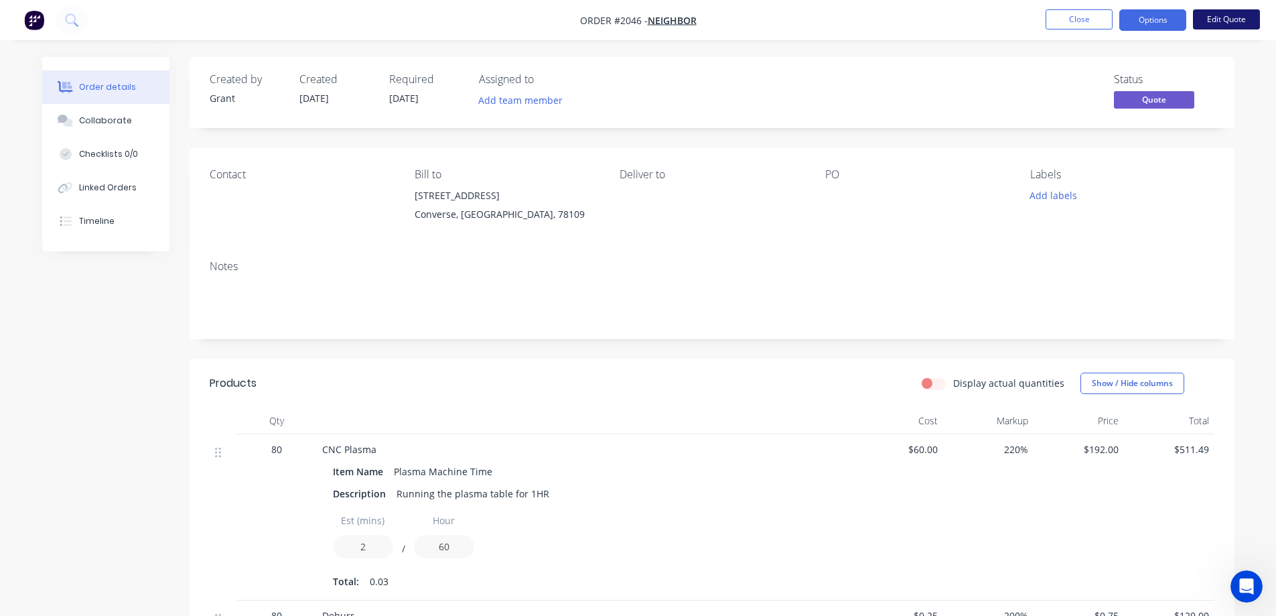
click at [1237, 21] on button "Edit Quote" at bounding box center [1226, 19] width 67 height 20
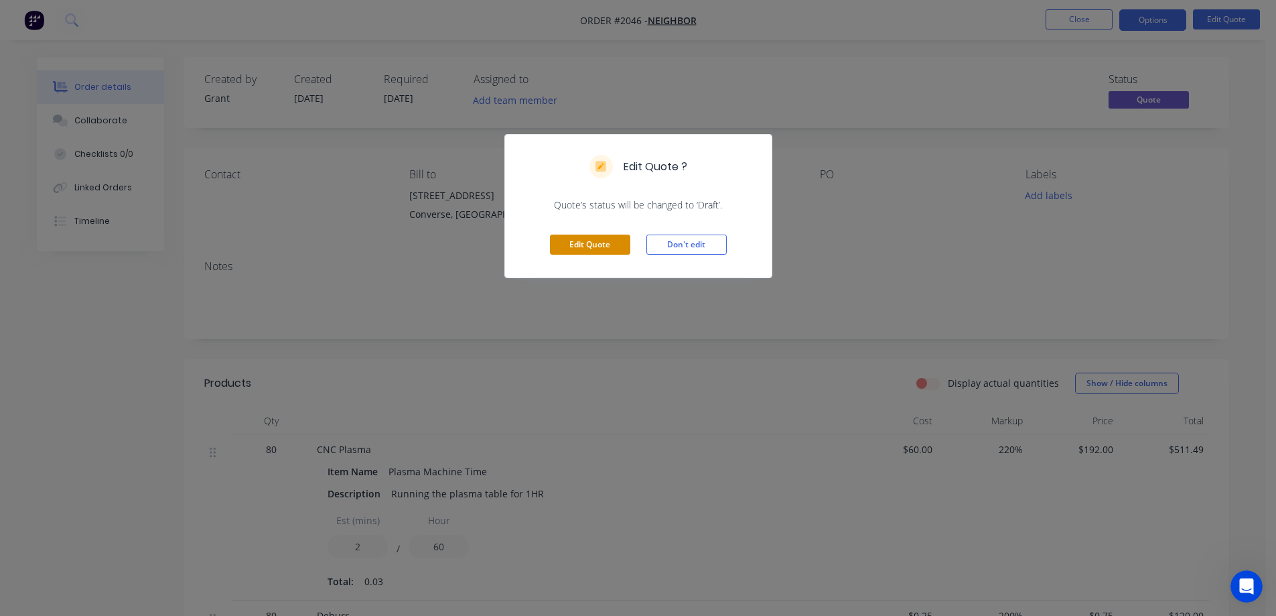
click at [594, 247] on button "Edit Quote" at bounding box center [590, 245] width 80 height 20
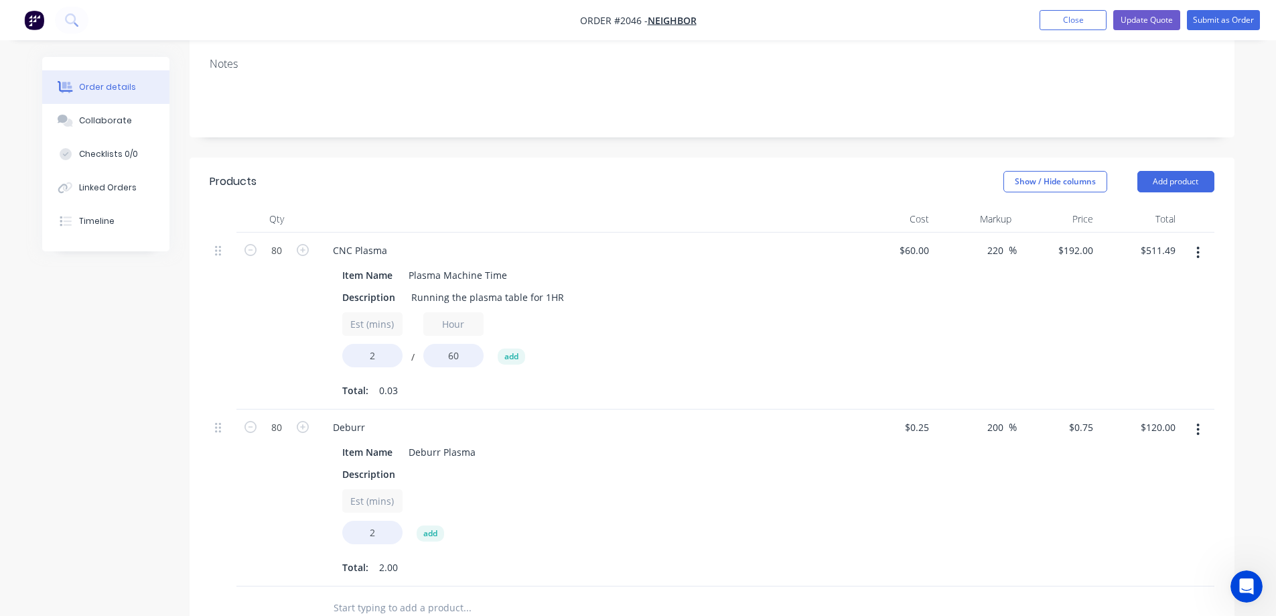
scroll to position [268, 0]
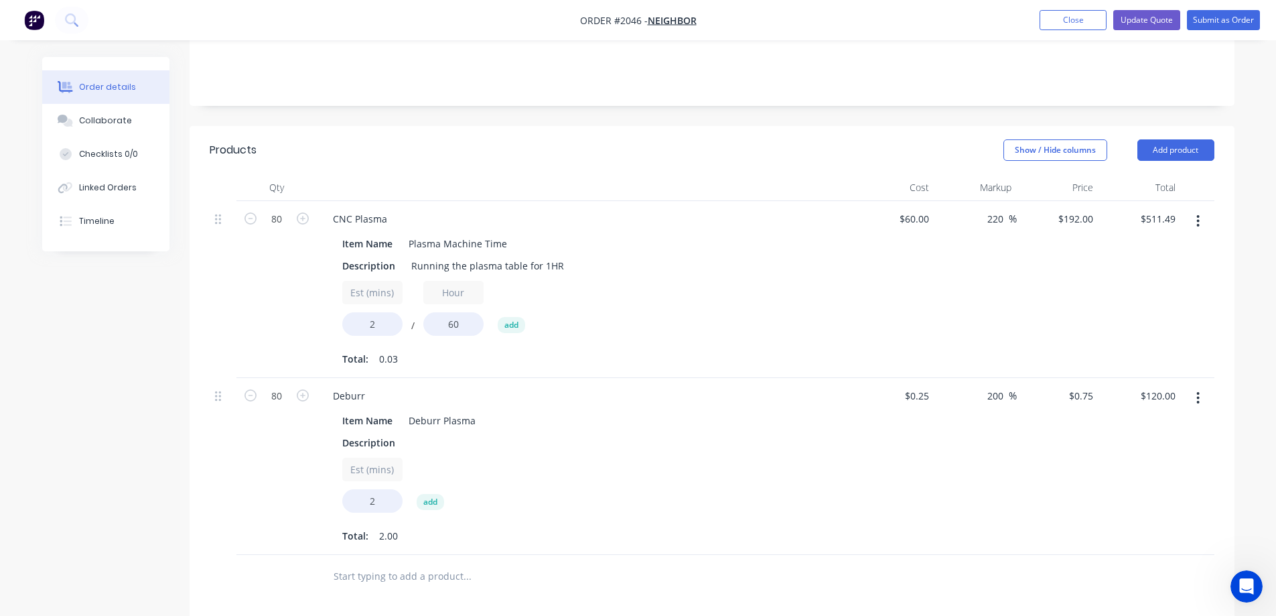
click at [1197, 226] on icon "button" at bounding box center [1198, 221] width 3 height 15
click at [1198, 226] on icon "button" at bounding box center [1198, 221] width 3 height 15
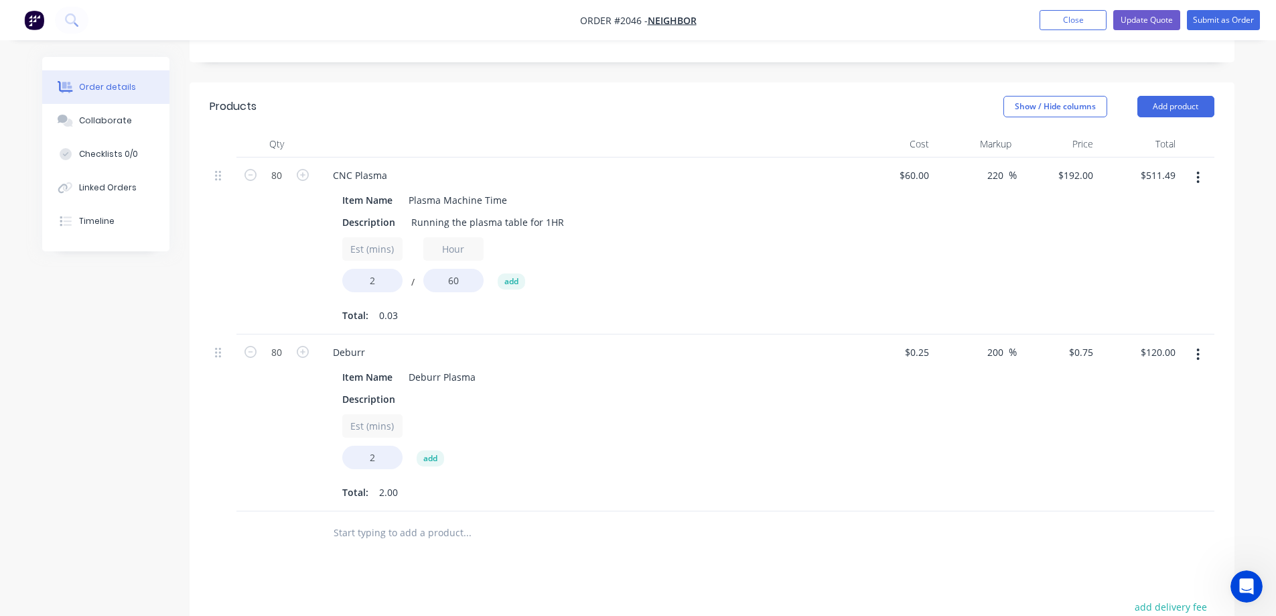
scroll to position [335, 0]
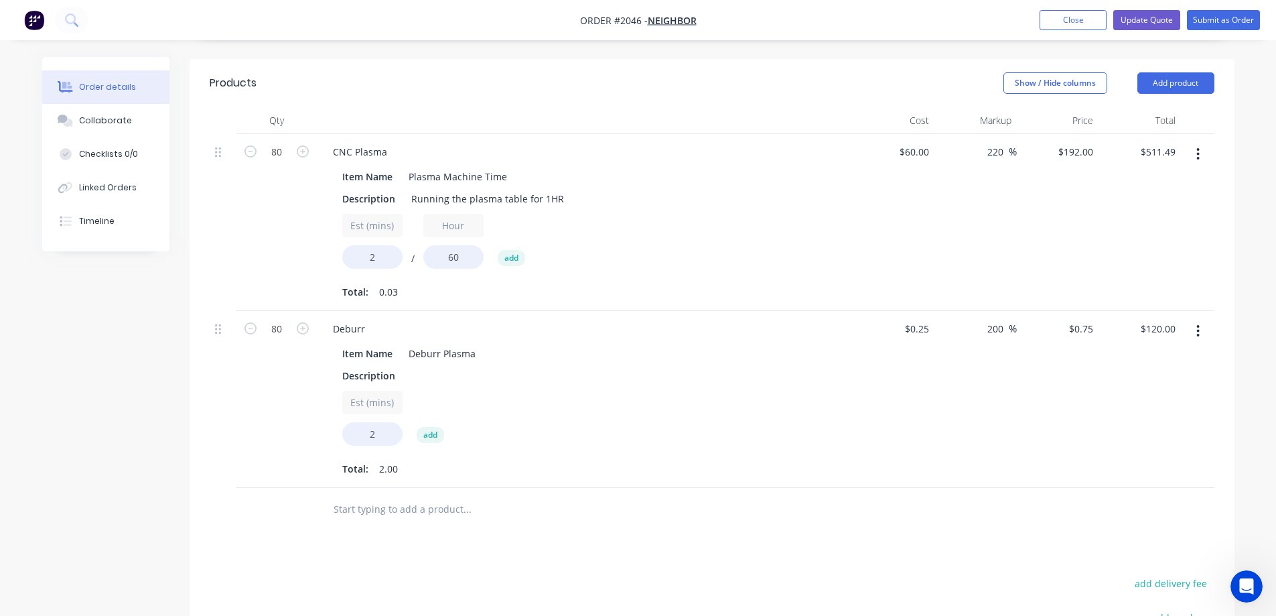
click at [434, 511] on input "text" at bounding box center [467, 509] width 268 height 27
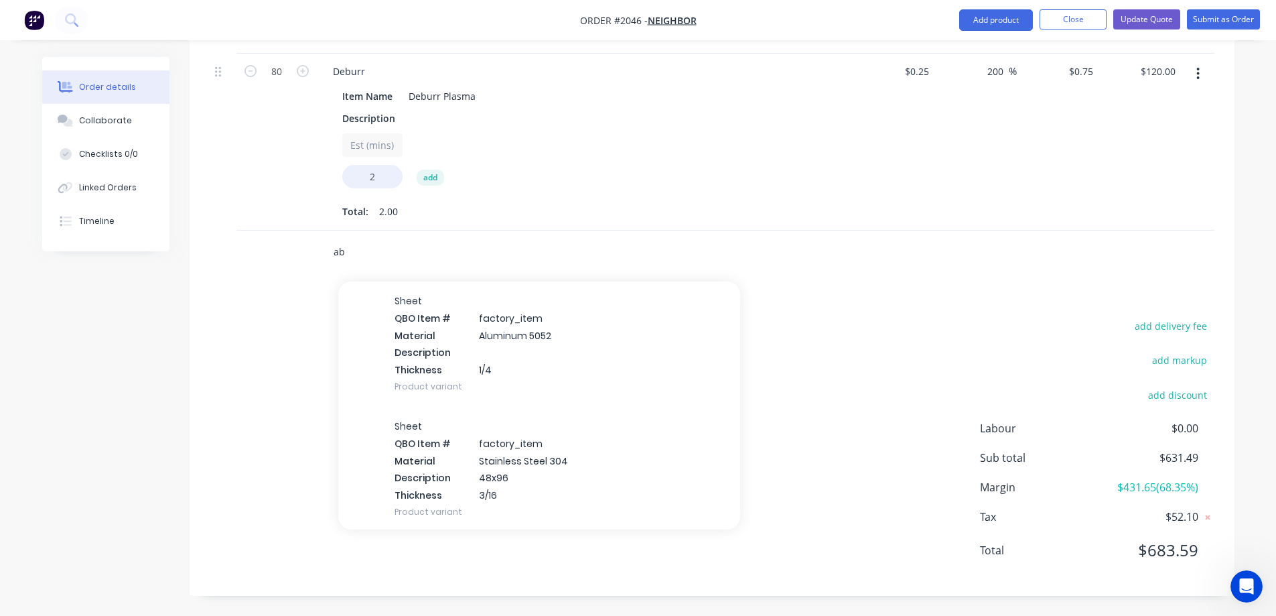
scroll to position [0, 0]
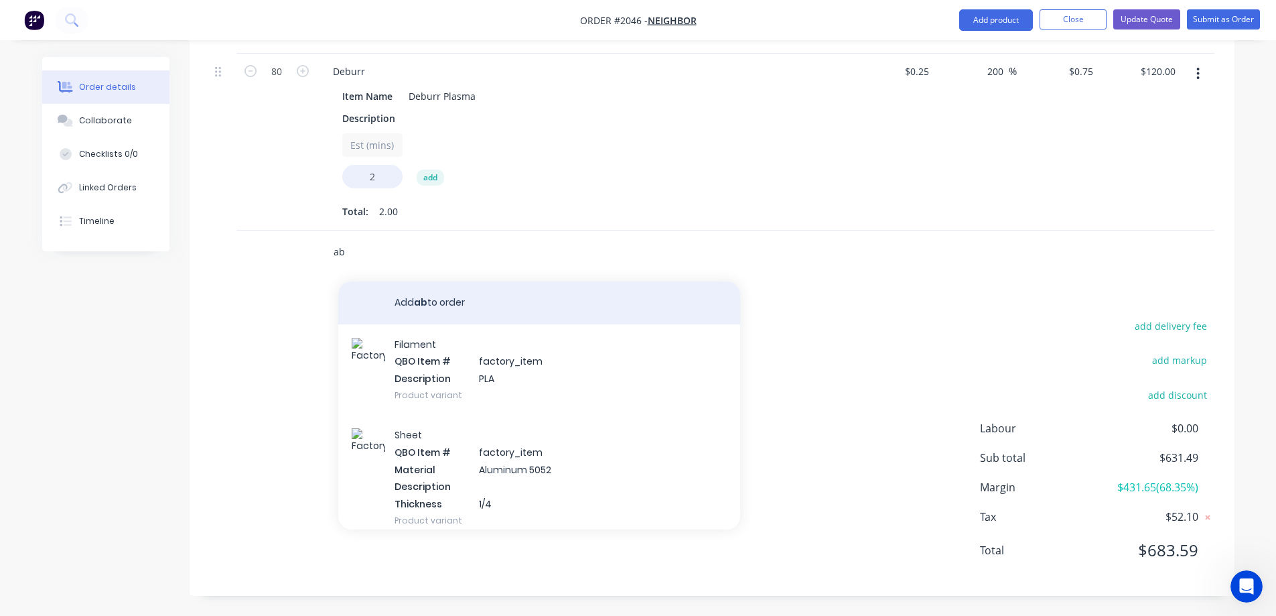
type input "ab"
click at [529, 305] on button "Add ab to order" at bounding box center [539, 302] width 402 height 43
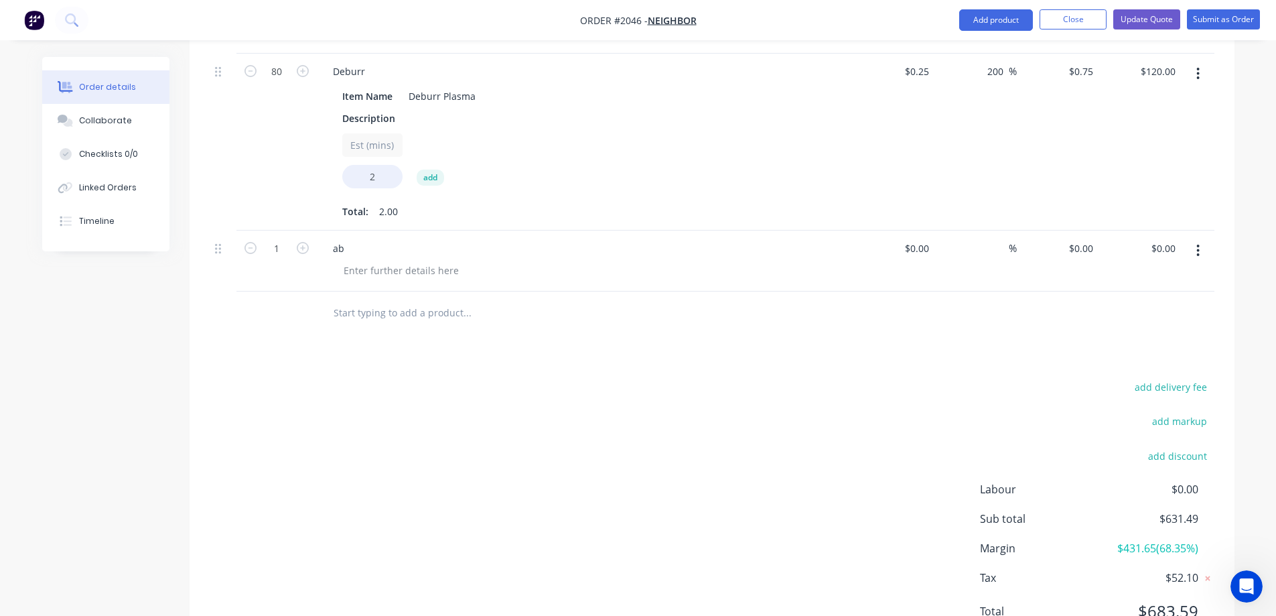
click at [1201, 252] on button "button" at bounding box center [1198, 251] width 31 height 24
click at [875, 419] on div "add delivery fee add markup add discount Labour $0.00 Sub total $631.49 Margin …" at bounding box center [712, 507] width 1005 height 259
click at [1199, 255] on icon "button" at bounding box center [1198, 251] width 3 height 12
click at [1140, 373] on div "Delete" at bounding box center [1151, 365] width 103 height 19
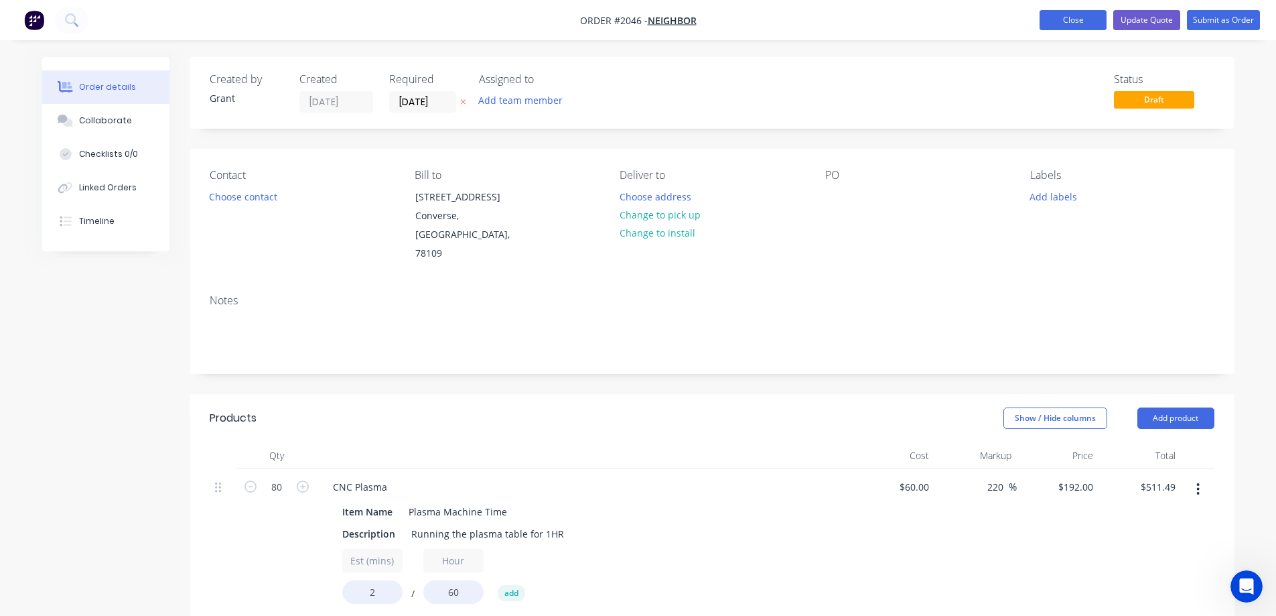
click at [1073, 28] on button "Close" at bounding box center [1073, 20] width 67 height 20
click at [1073, 25] on button "Close" at bounding box center [1073, 20] width 67 height 20
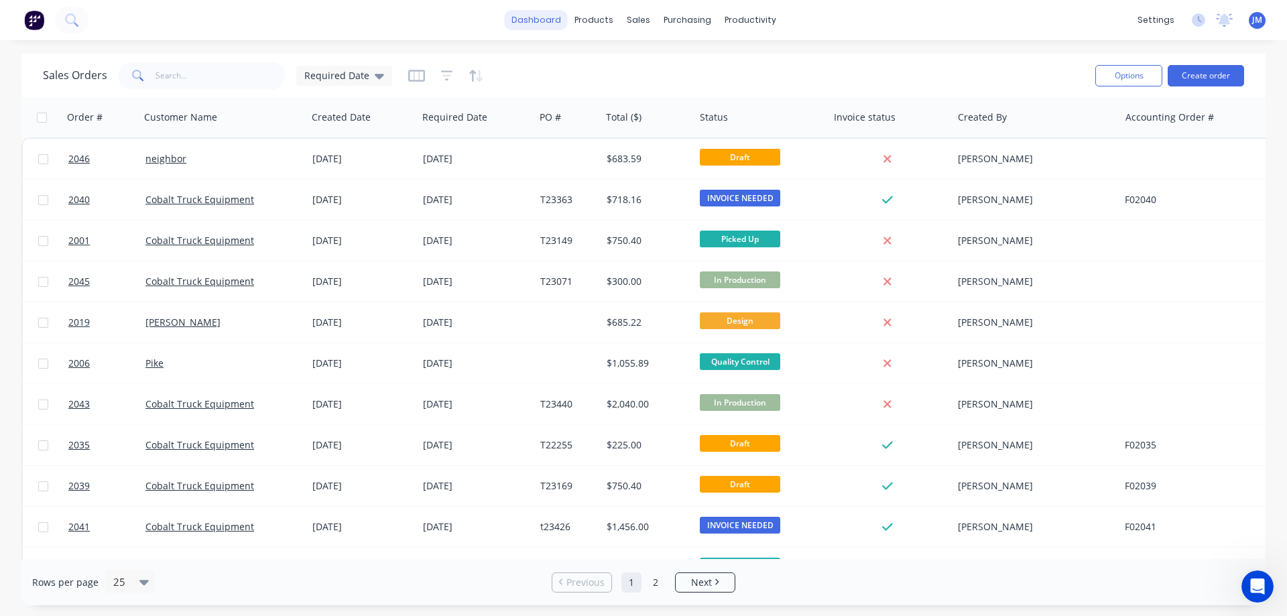
click at [555, 27] on link "dashboard" at bounding box center [536, 20] width 63 height 20
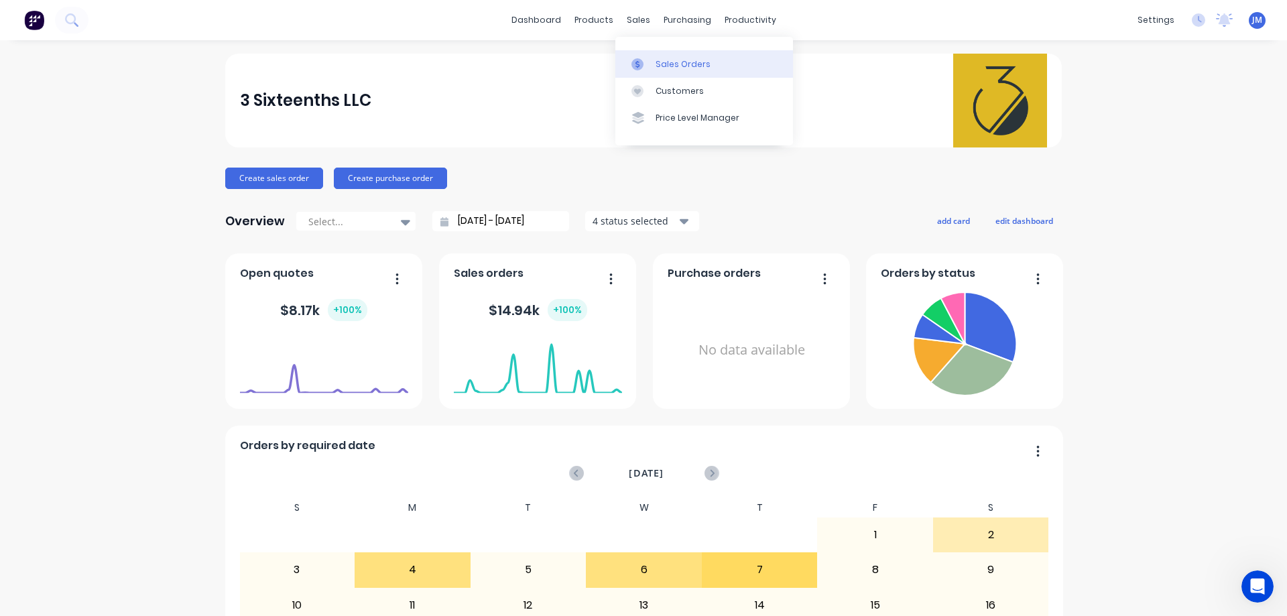
click at [669, 66] on div "Sales Orders" at bounding box center [682, 64] width 55 height 12
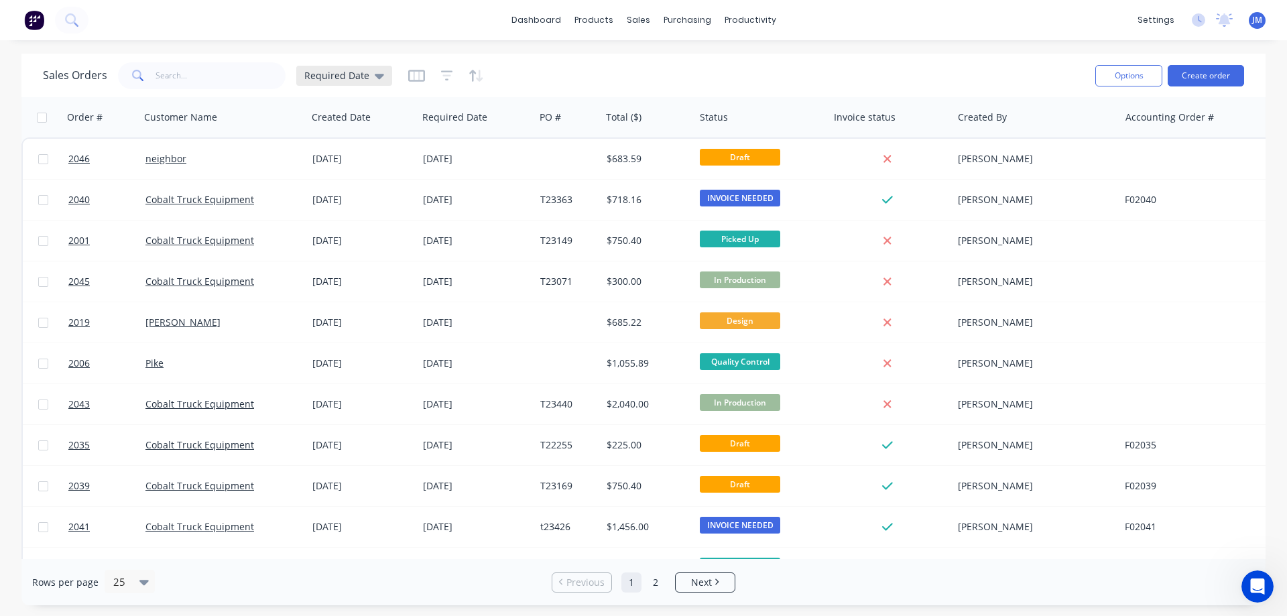
click at [340, 75] on span "Required Date" at bounding box center [336, 75] width 65 height 14
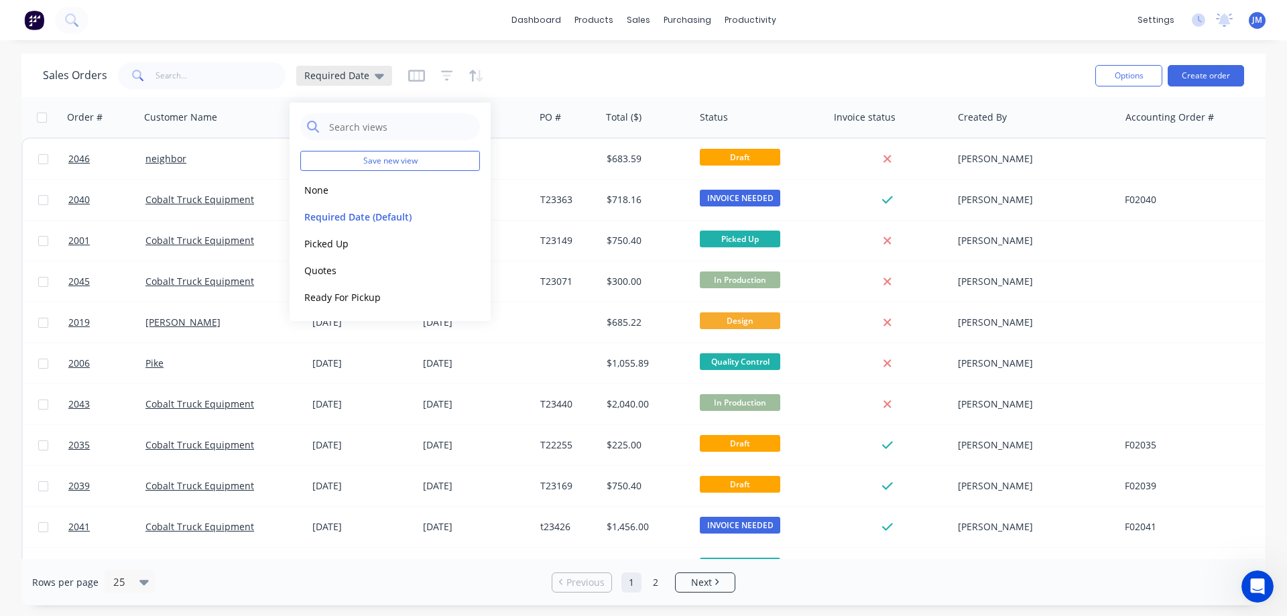
click at [340, 75] on span "Required Date" at bounding box center [336, 75] width 65 height 14
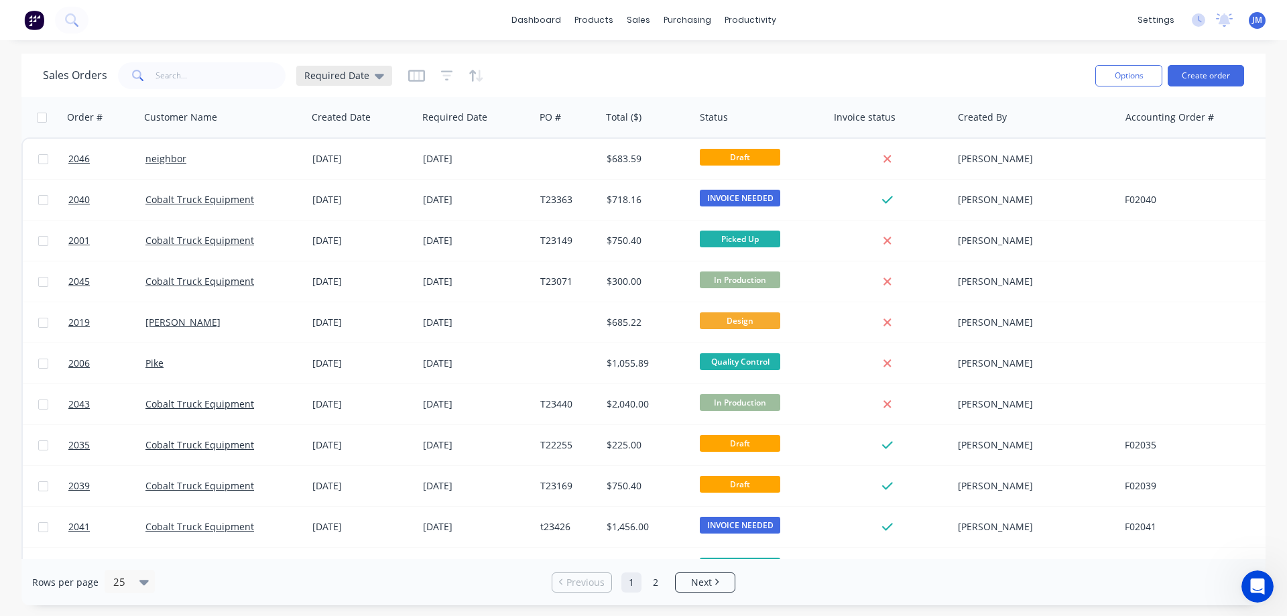
click at [379, 72] on icon at bounding box center [379, 75] width 9 height 15
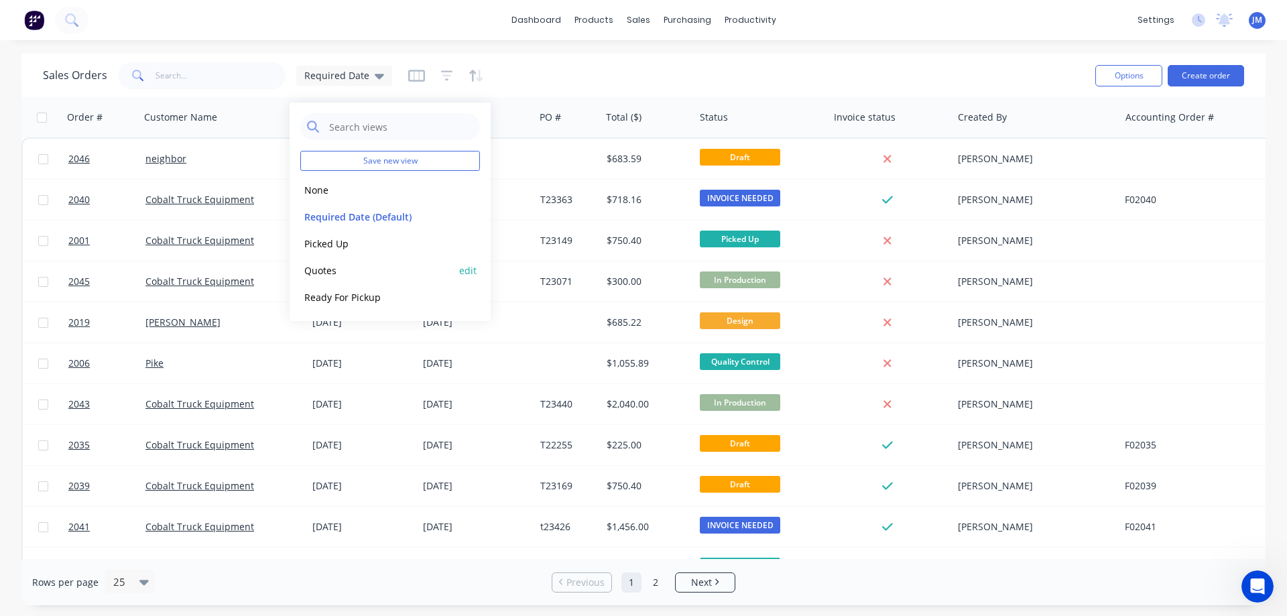
click at [348, 273] on button "Quotes" at bounding box center [376, 270] width 153 height 15
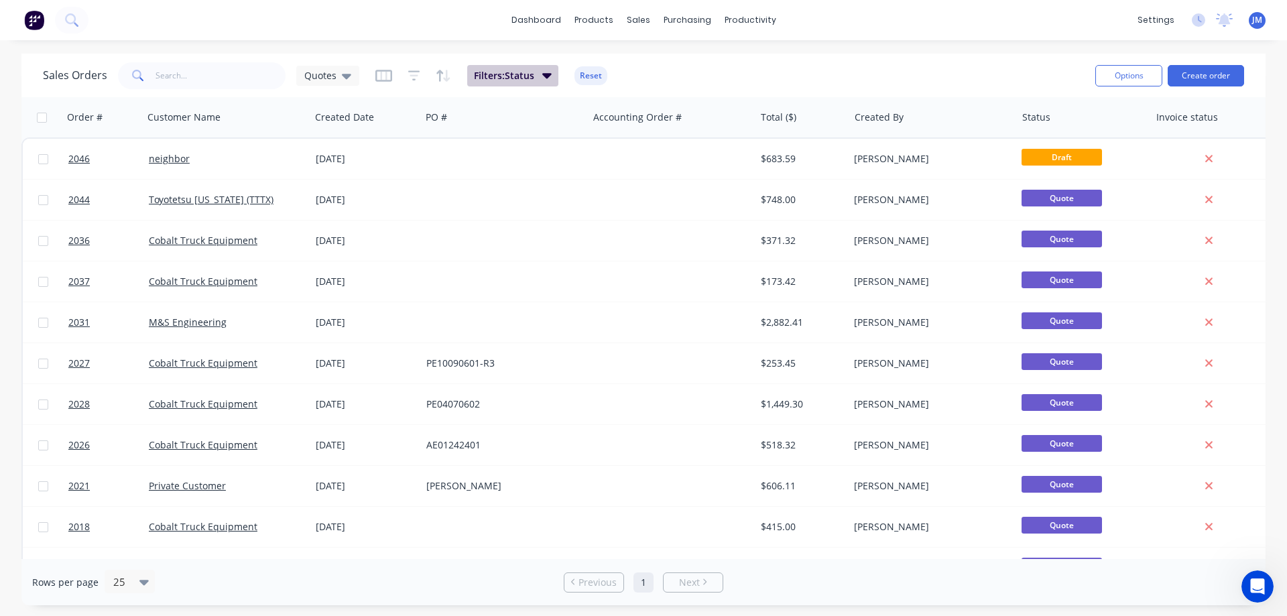
click at [528, 79] on span "Filters: Status" at bounding box center [504, 75] width 60 height 13
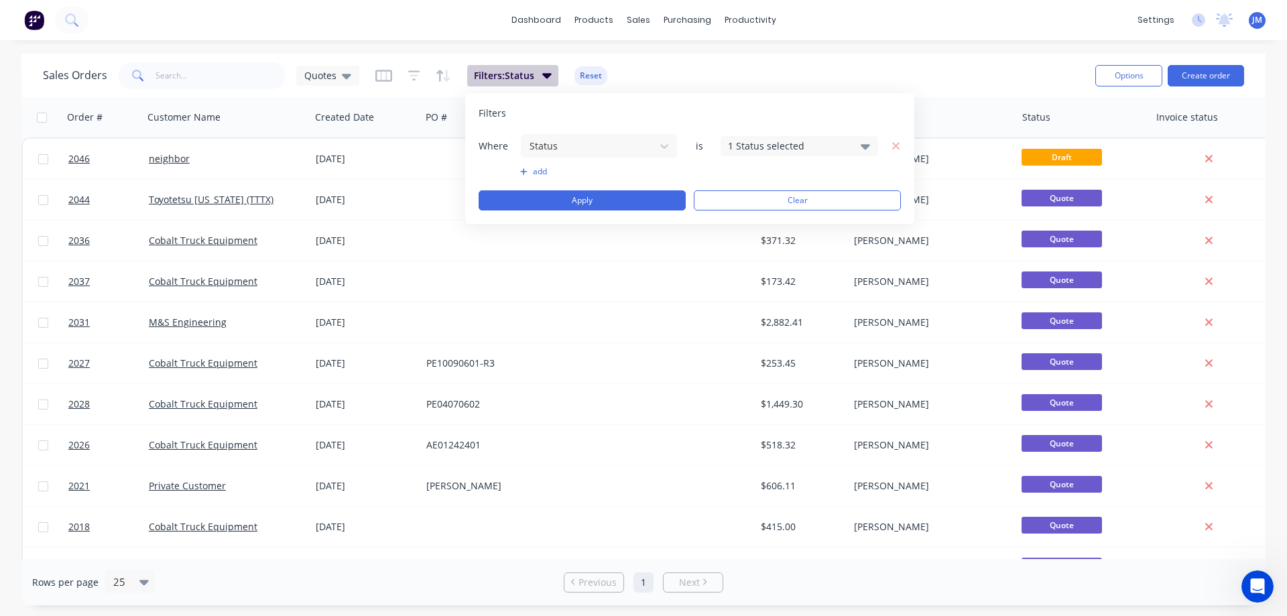
click at [522, 79] on span "Filters: Status" at bounding box center [504, 75] width 60 height 13
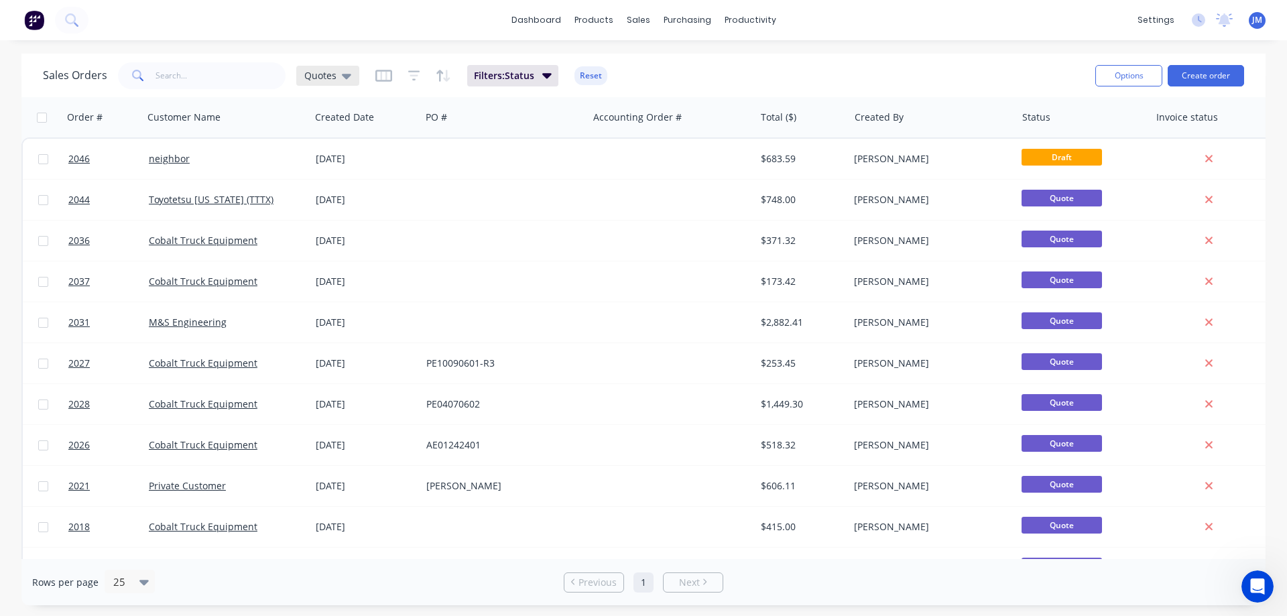
click at [358, 72] on div "Sales Orders Quotes Filters: Status Reset" at bounding box center [563, 75] width 1041 height 33
click at [344, 72] on icon at bounding box center [346, 75] width 9 height 15
click at [350, 216] on button "Required Date (Default)" at bounding box center [376, 216] width 153 height 15
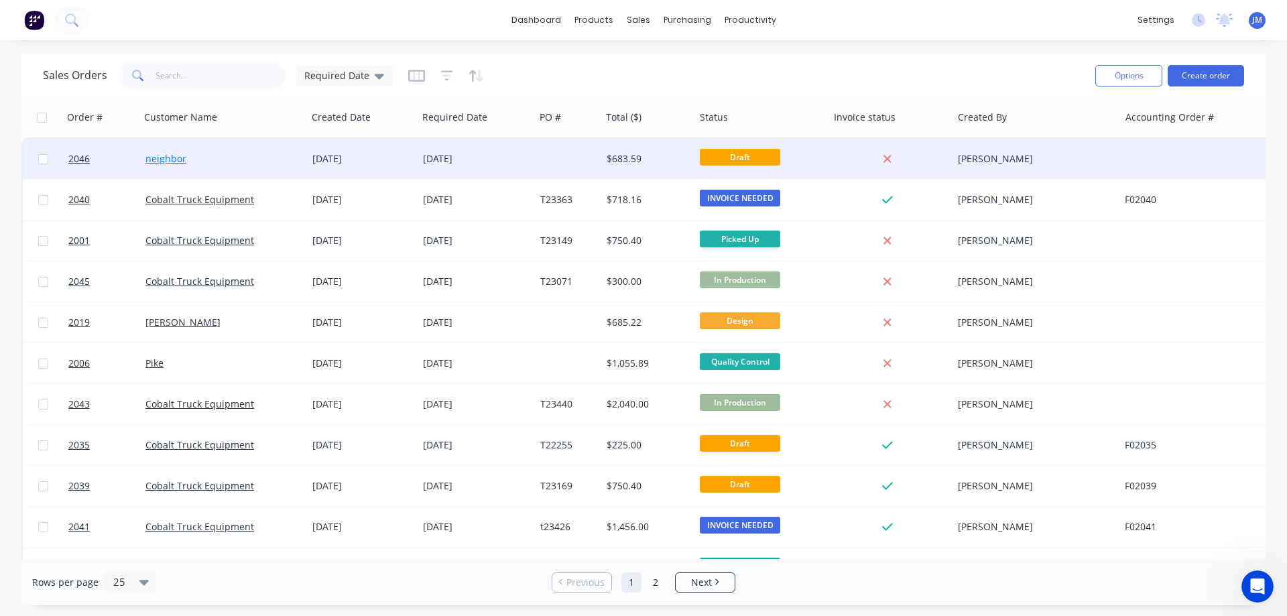
click at [153, 161] on link "neighbor" at bounding box center [165, 158] width 41 height 13
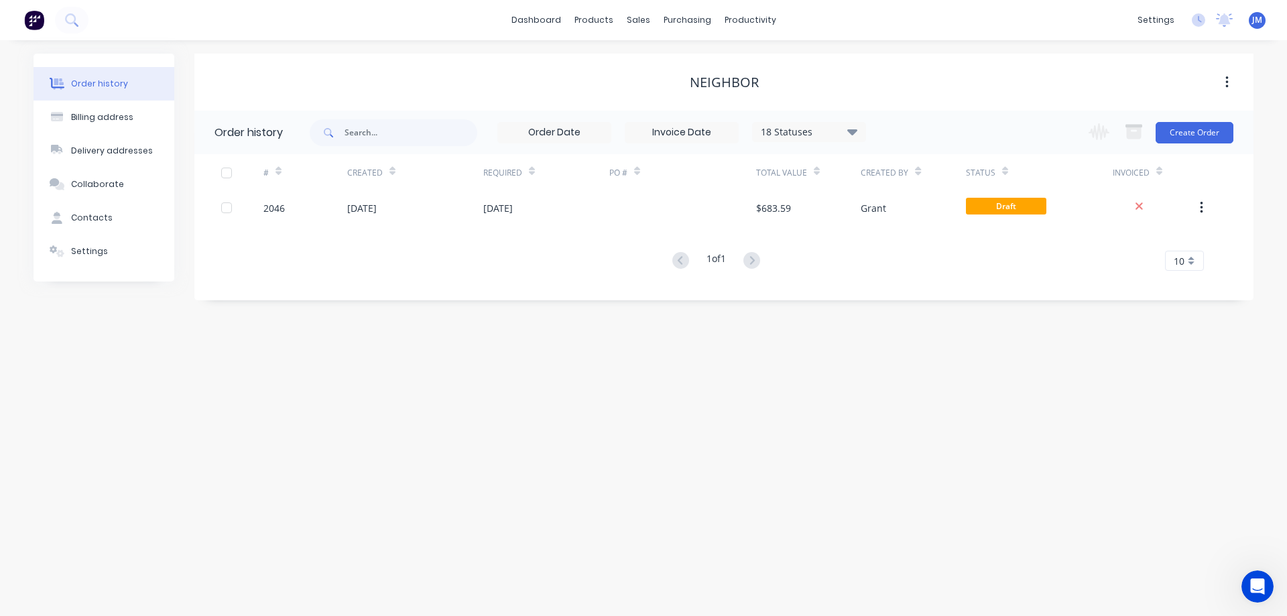
drag, startPoint x: 696, startPoint y: 94, endPoint x: 793, endPoint y: 104, distance: 97.6
click at [793, 104] on div "neighbor" at bounding box center [723, 82] width 1059 height 57
